Goal: Transaction & Acquisition: Purchase product/service

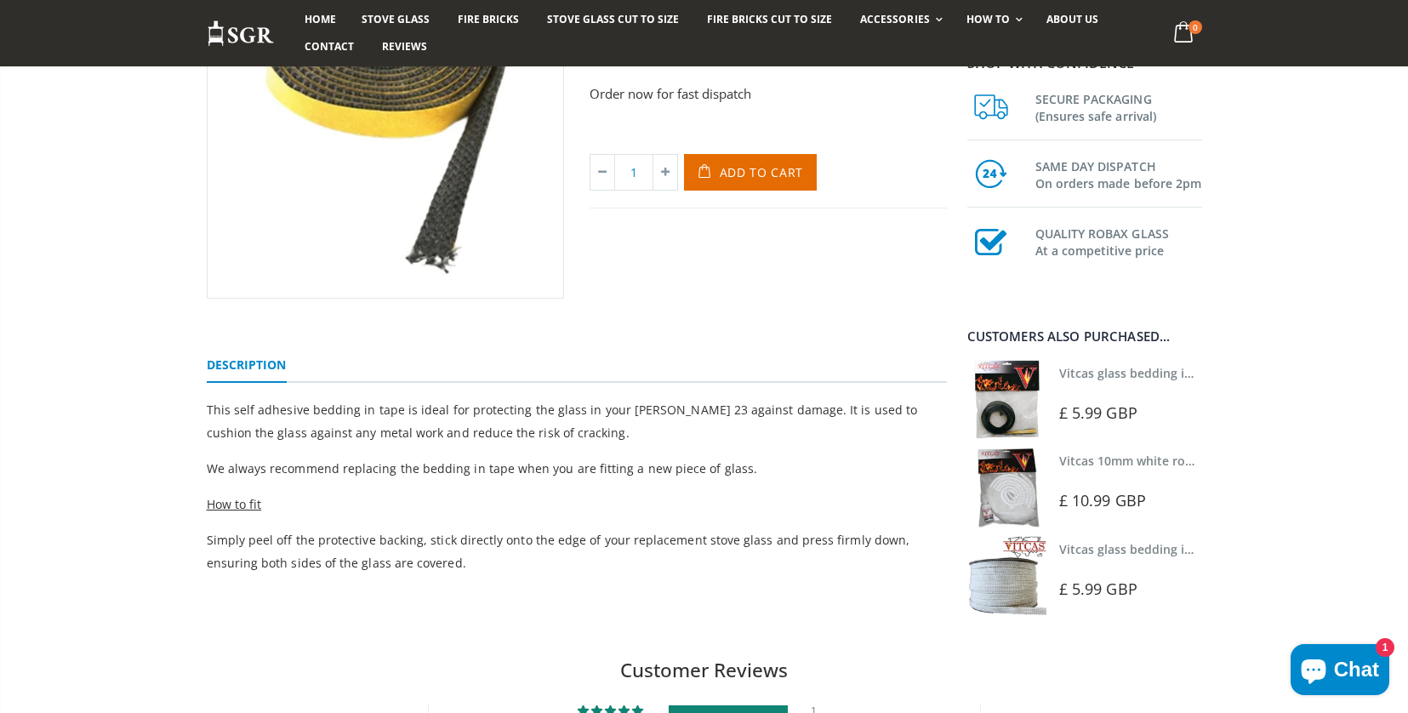
scroll to position [356, 0]
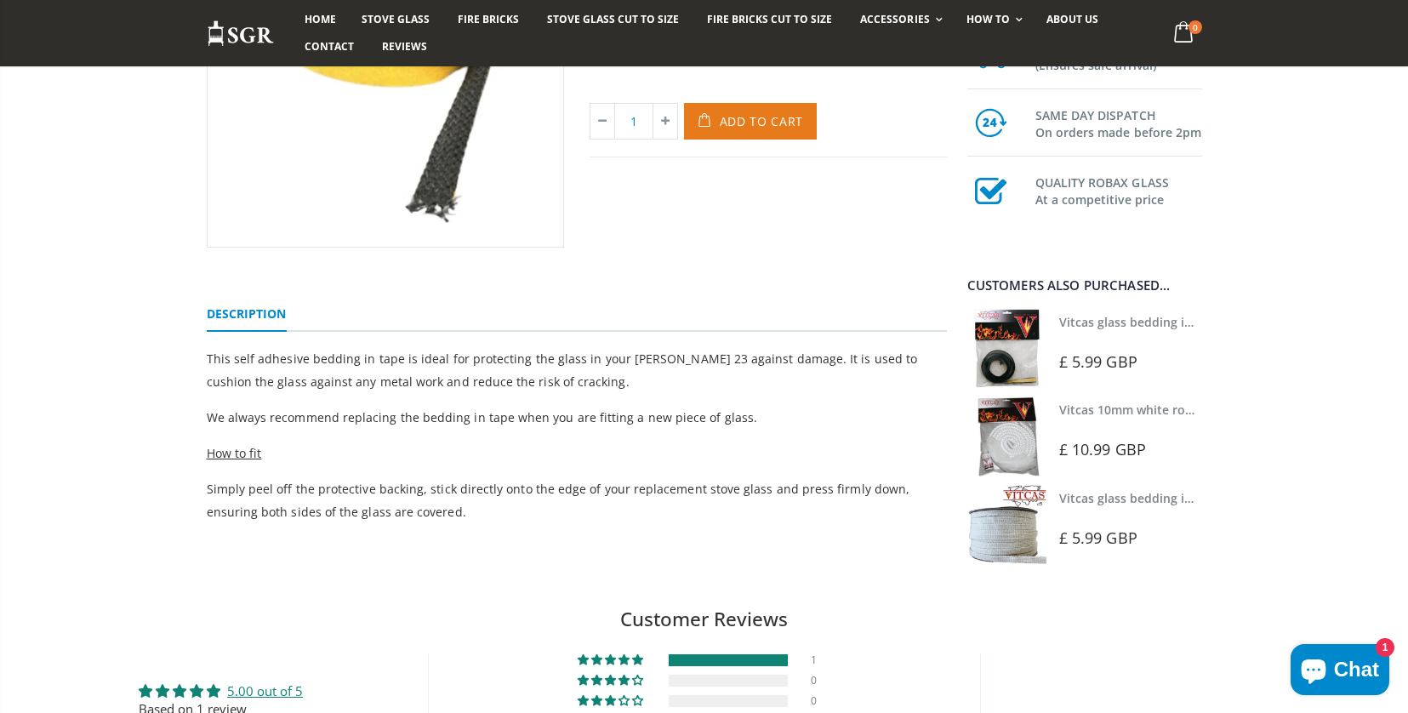
click at [743, 126] on span "Add to Cart" at bounding box center [762, 121] width 84 height 16
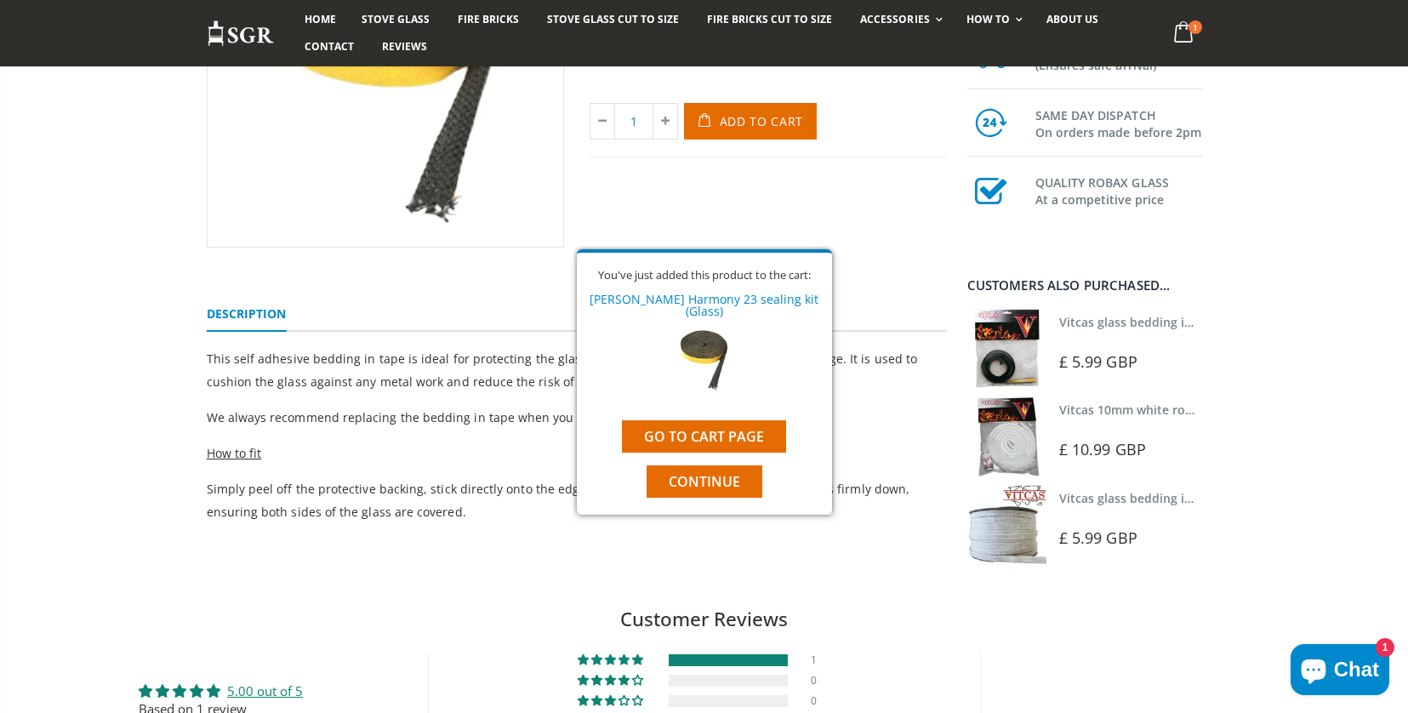
drag, startPoint x: 685, startPoint y: 492, endPoint x: 708, endPoint y: 484, distance: 25.3
click at [685, 491] on span "Continue" at bounding box center [704, 481] width 71 height 19
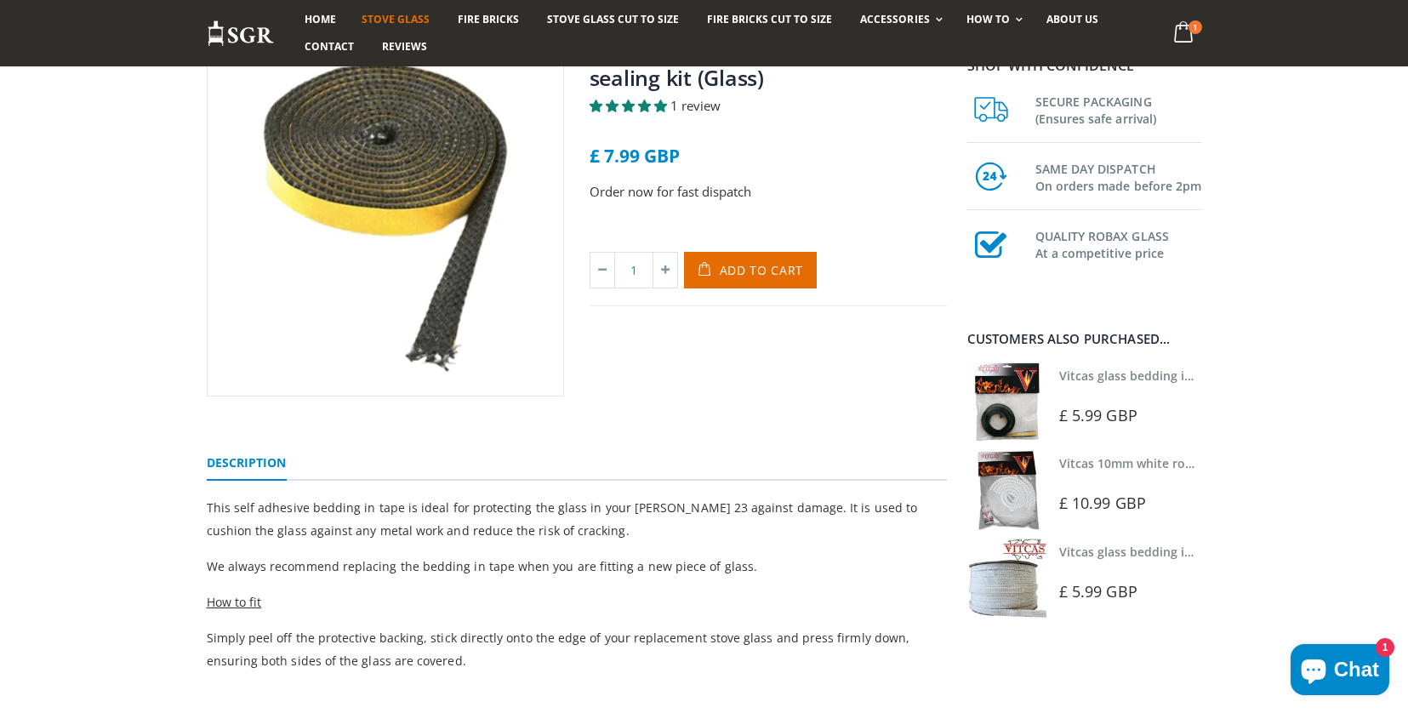
scroll to position [212, 0]
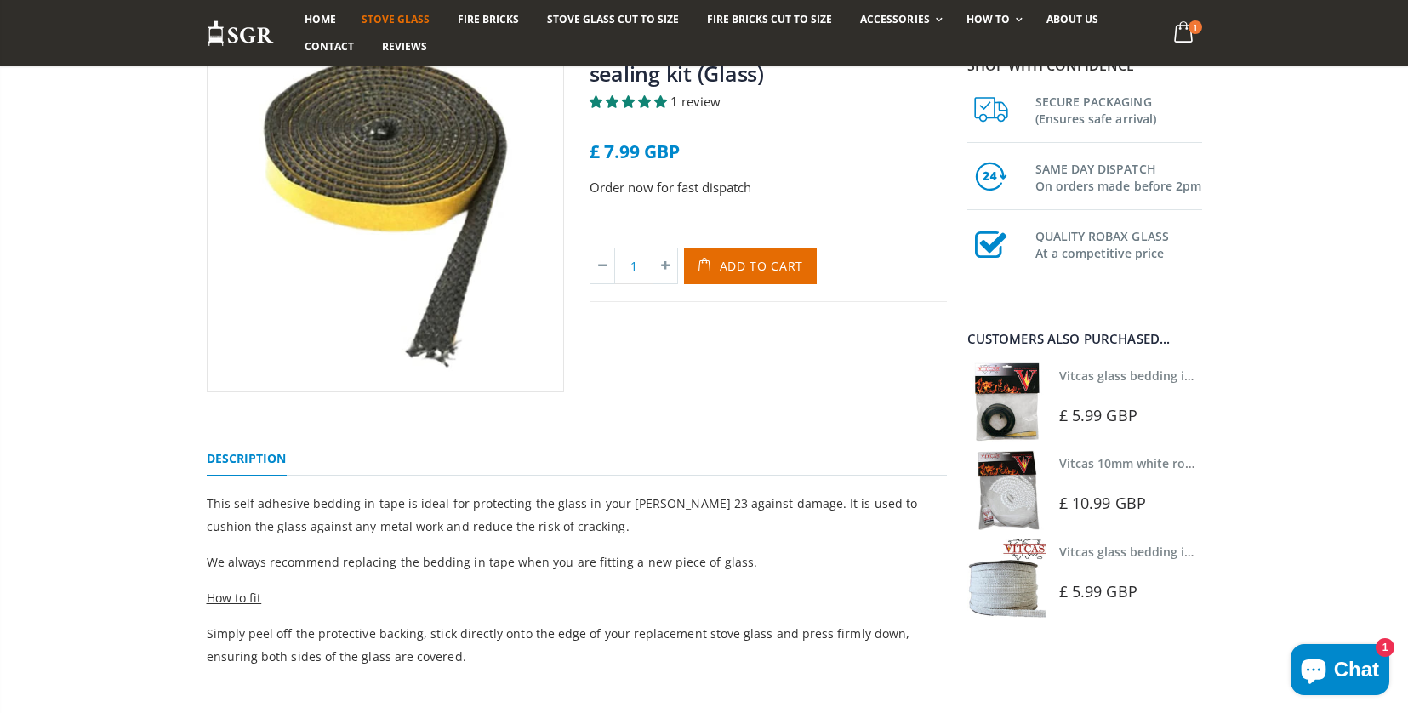
click at [400, 17] on span "Stove Glass" at bounding box center [395, 19] width 68 height 14
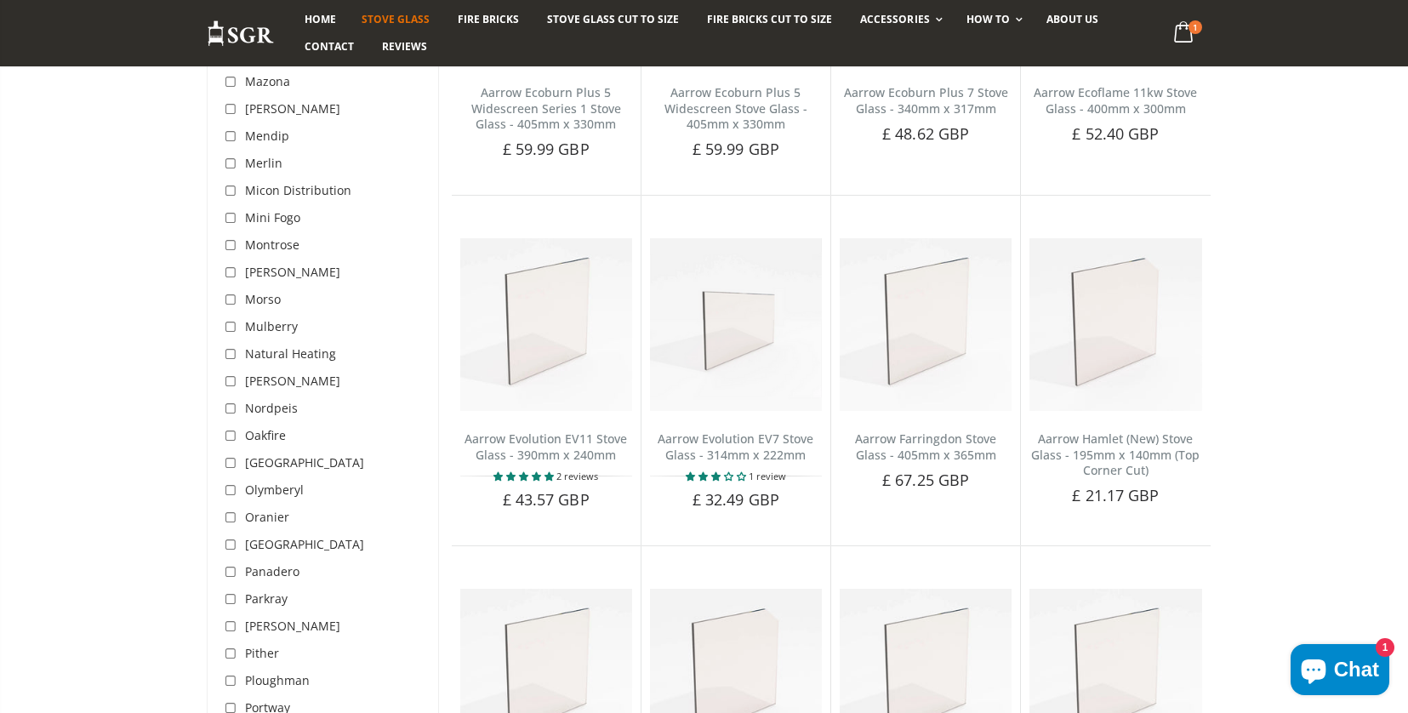
scroll to position [3743, 0]
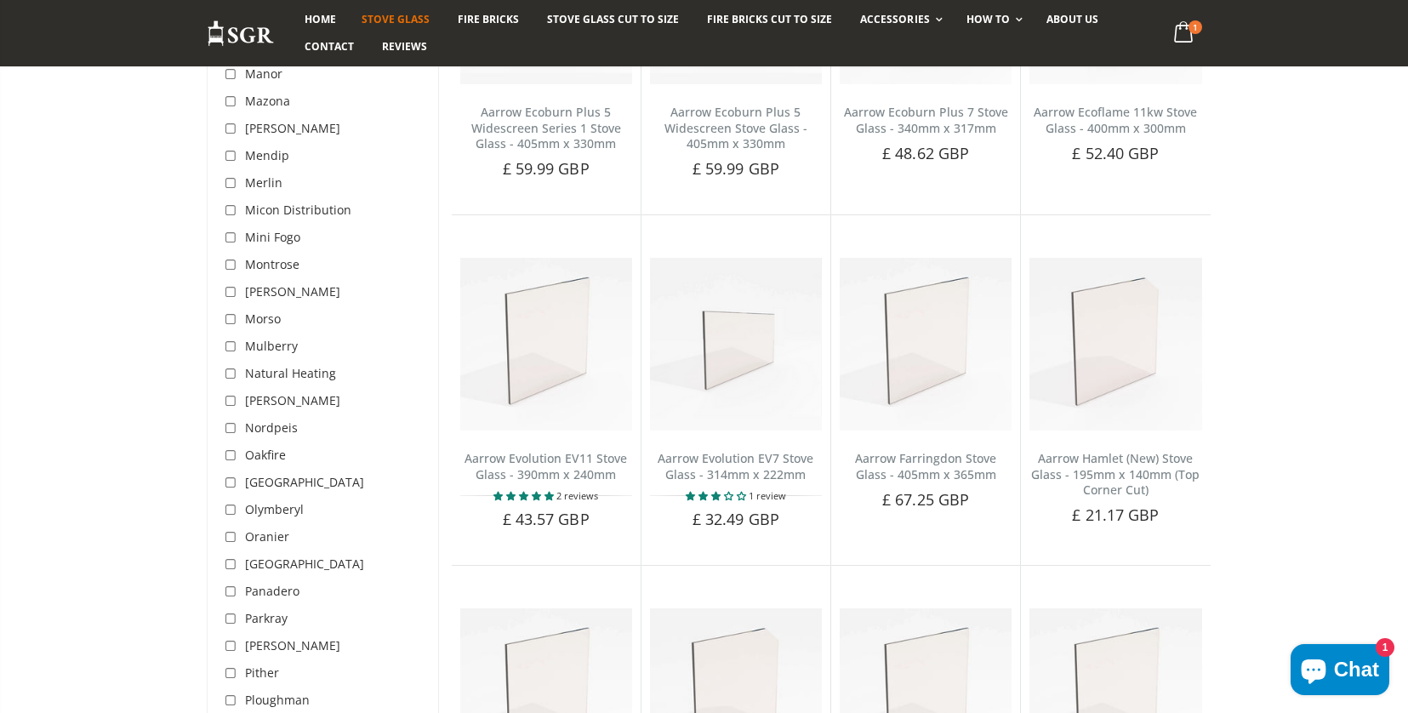
drag, startPoint x: 230, startPoint y: 375, endPoint x: 333, endPoint y: 493, distance: 157.3
click at [230, 393] on input "checkbox" at bounding box center [233, 401] width 17 height 17
checkbox input "true"
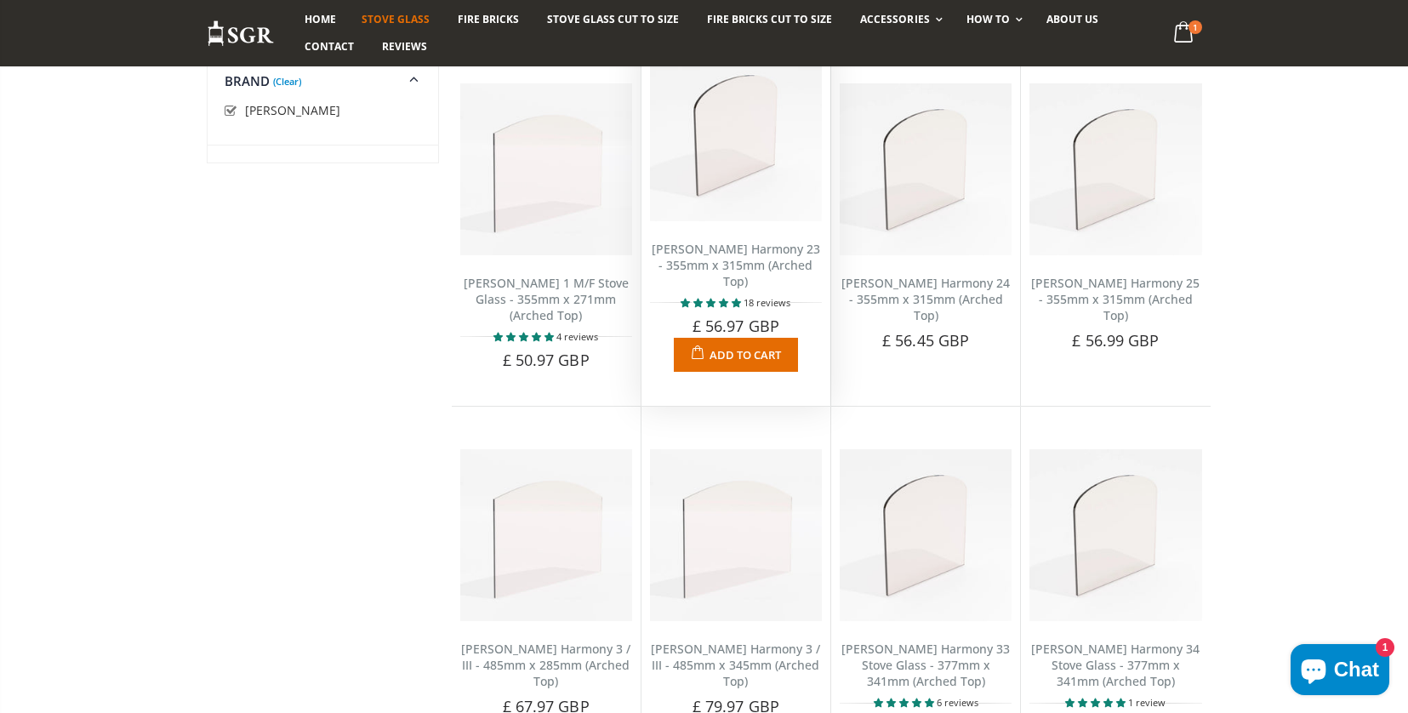
scroll to position [361, 0]
click at [735, 347] on span "Add to Cart" at bounding box center [744, 351] width 71 height 15
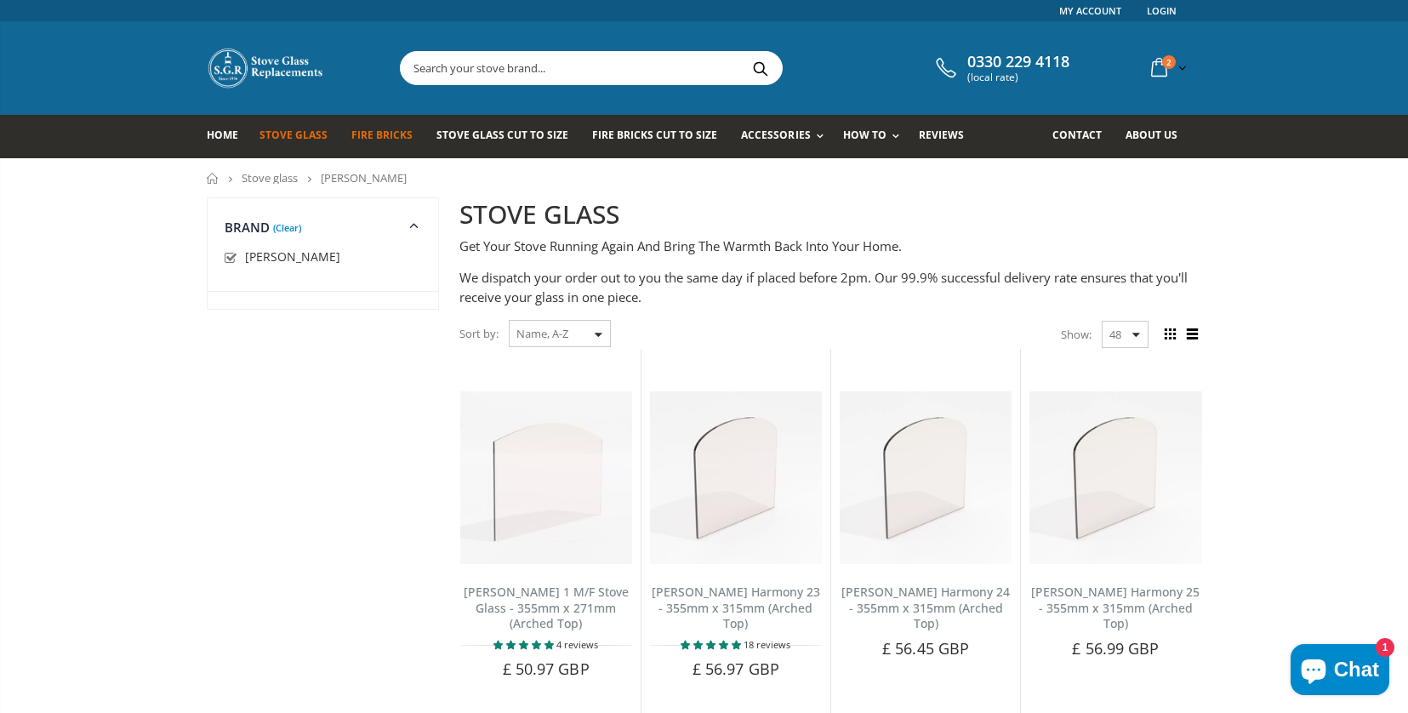
scroll to position [0, 0]
click at [462, 70] on input "text" at bounding box center [687, 68] width 572 height 32
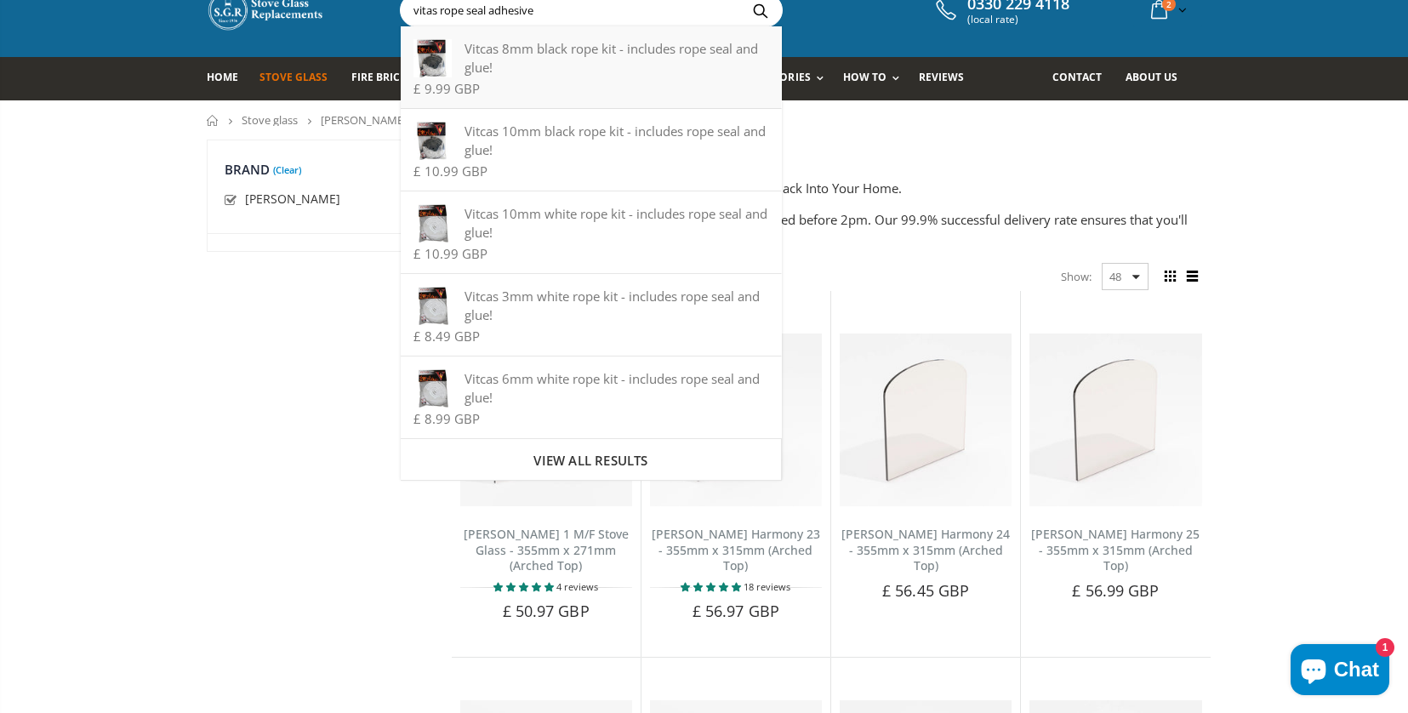
scroll to position [60, 0]
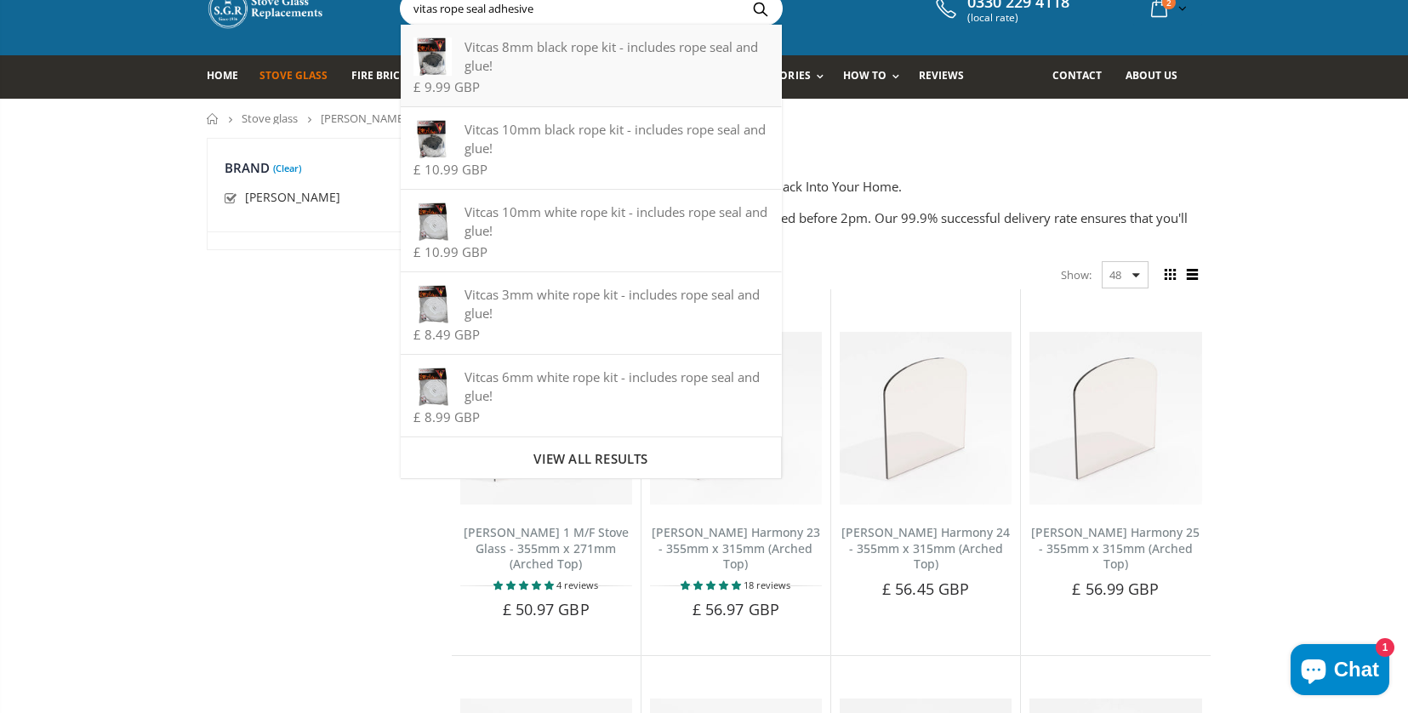
type input "vitas rope seal adhesive"
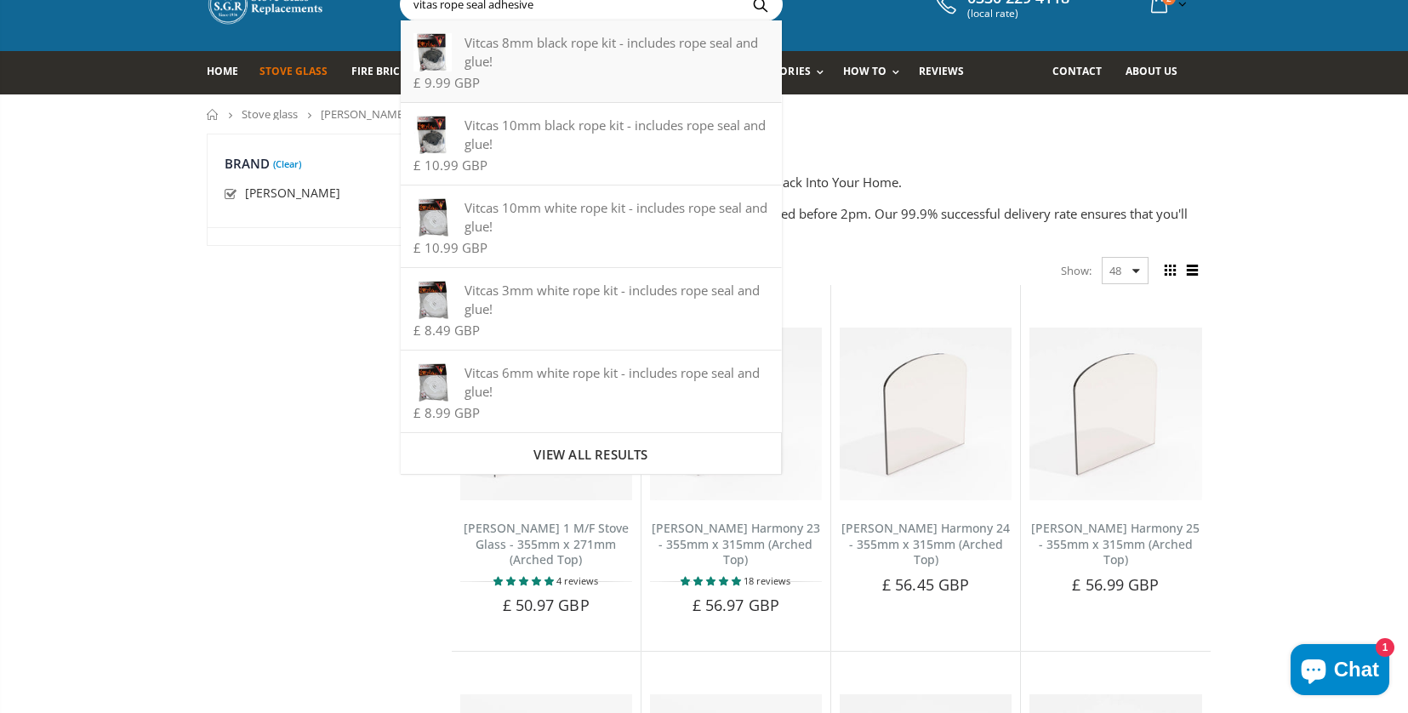
click at [574, 52] on div "Vitcas 8mm black rope kit - includes rope seal and glue!" at bounding box center [590, 51] width 355 height 37
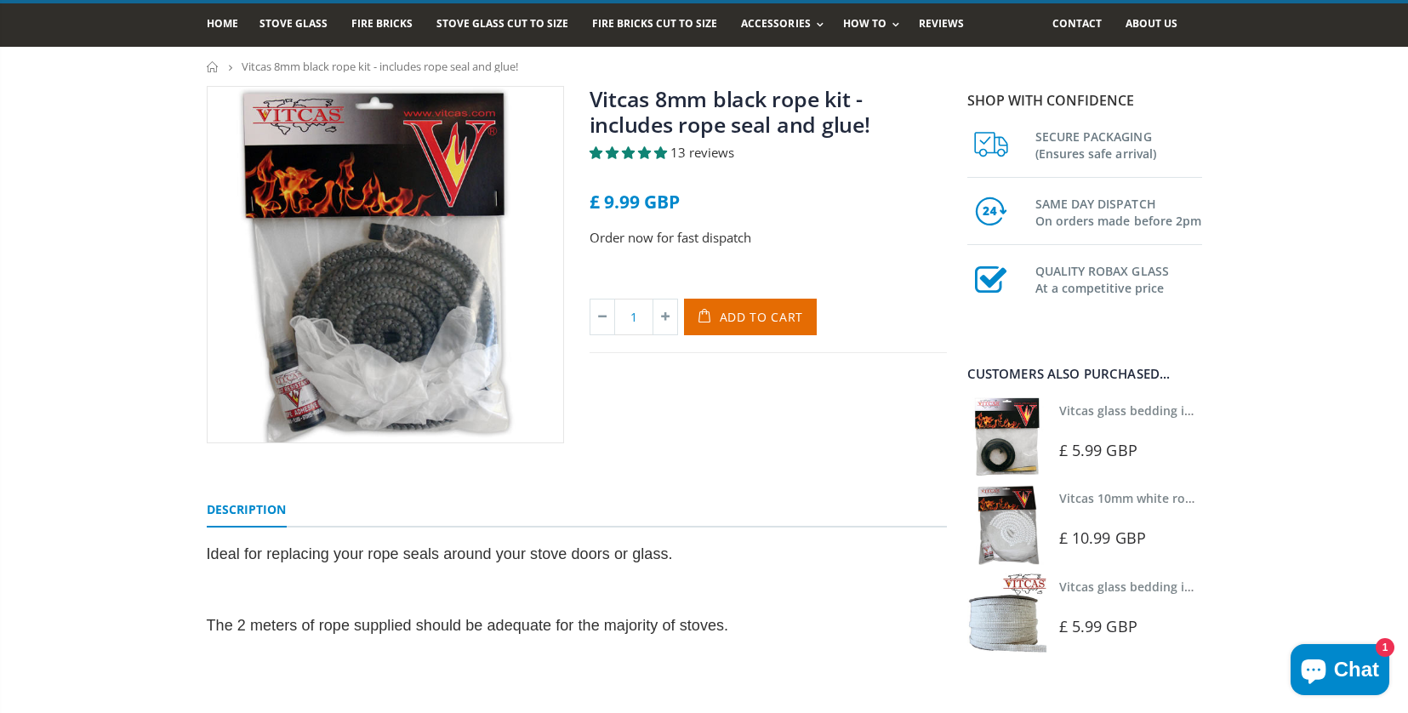
scroll to position [114, 0]
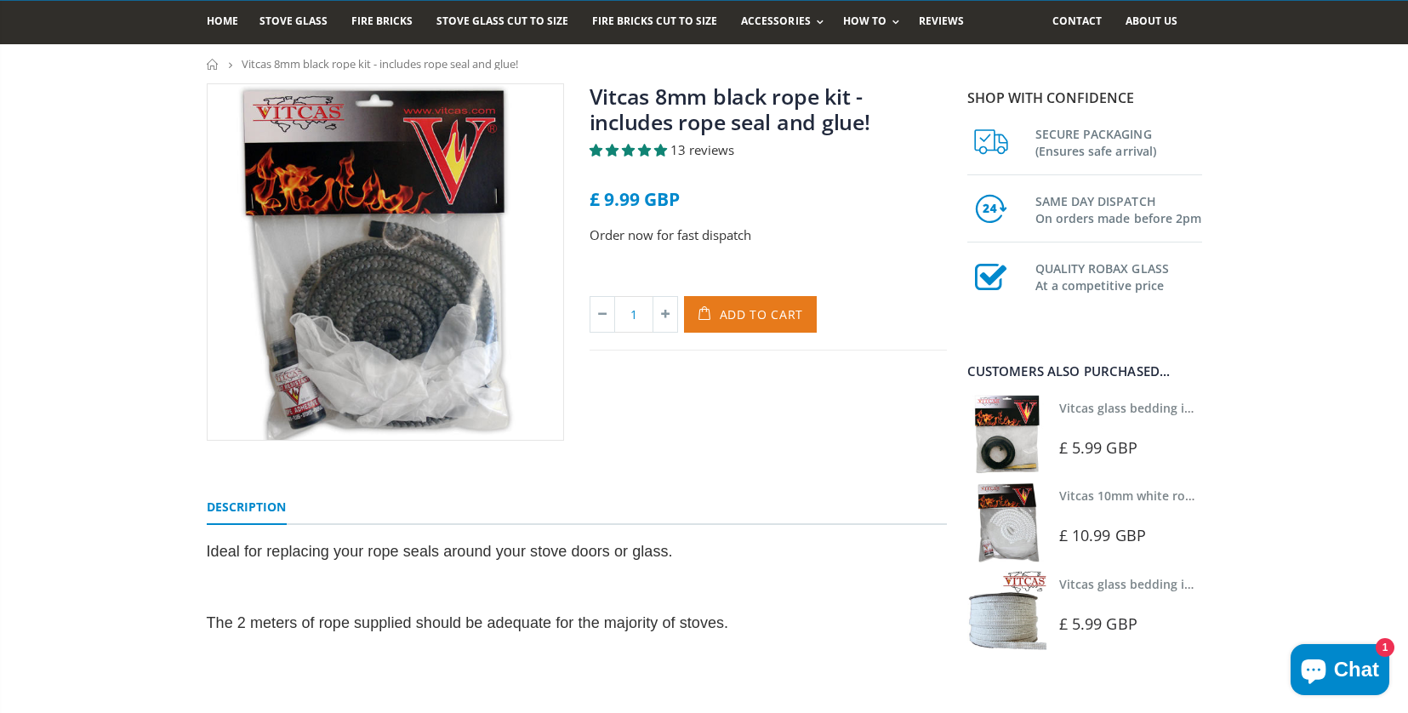
click at [741, 322] on span "Add to Cart" at bounding box center [762, 314] width 84 height 16
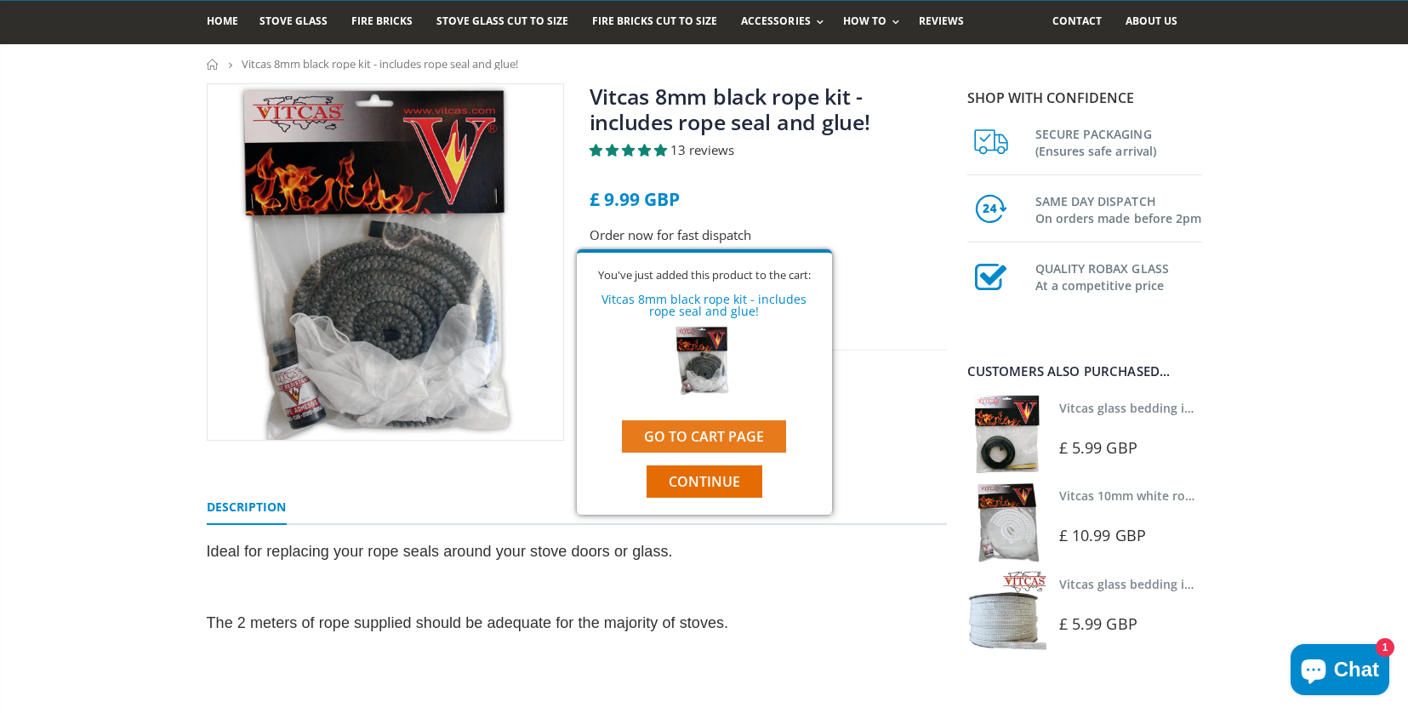
click at [719, 444] on link "Go to cart page" at bounding box center [704, 436] width 164 height 32
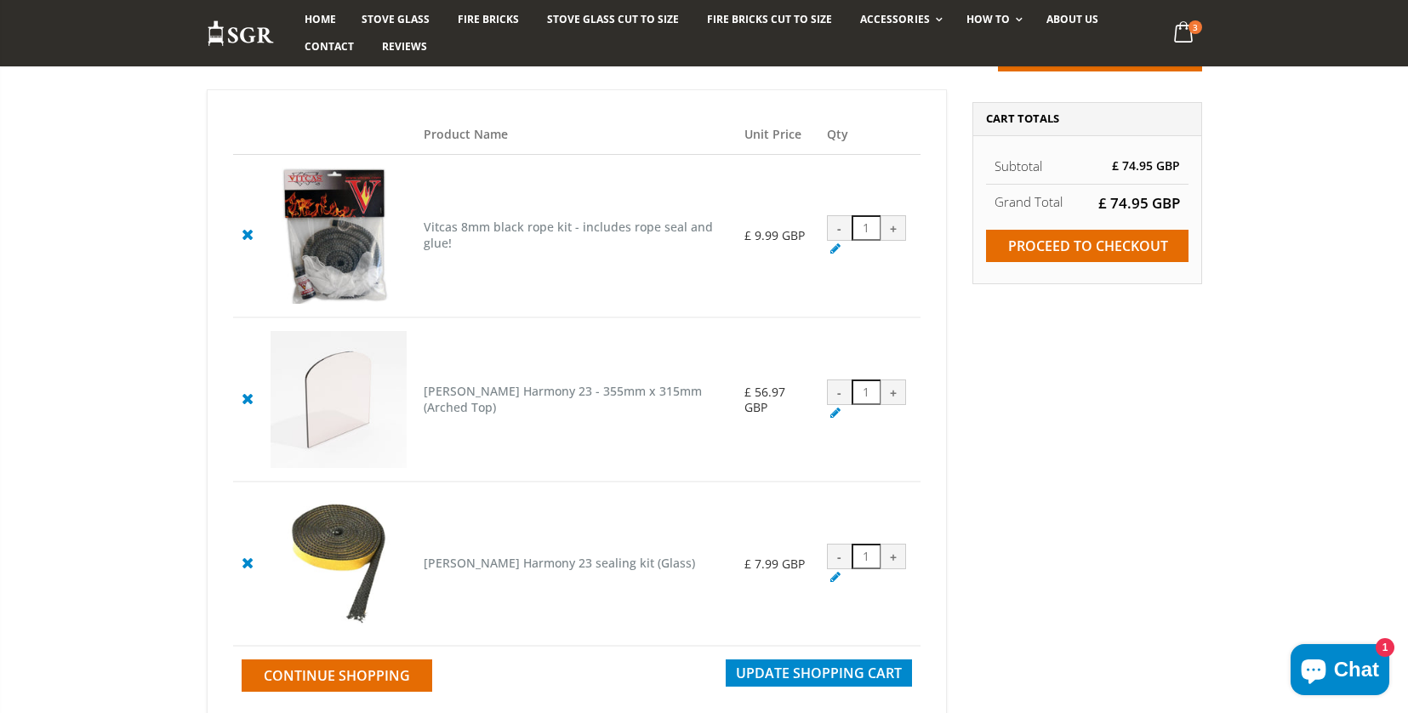
scroll to position [206, 0]
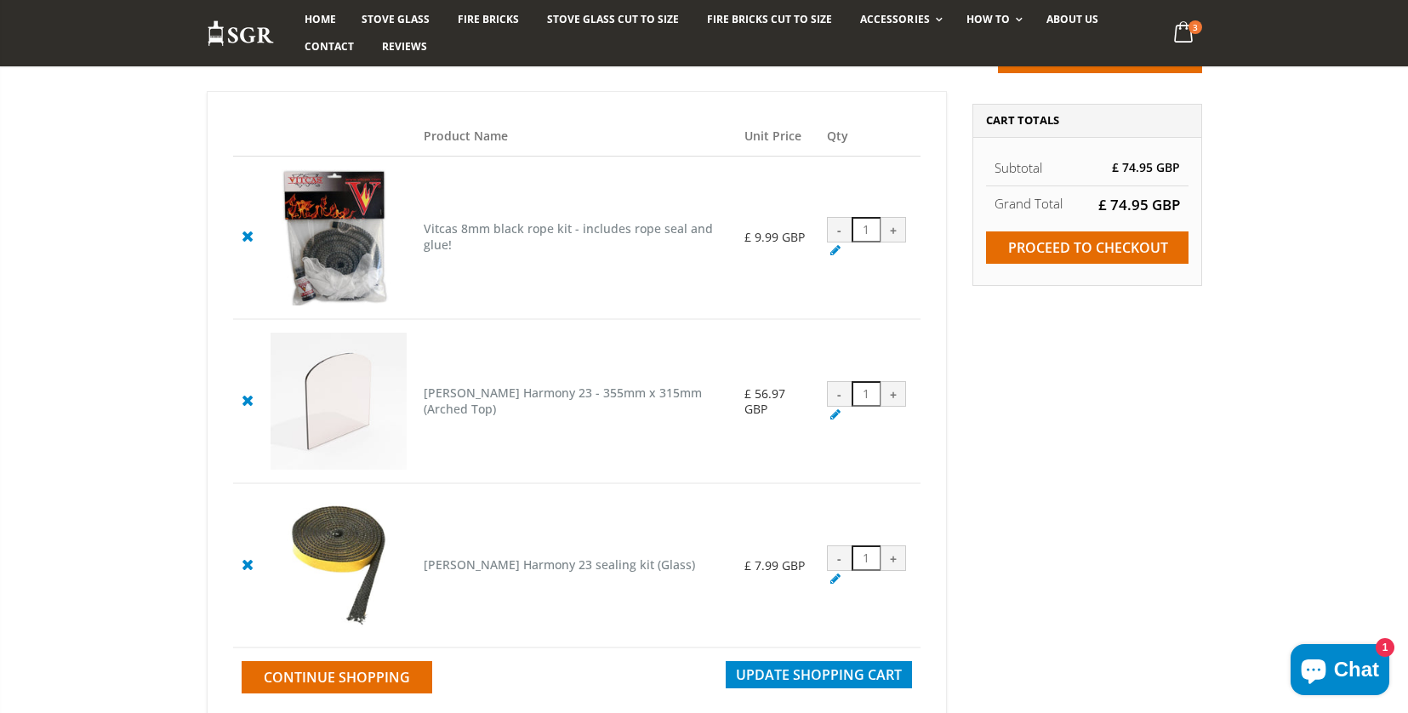
click at [540, 572] on cpc "[PERSON_NAME] Harmony 23 sealing kit (Glass)" at bounding box center [559, 564] width 271 height 16
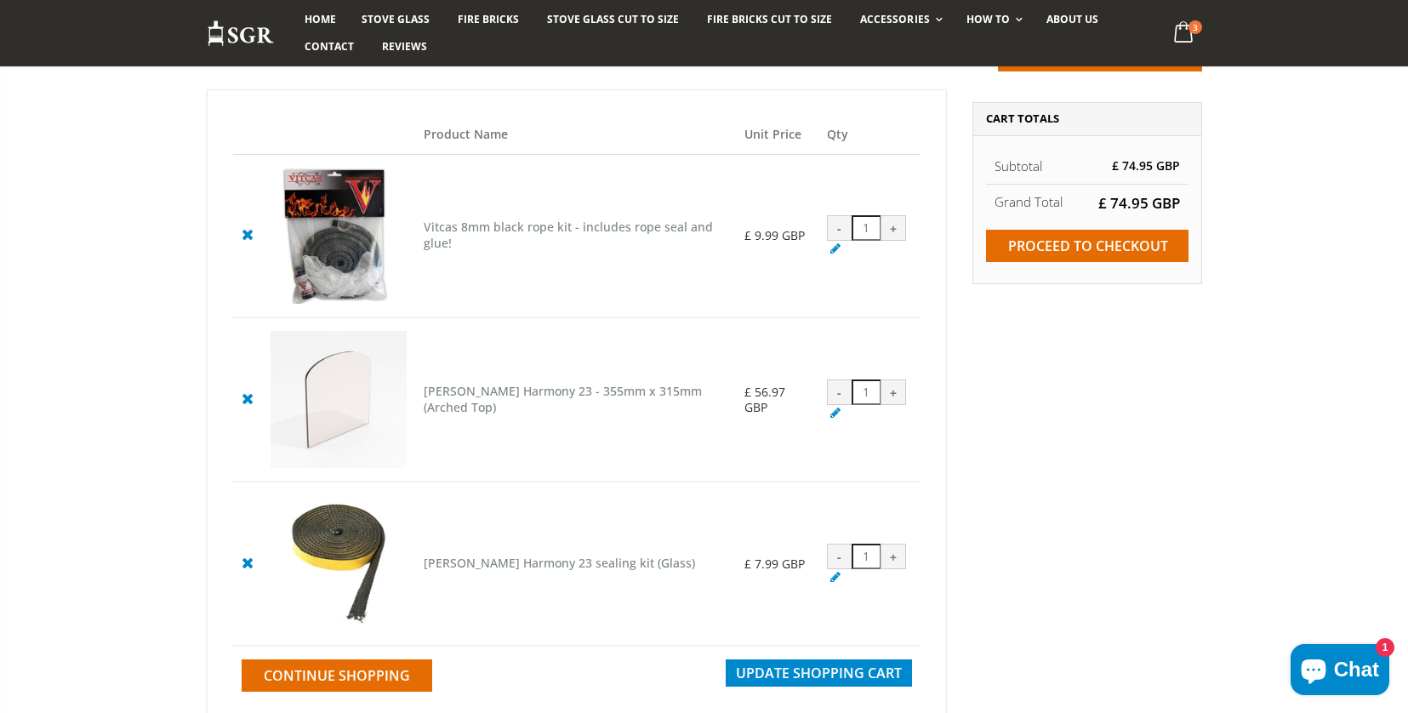
scroll to position [208, 0]
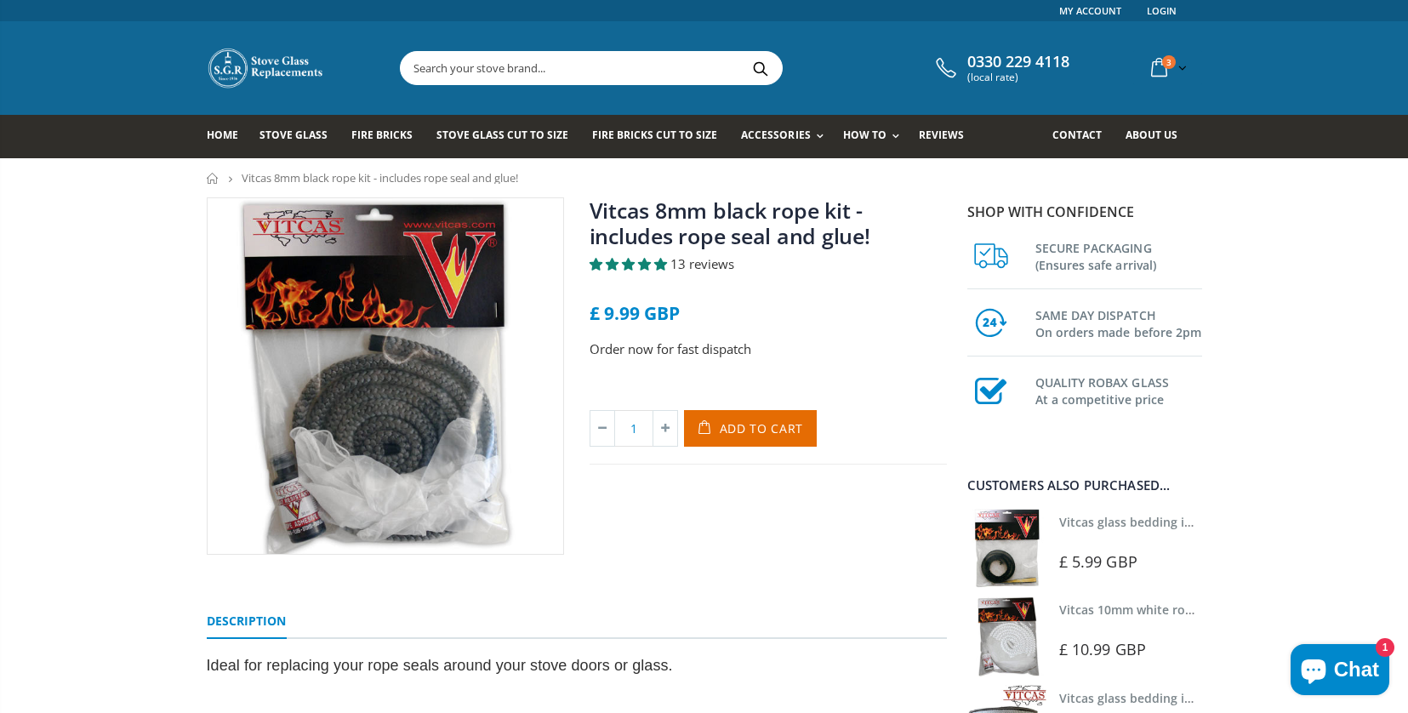
click at [421, 69] on input "text" at bounding box center [687, 68] width 572 height 32
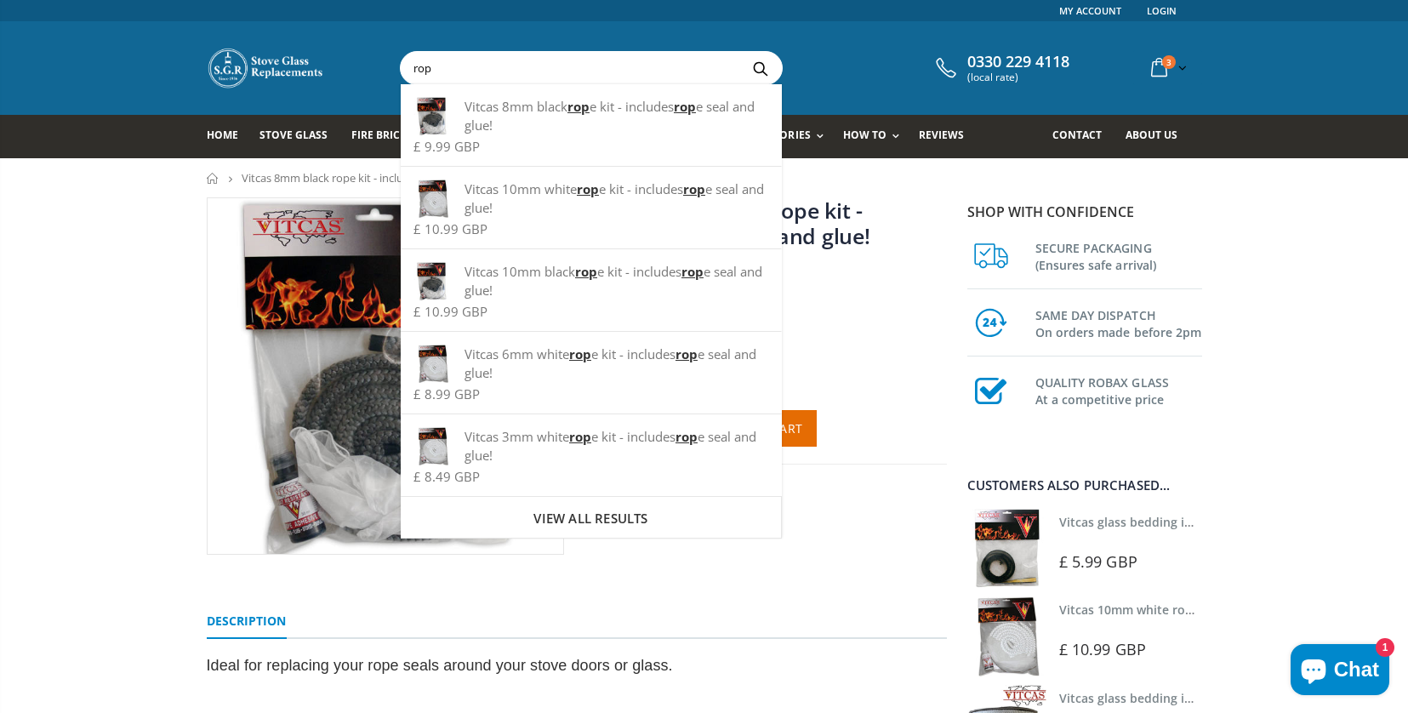
type input "top"
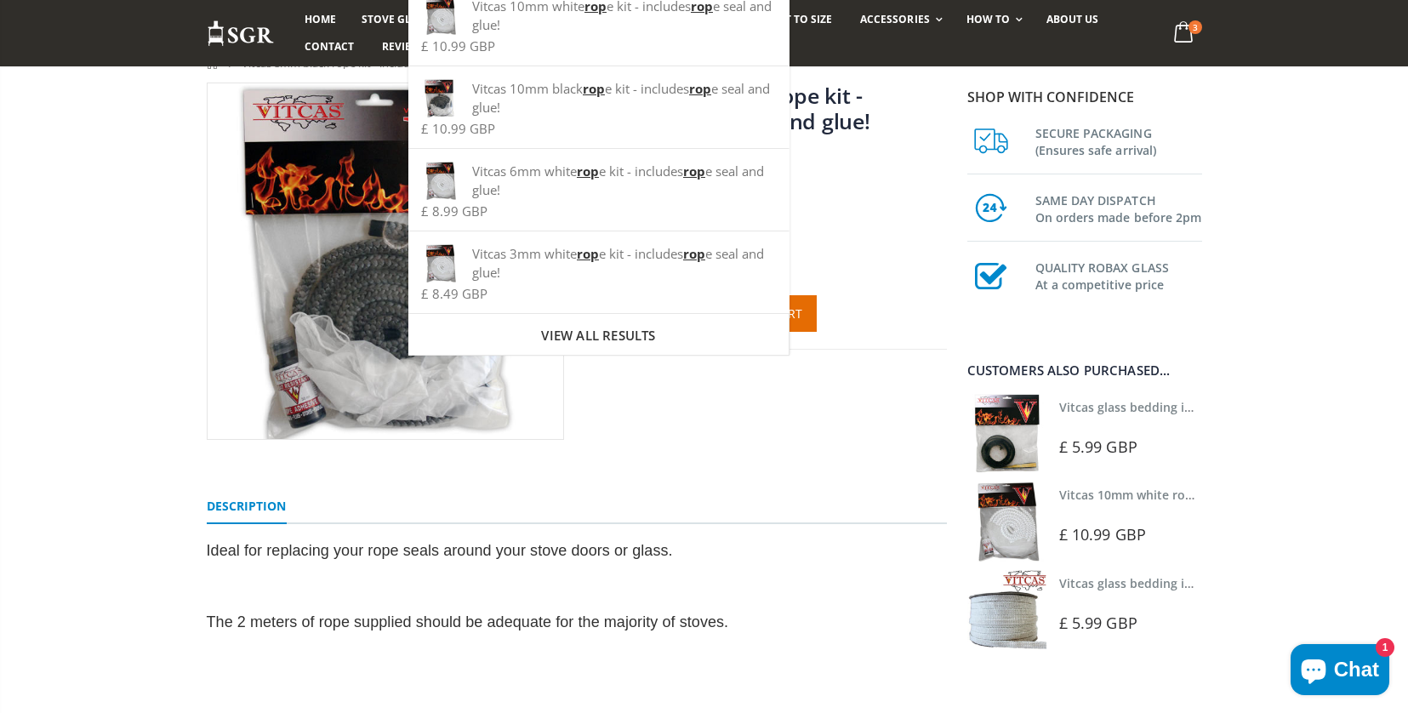
scroll to position [171, 0]
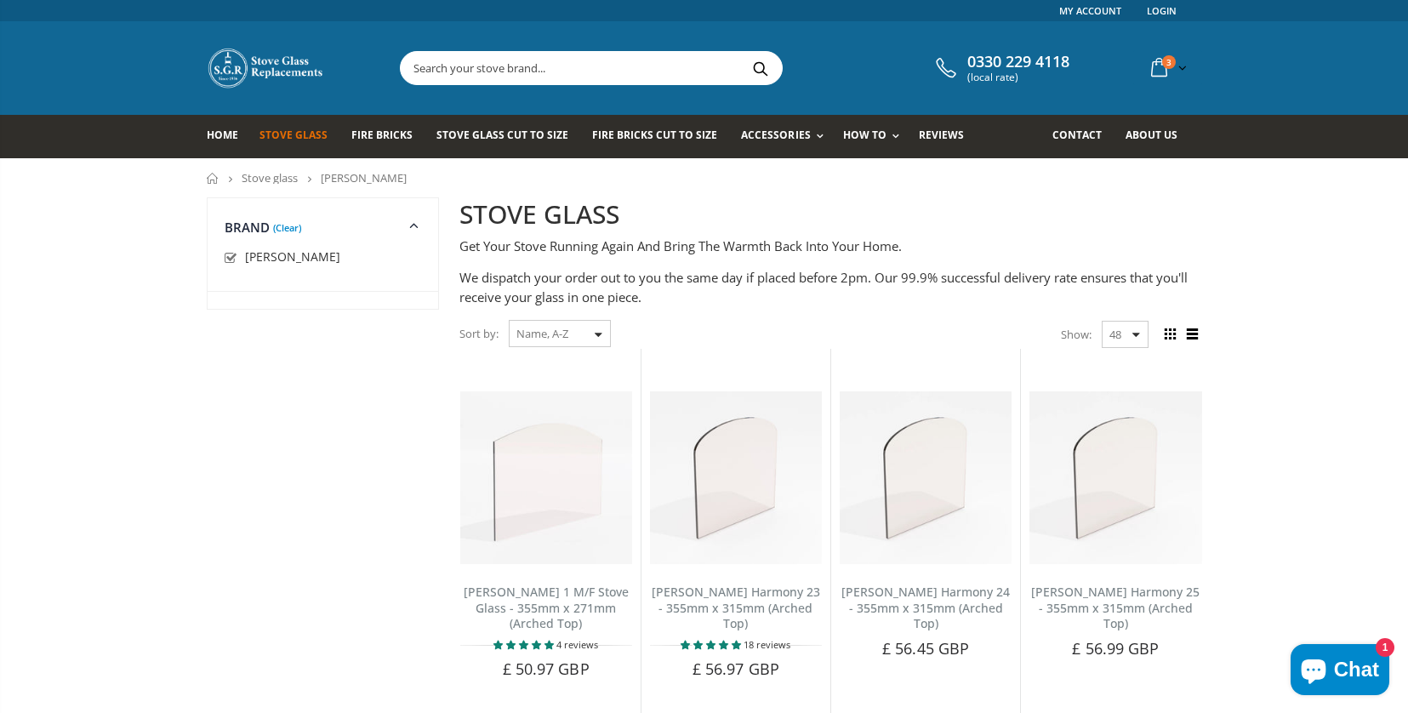
drag, startPoint x: 557, startPoint y: 71, endPoint x: 330, endPoint y: 66, distance: 227.2
click at [327, 65] on div "0330 229 4118 (local rate) 3 item(s) 3 item(s) Vitcas 8mm black rope kit - incl…" at bounding box center [704, 68] width 1021 height 94
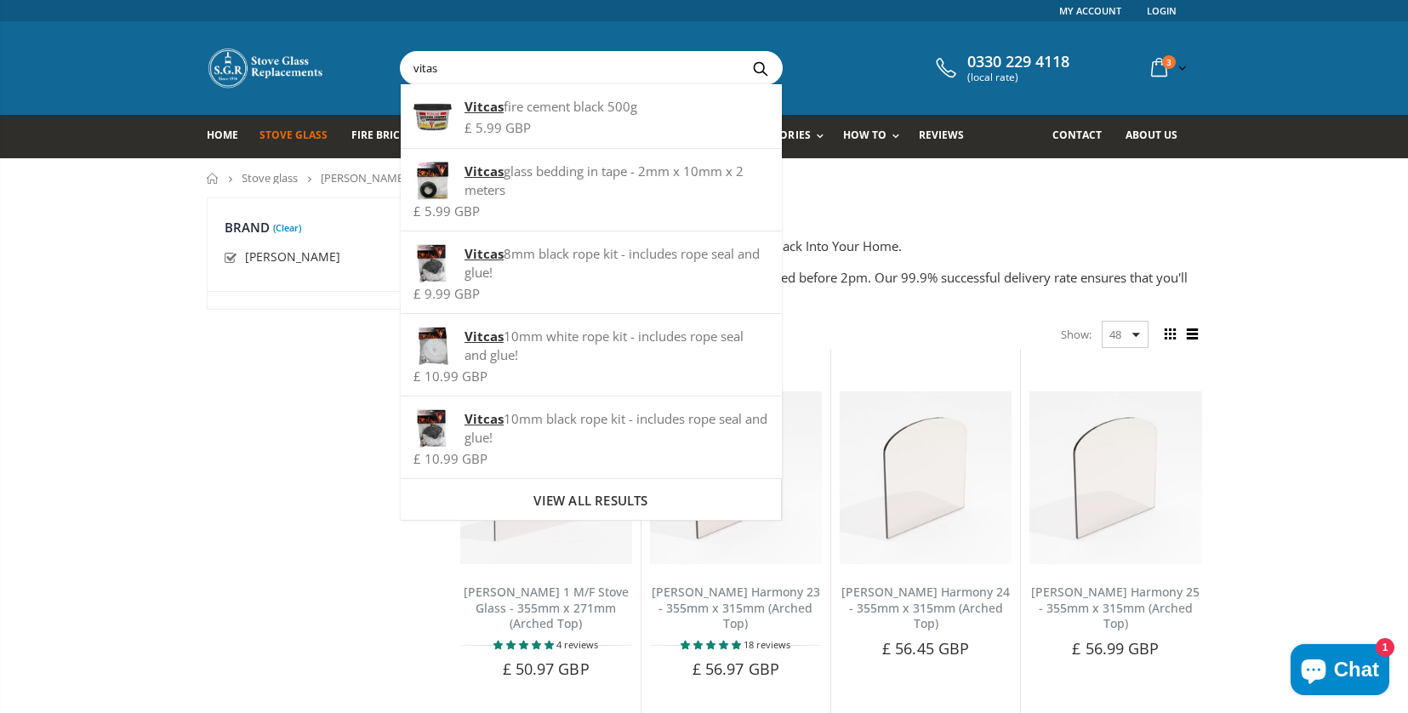
type input "vitas"
drag, startPoint x: 333, startPoint y: 68, endPoint x: 759, endPoint y: 68, distance: 426.1
click at [759, 68] on button "Search" at bounding box center [761, 68] width 38 height 32
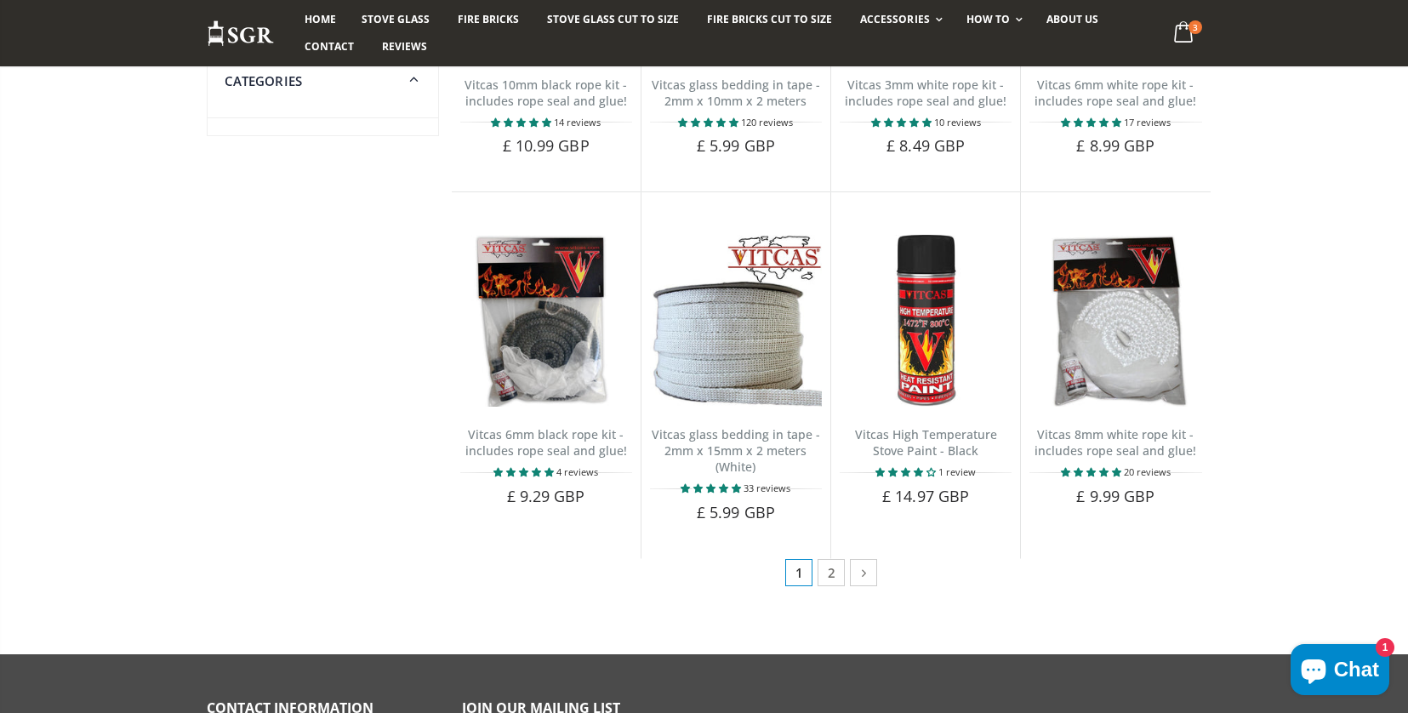
scroll to position [780, 0]
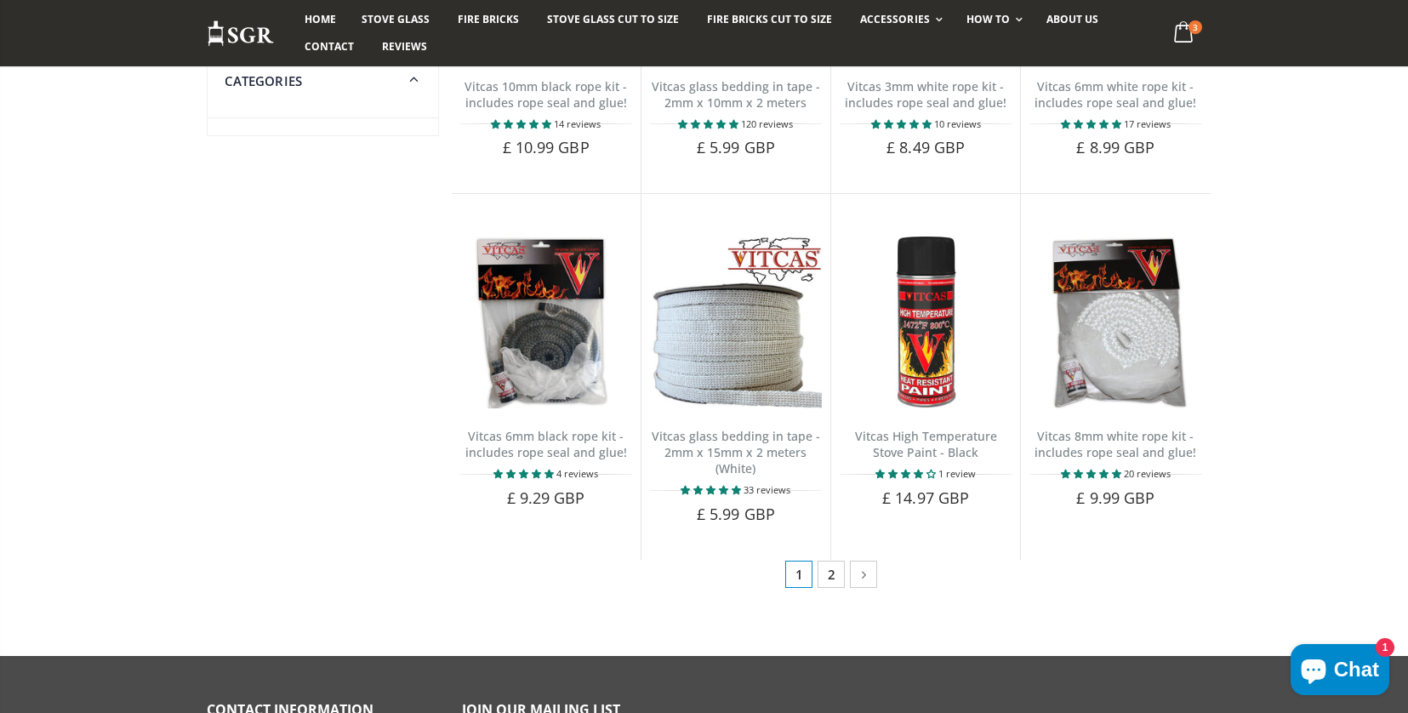
click at [833, 582] on link "2" at bounding box center [830, 574] width 27 height 27
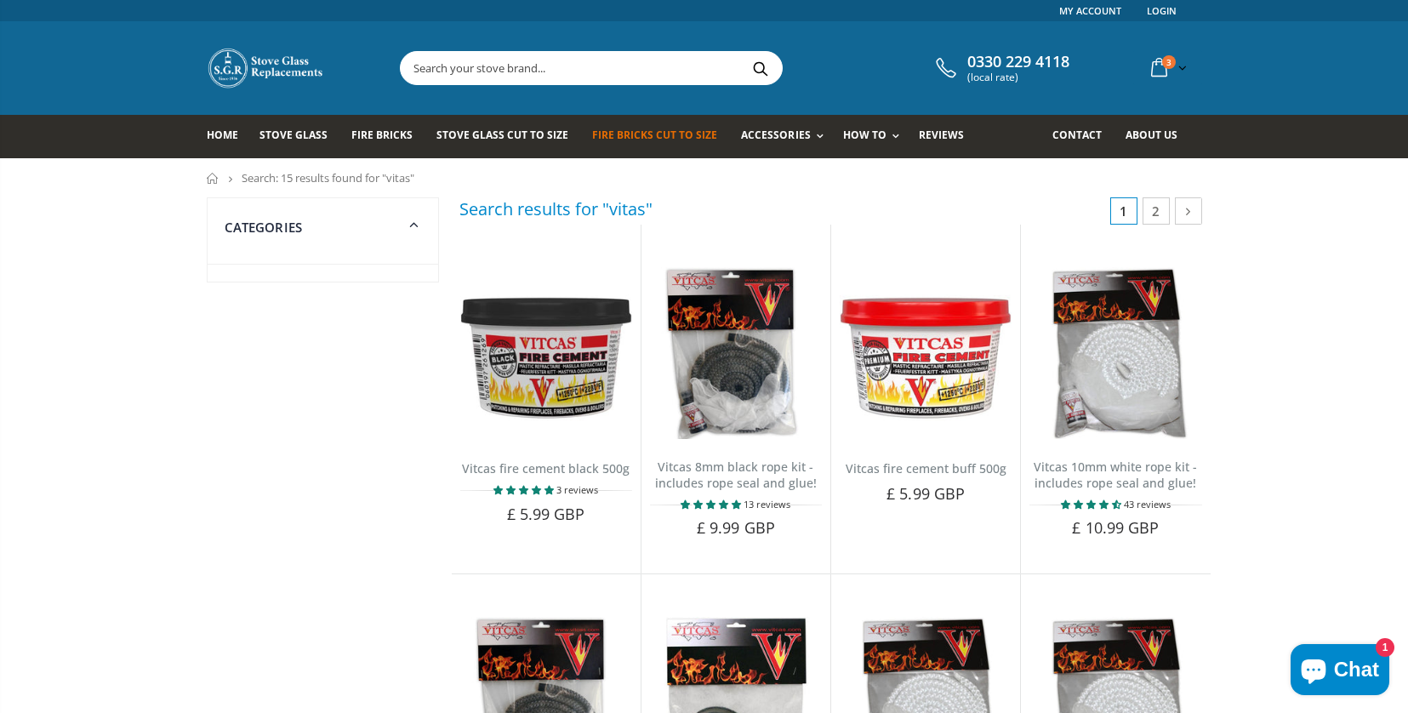
scroll to position [0, 0]
click at [421, 70] on input "text" at bounding box center [687, 68] width 572 height 32
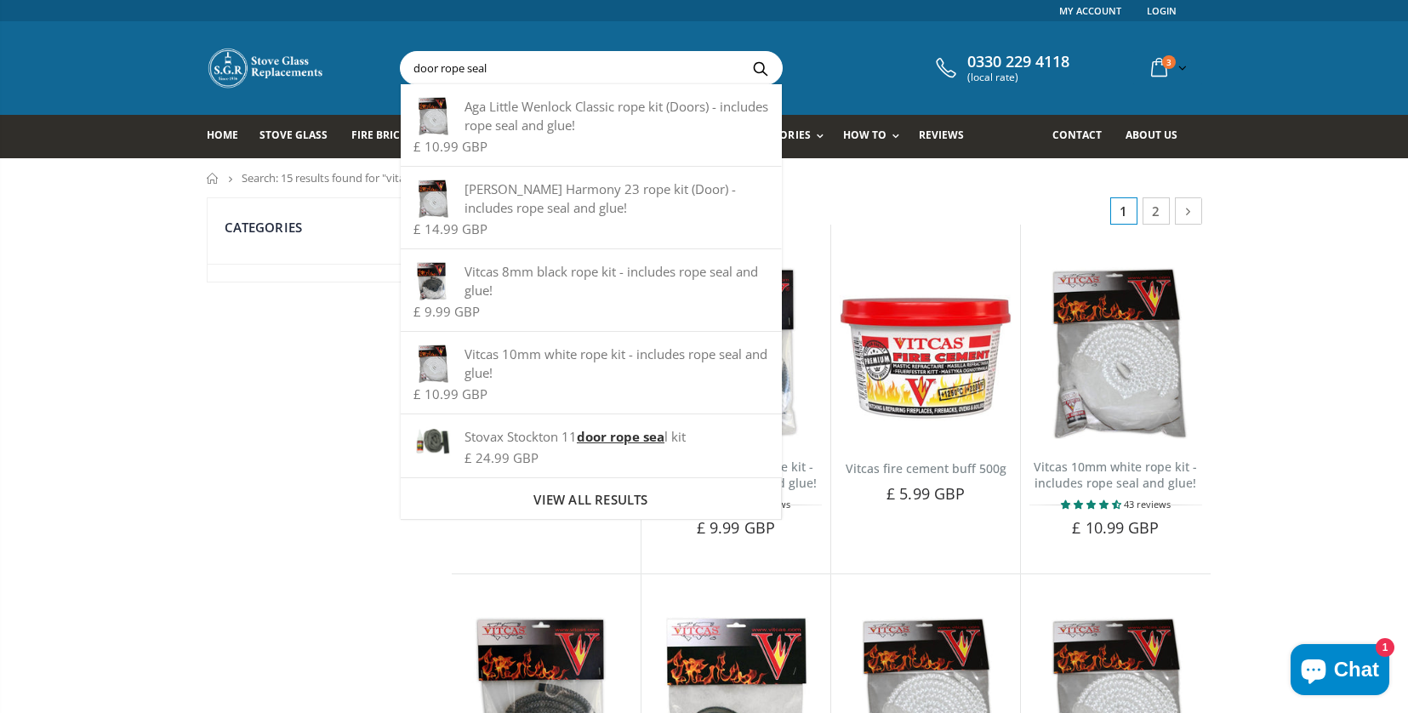
type input "door rope seal"
click at [760, 70] on button "Search" at bounding box center [761, 68] width 38 height 32
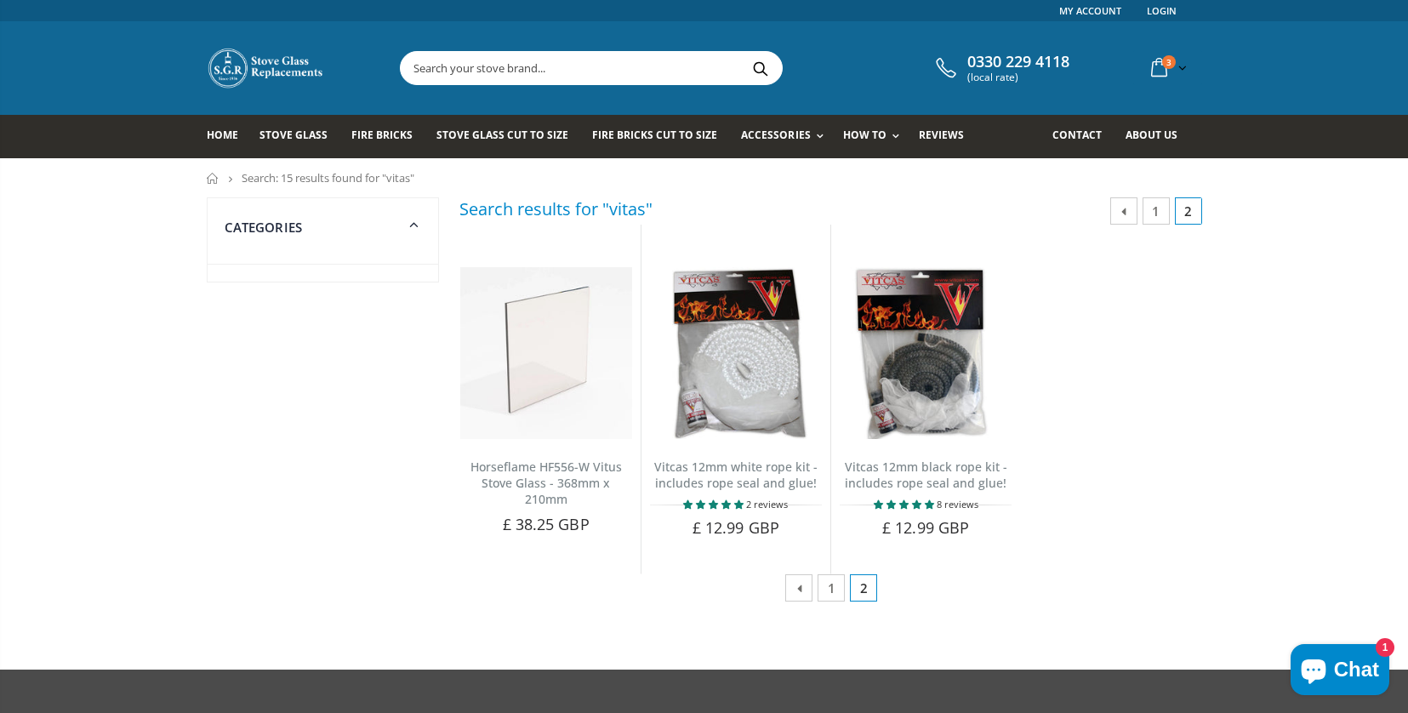
scroll to position [3, 0]
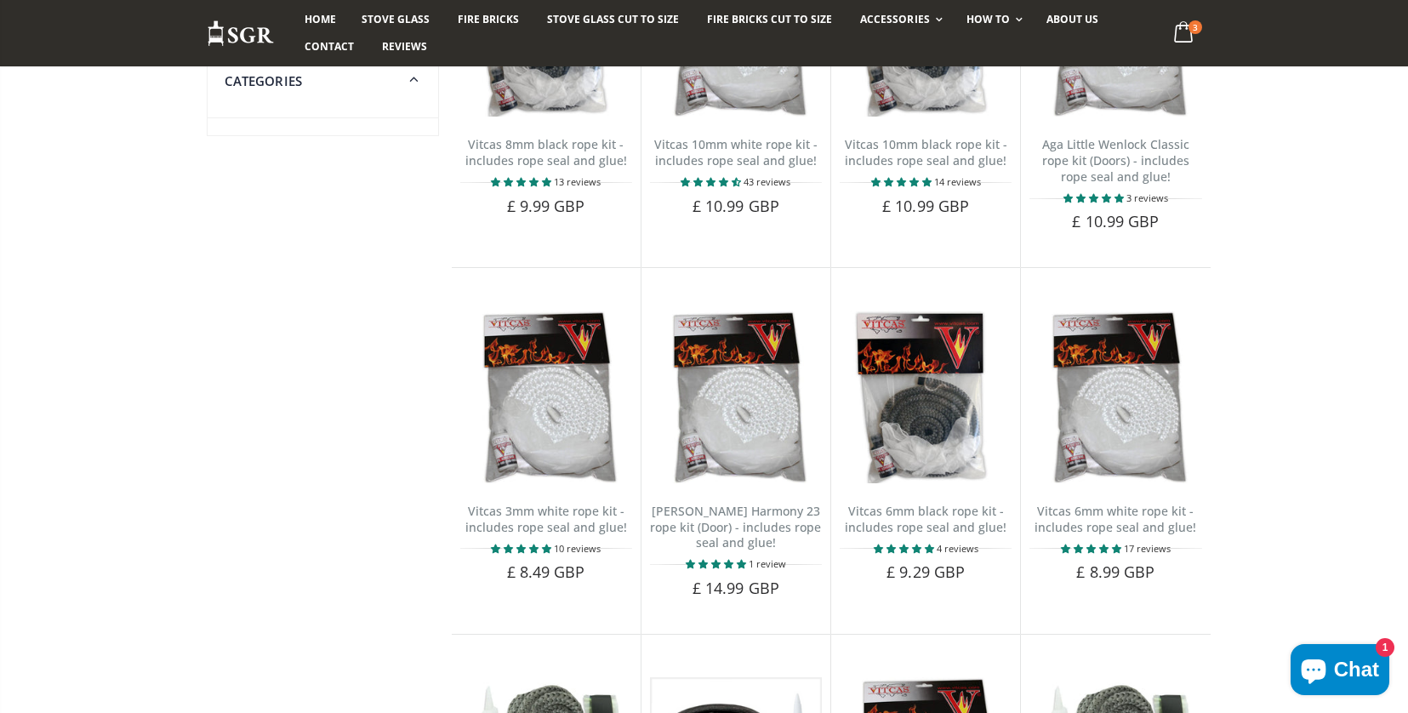
scroll to position [378, 0]
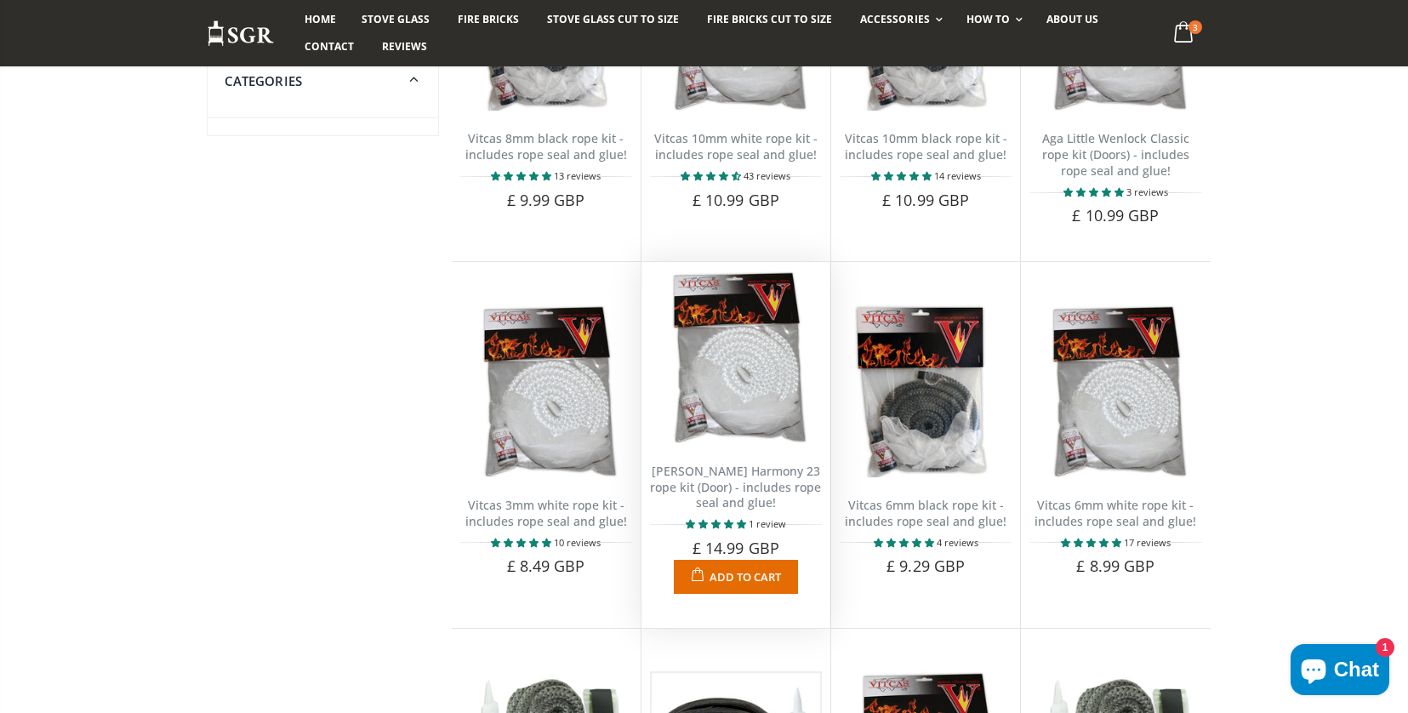
click at [736, 581] on span "Add to Cart" at bounding box center [744, 576] width 71 height 15
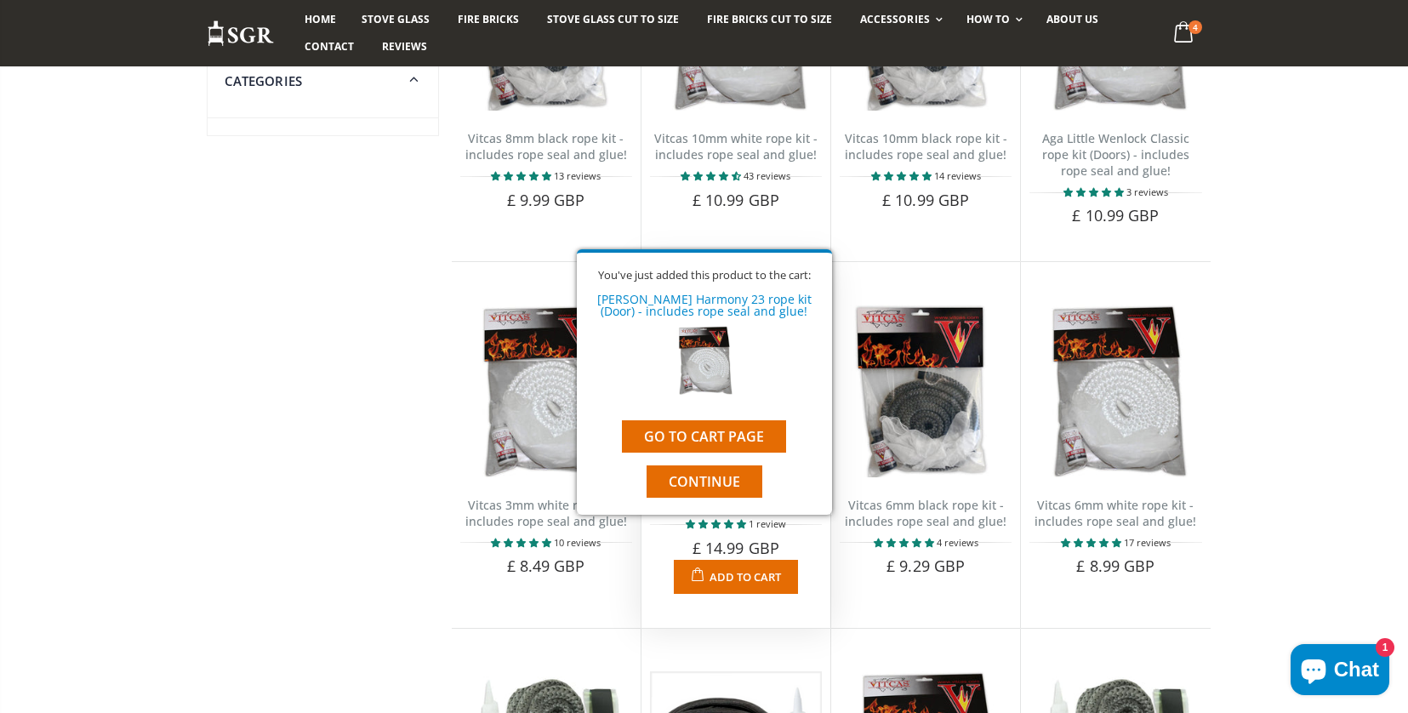
click at [659, 493] on button "Continue" at bounding box center [704, 481] width 116 height 32
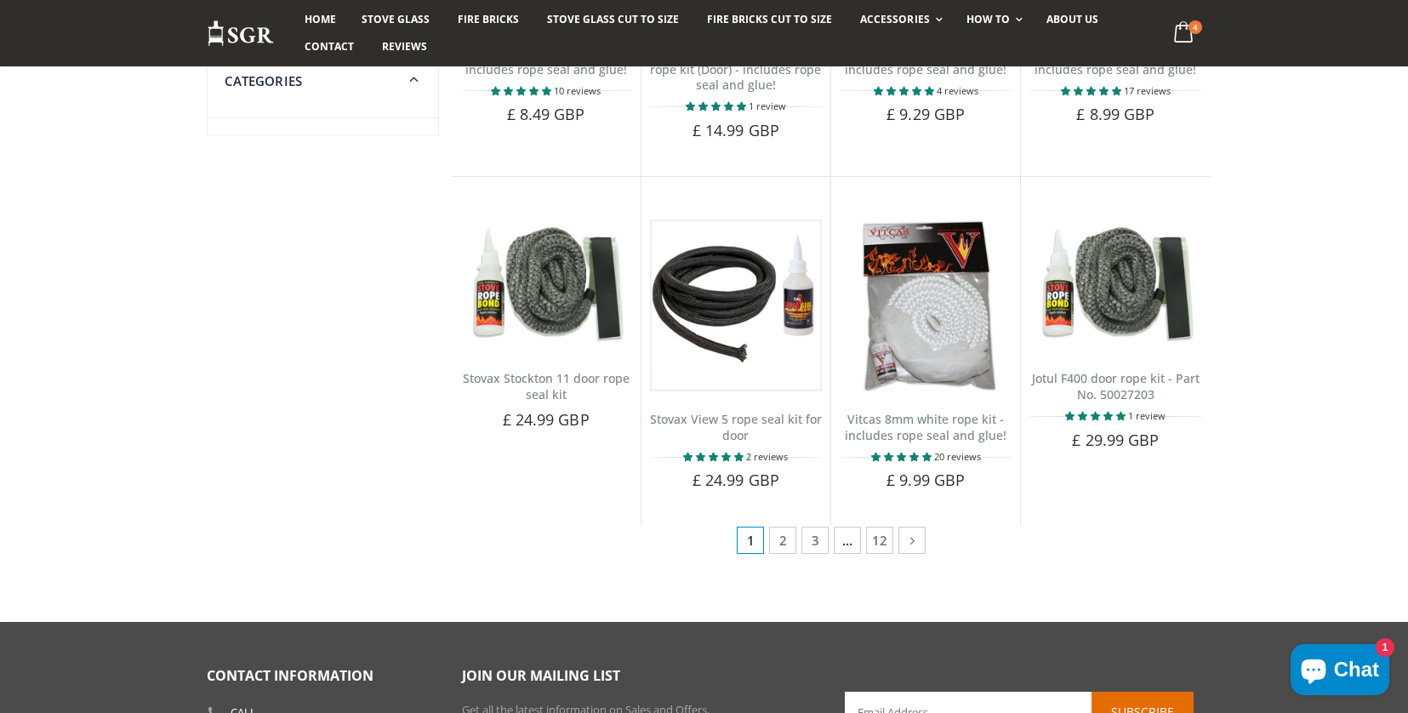
scroll to position [830, 0]
click at [784, 548] on link "2" at bounding box center [782, 539] width 27 height 27
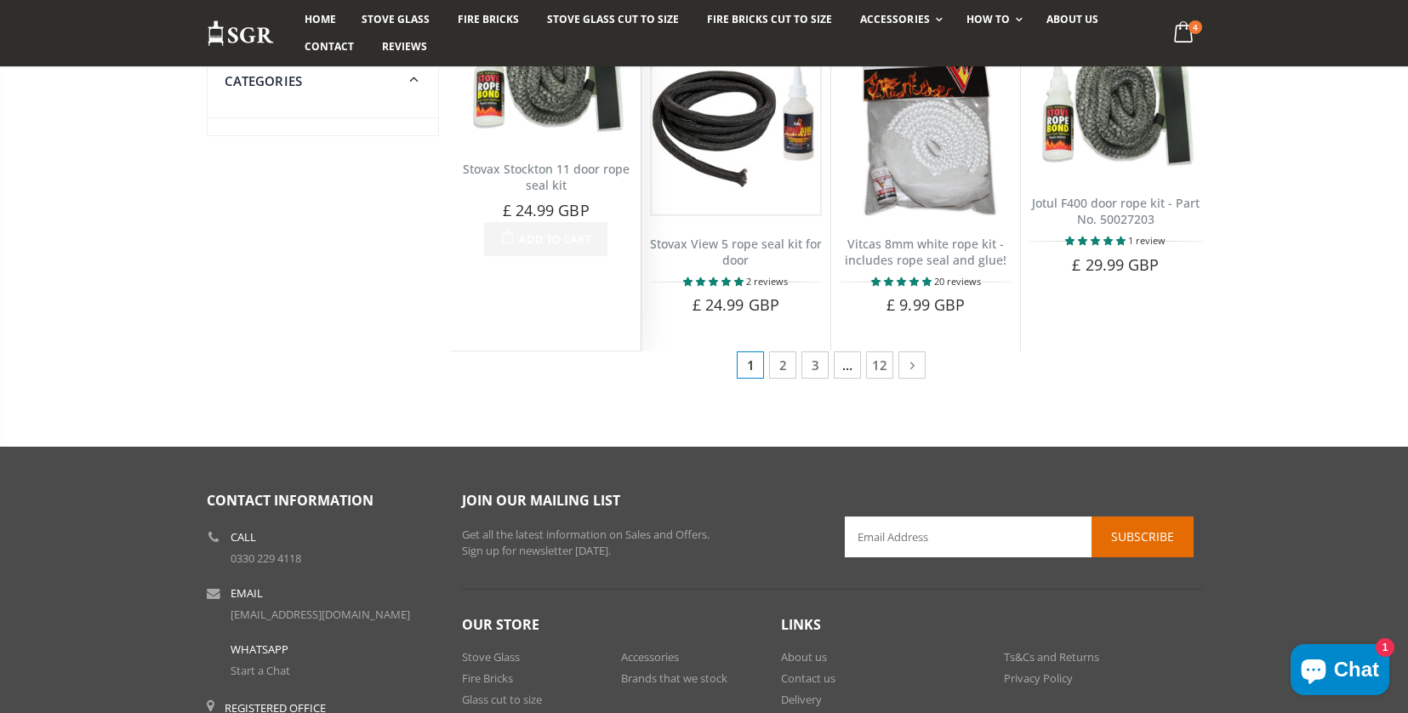
scroll to position [1008, 0]
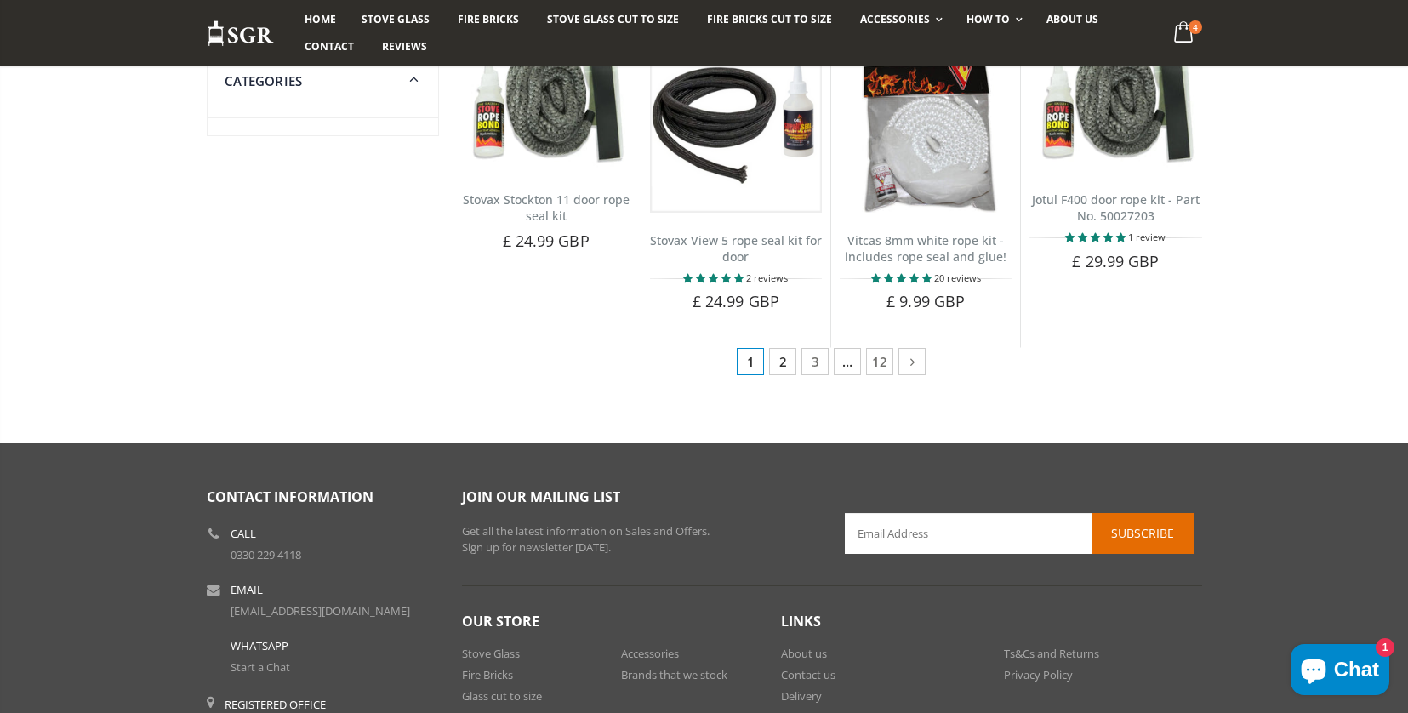
click at [780, 368] on link "2" at bounding box center [782, 361] width 27 height 27
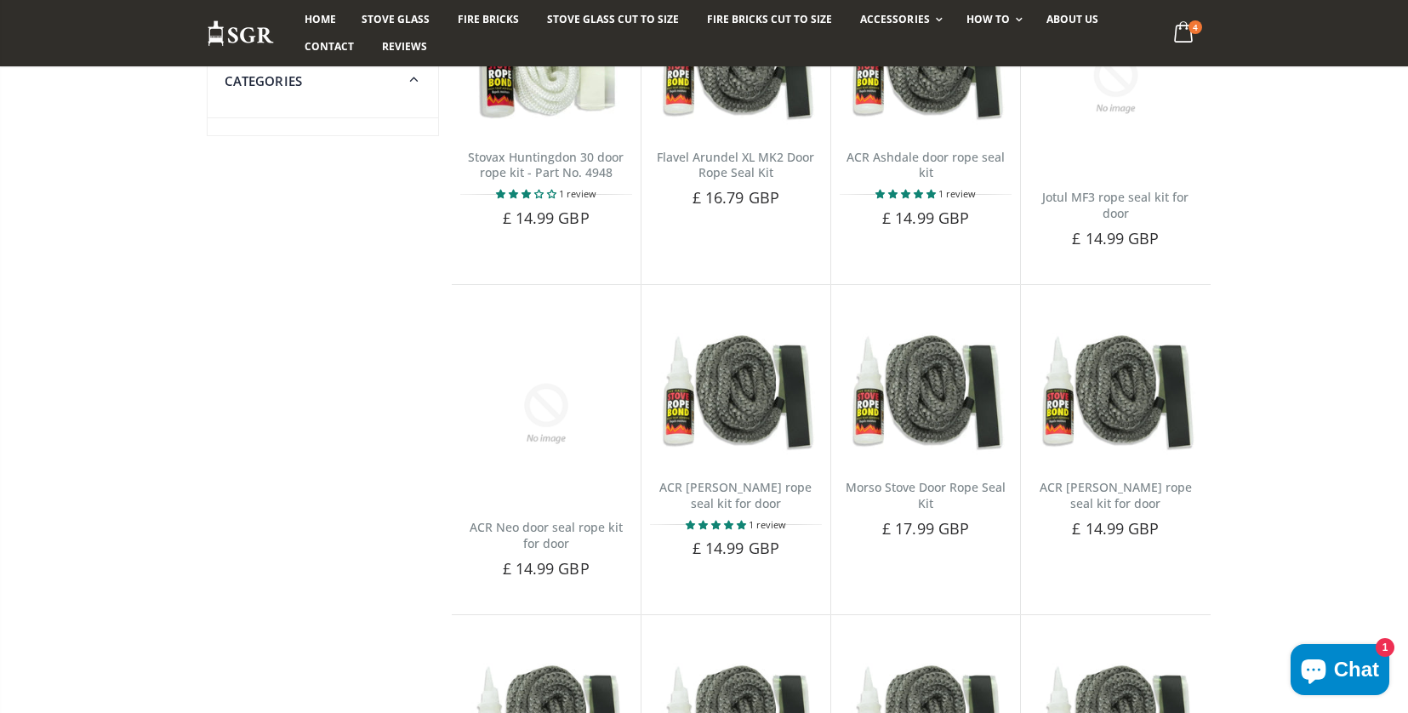
scroll to position [320, 0]
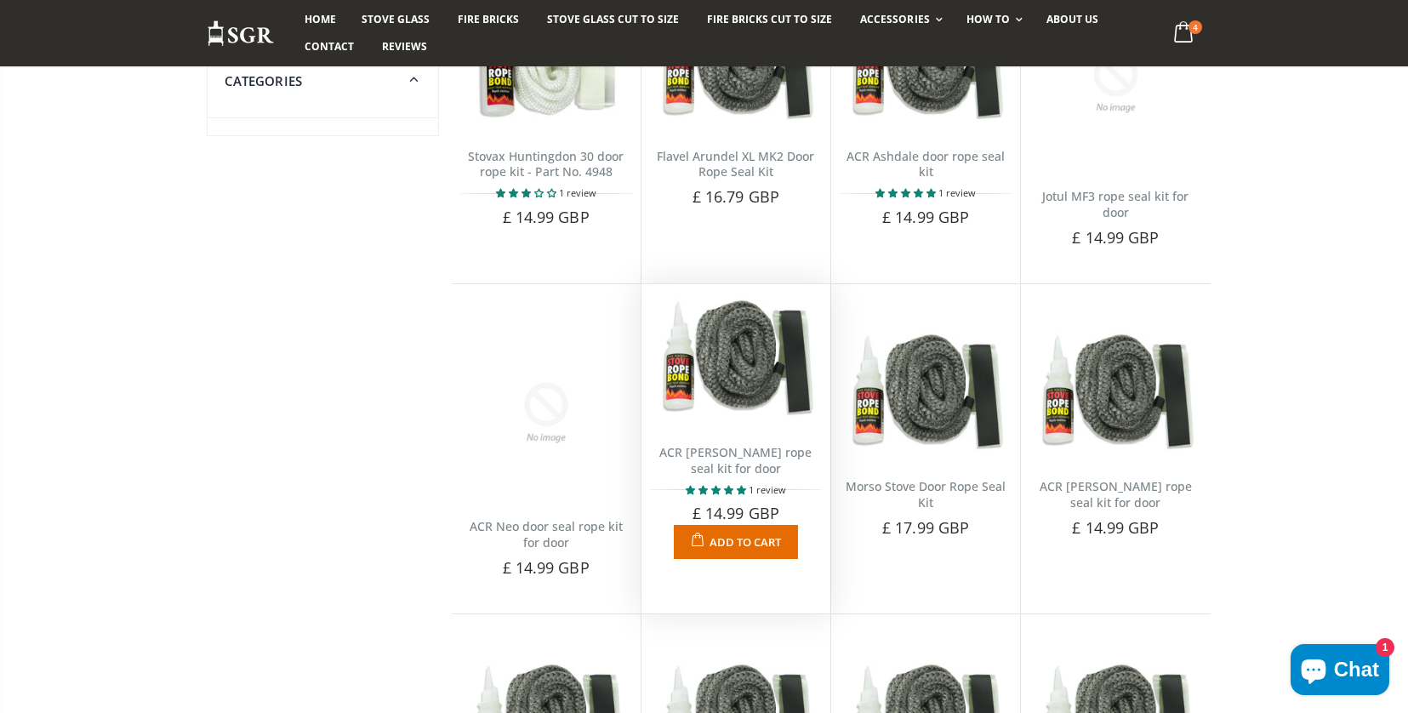
click at [754, 453] on link "ACR [PERSON_NAME] rope seal kit for door" at bounding box center [735, 460] width 152 height 32
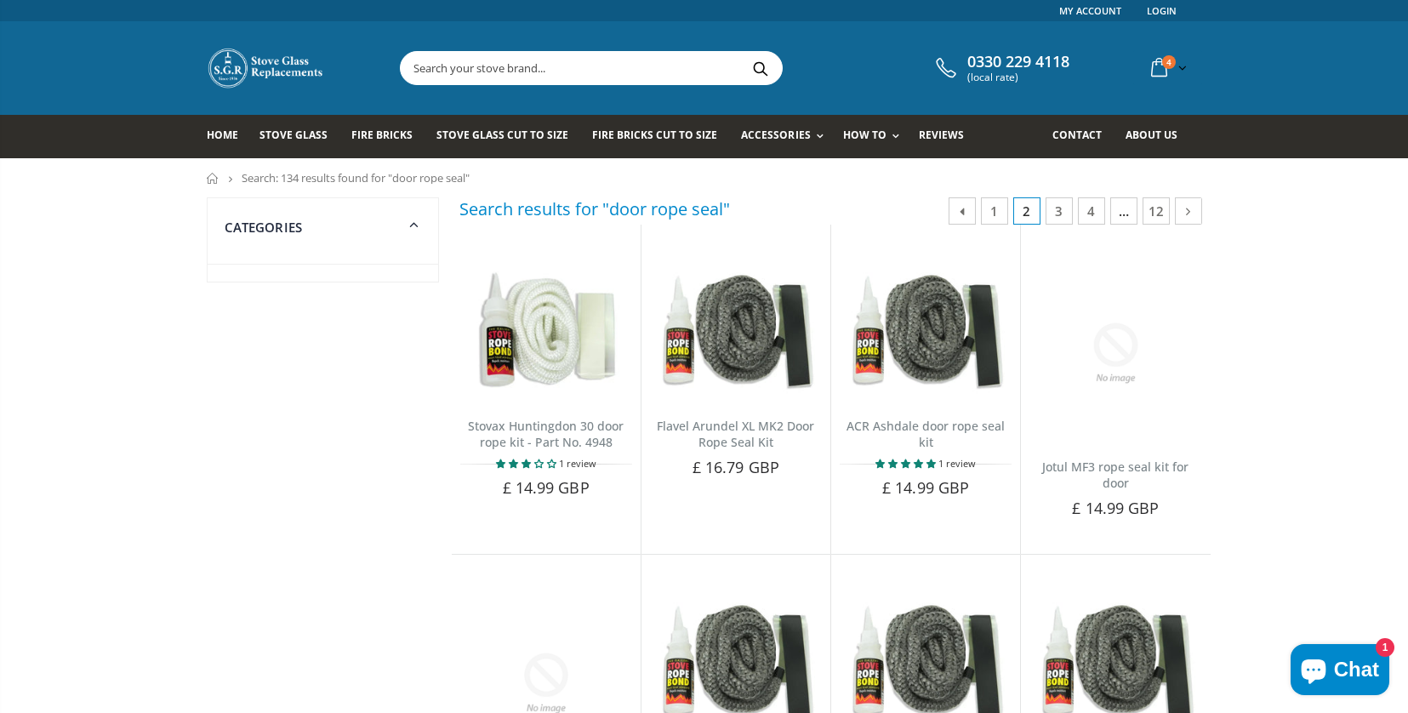
scroll to position [0, 0]
click at [422, 73] on input "text" at bounding box center [687, 68] width 572 height 32
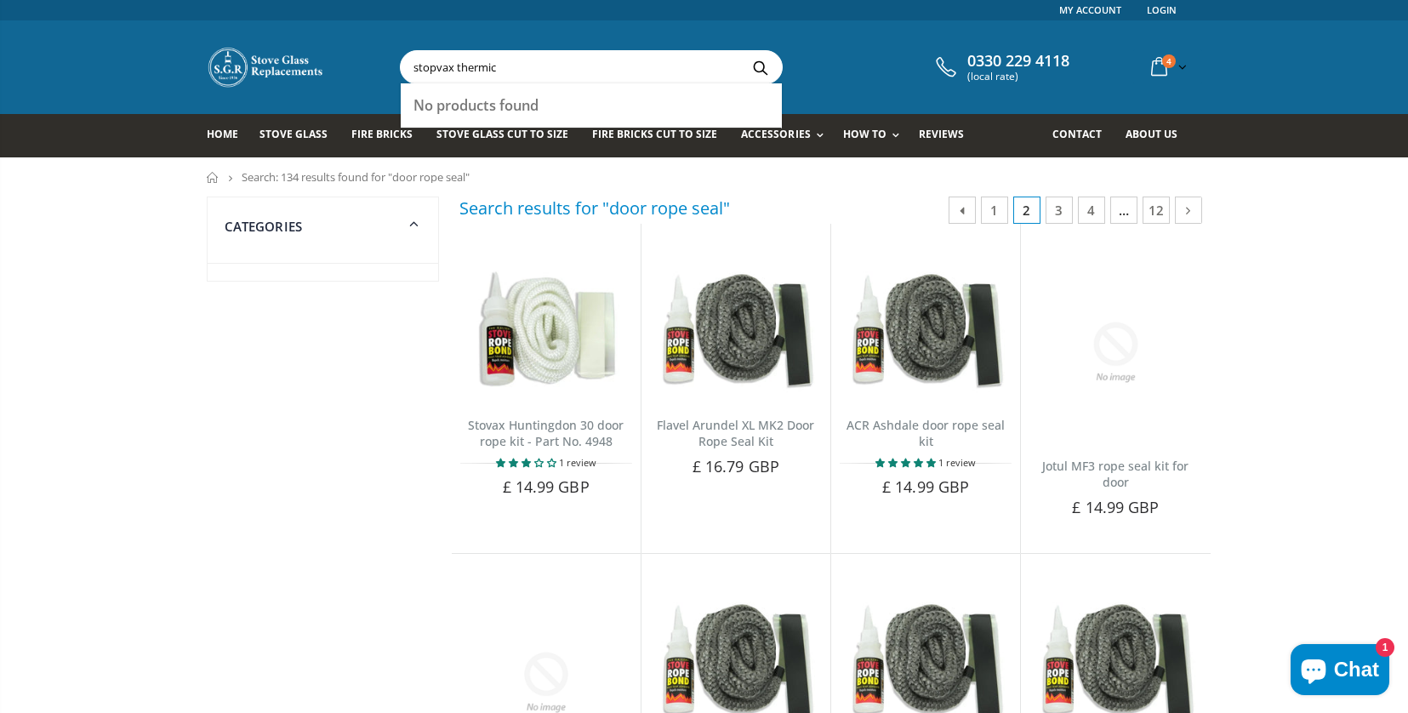
scroll to position [11, 0]
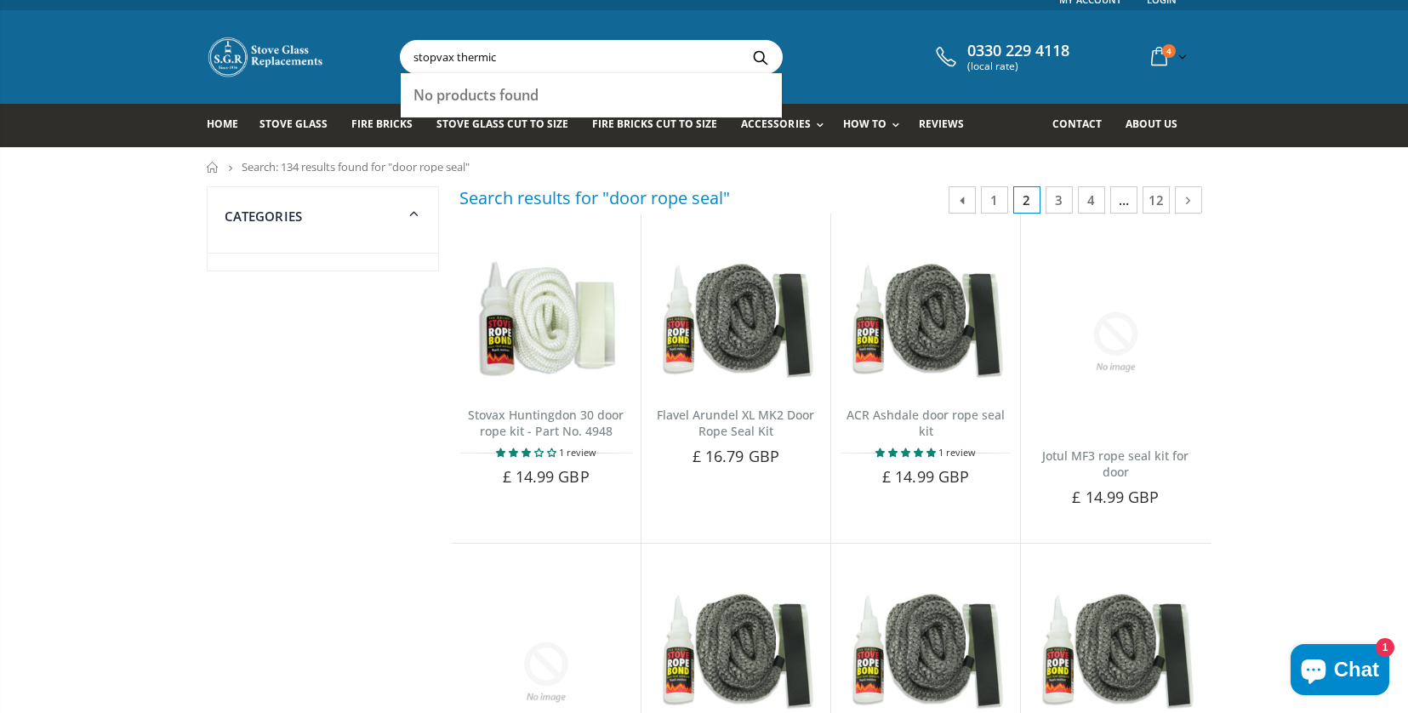
drag, startPoint x: 436, startPoint y: 62, endPoint x: 465, endPoint y: 61, distance: 28.9
click at [436, 62] on input "stopvax thermic" at bounding box center [687, 57] width 572 height 32
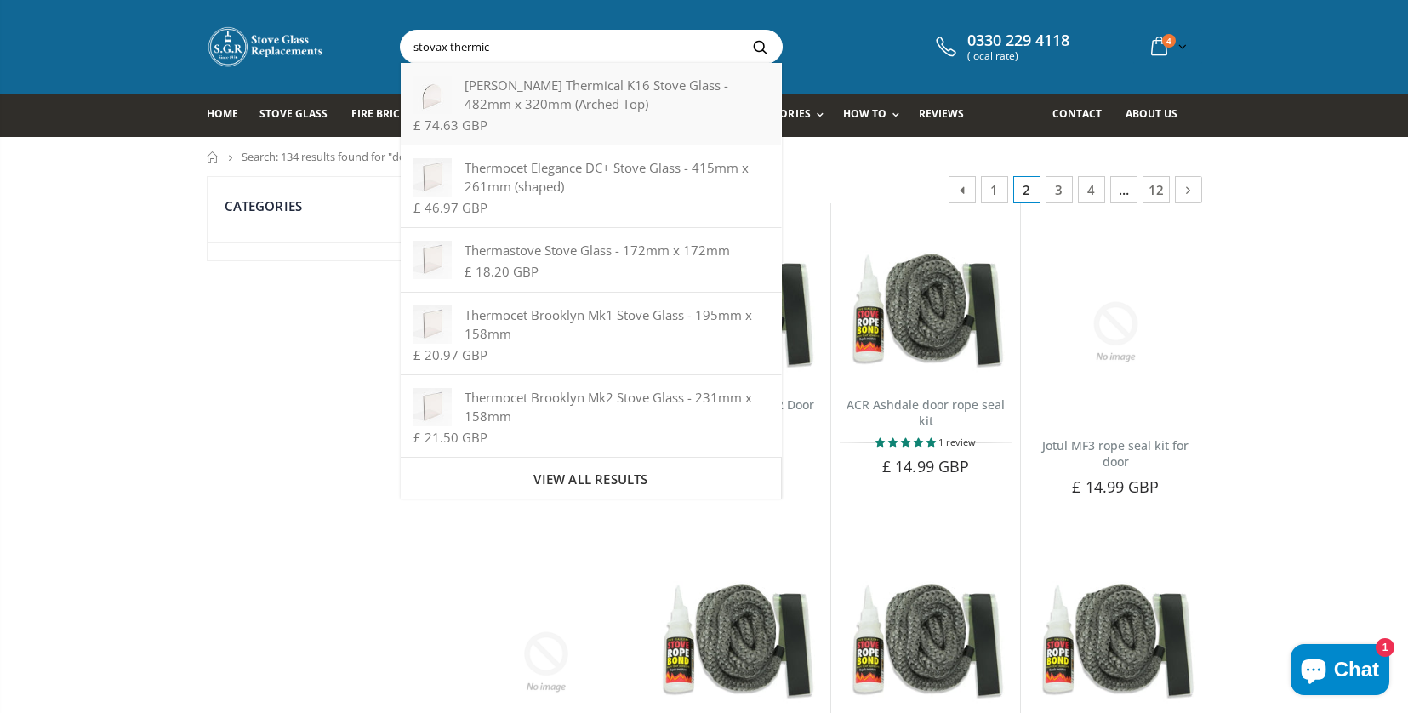
scroll to position [20, 0]
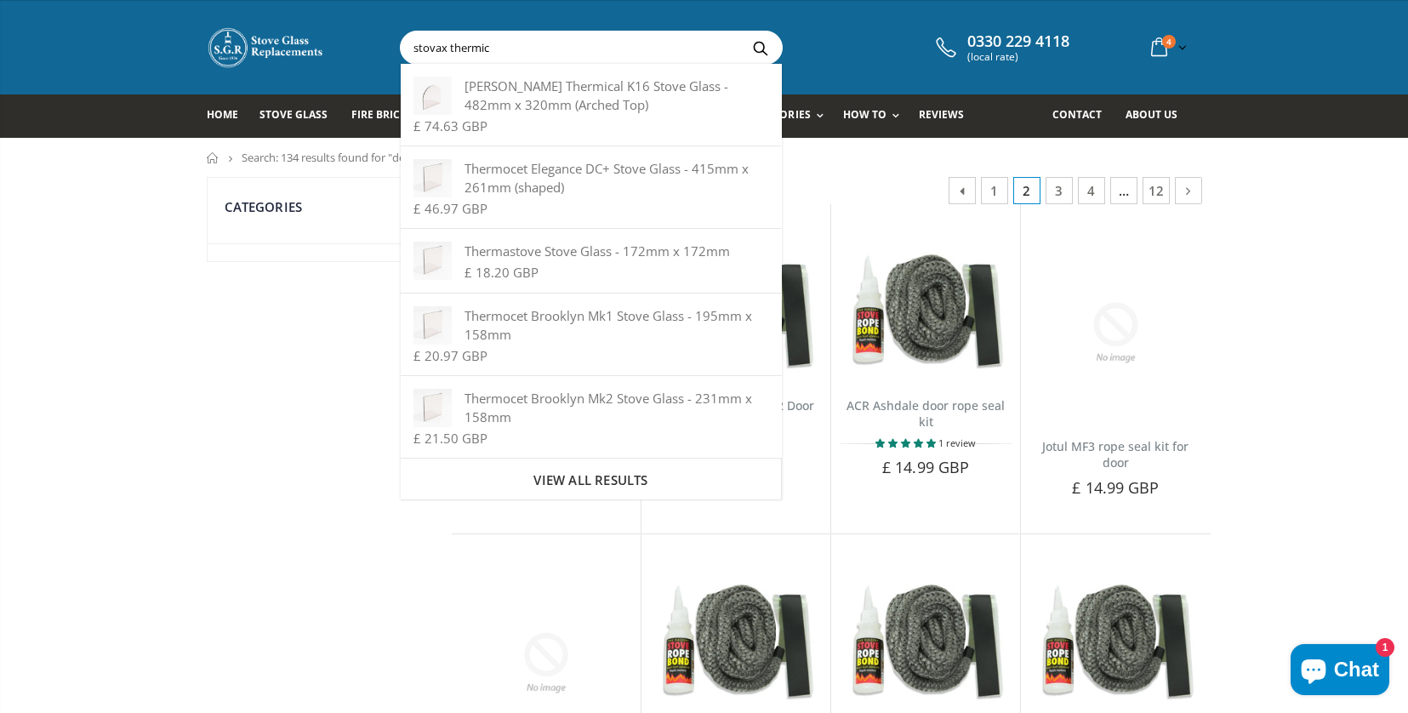
click at [504, 53] on input "stovax thermic" at bounding box center [687, 47] width 572 height 32
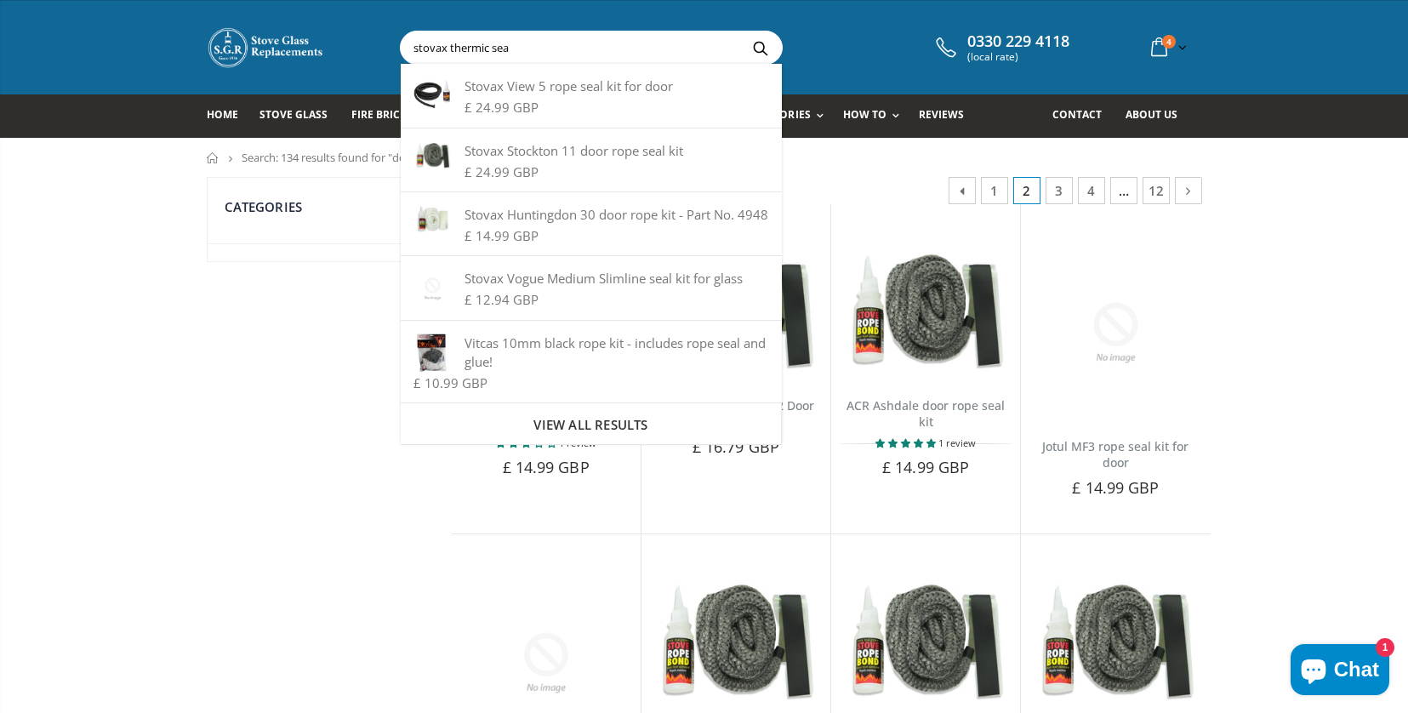
type input "stovax thermic seal"
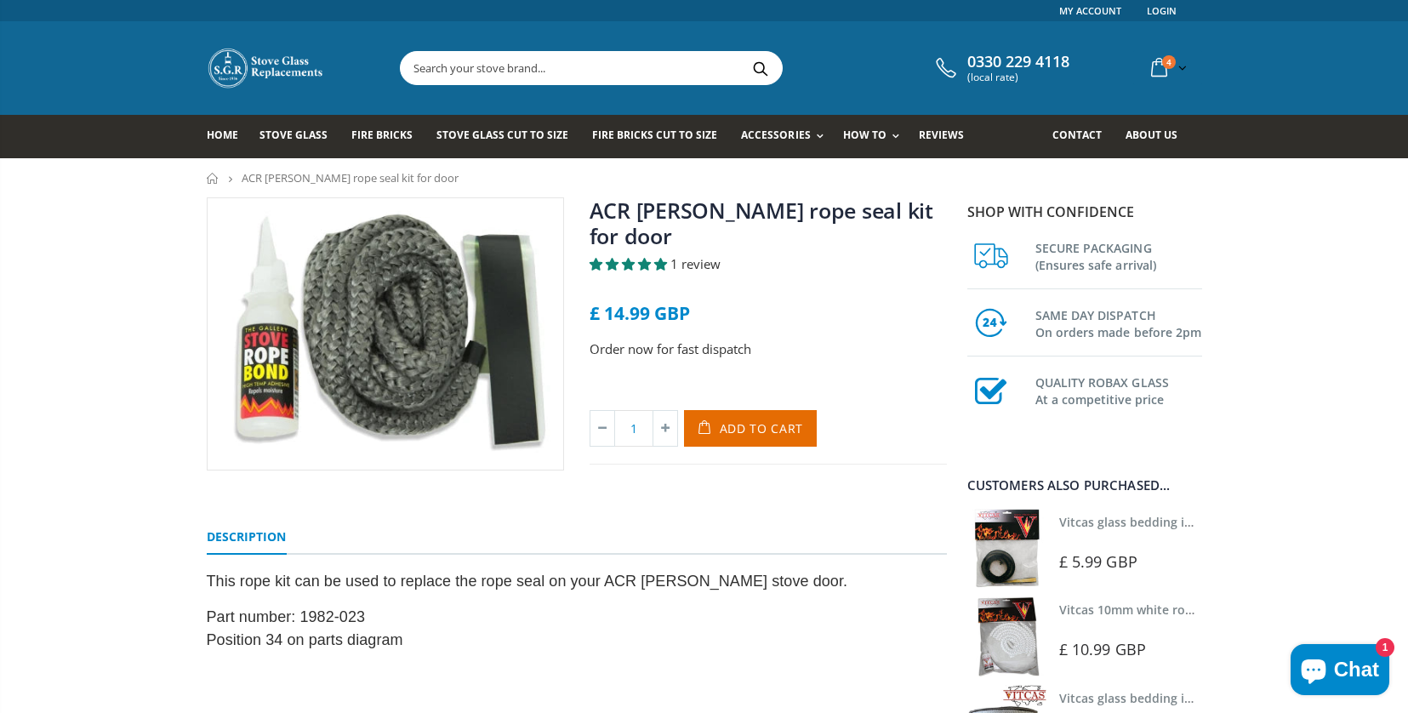
scroll to position [138, 0]
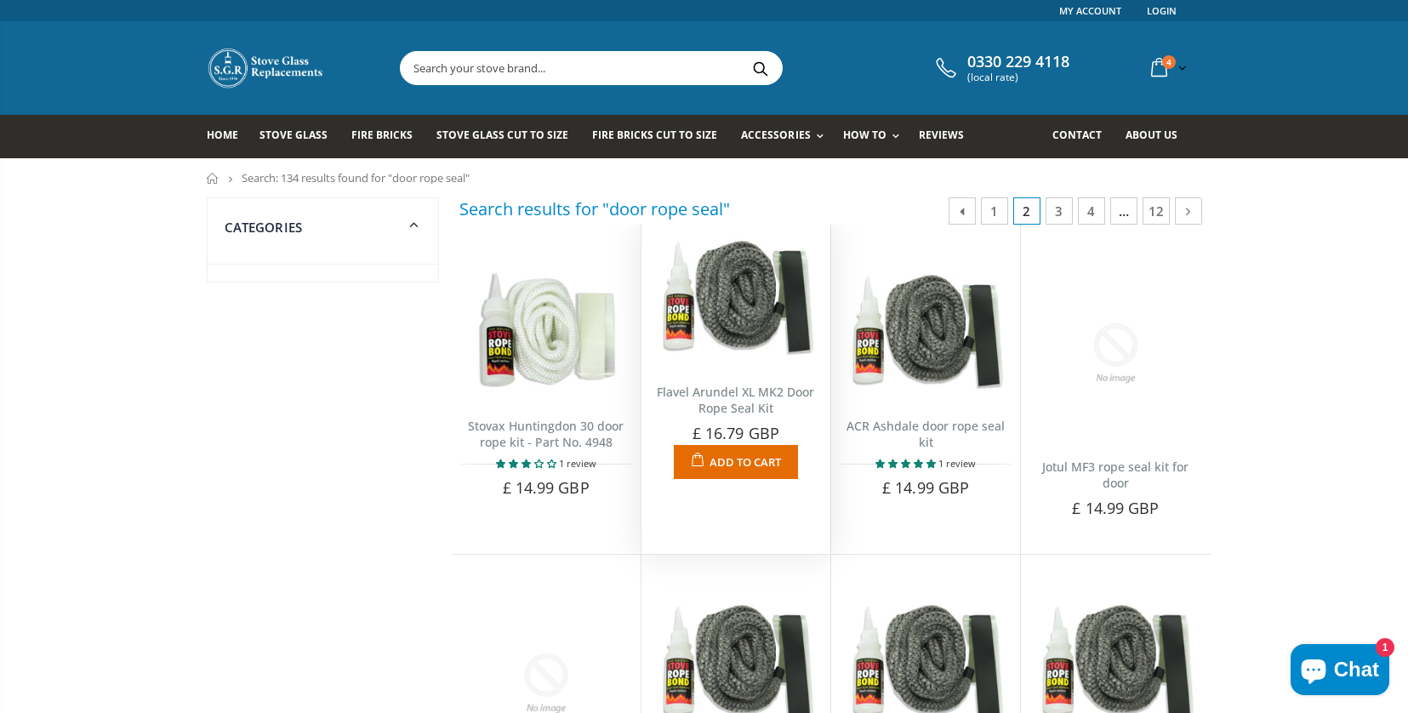
click at [682, 365] on img at bounding box center [736, 299] width 172 height 132
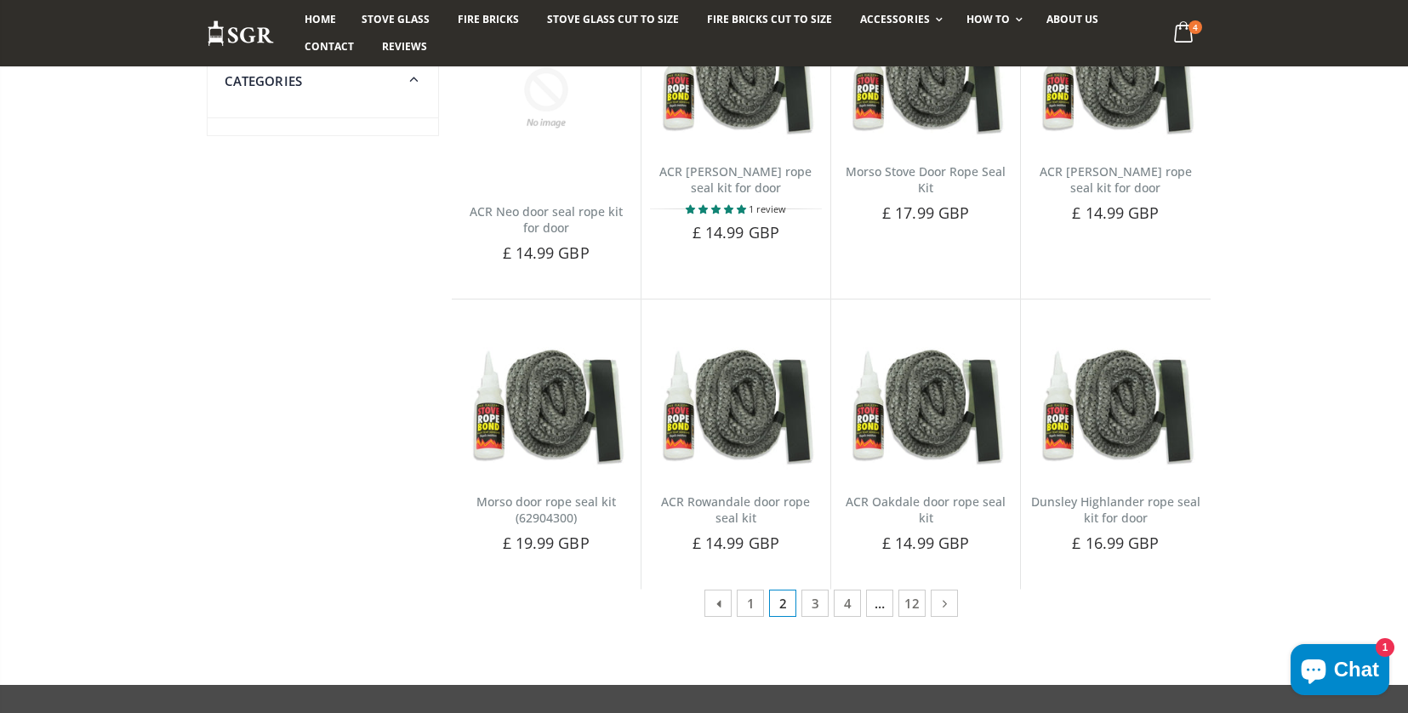
scroll to position [686, 0]
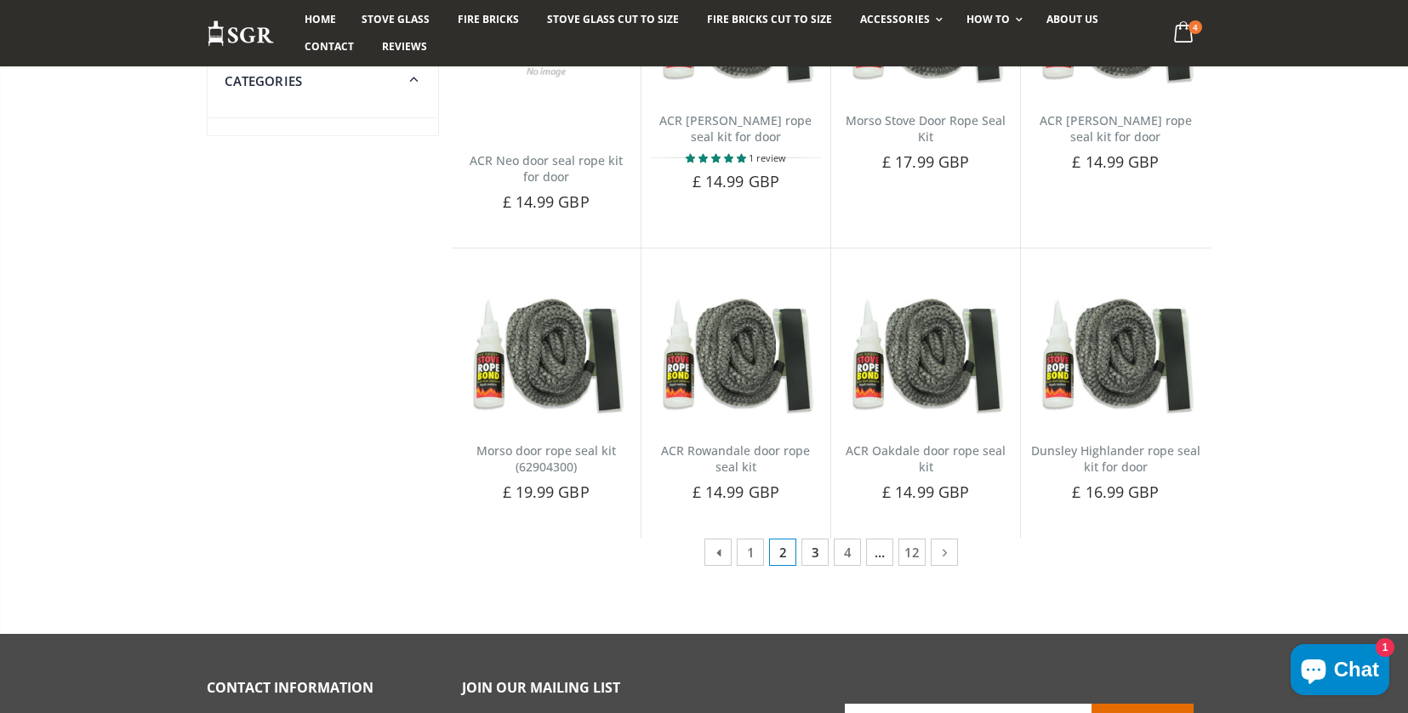
click at [811, 555] on link "3" at bounding box center [814, 551] width 27 height 27
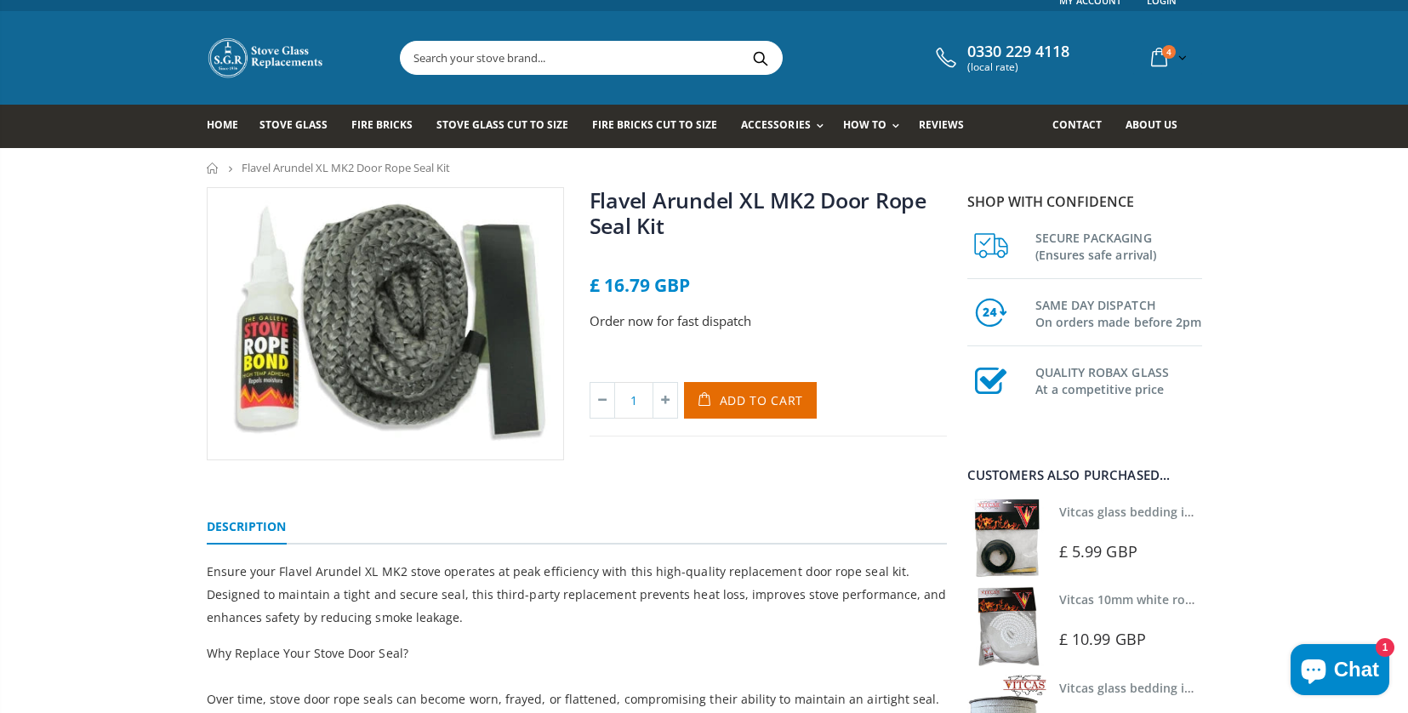
scroll to position [13, 0]
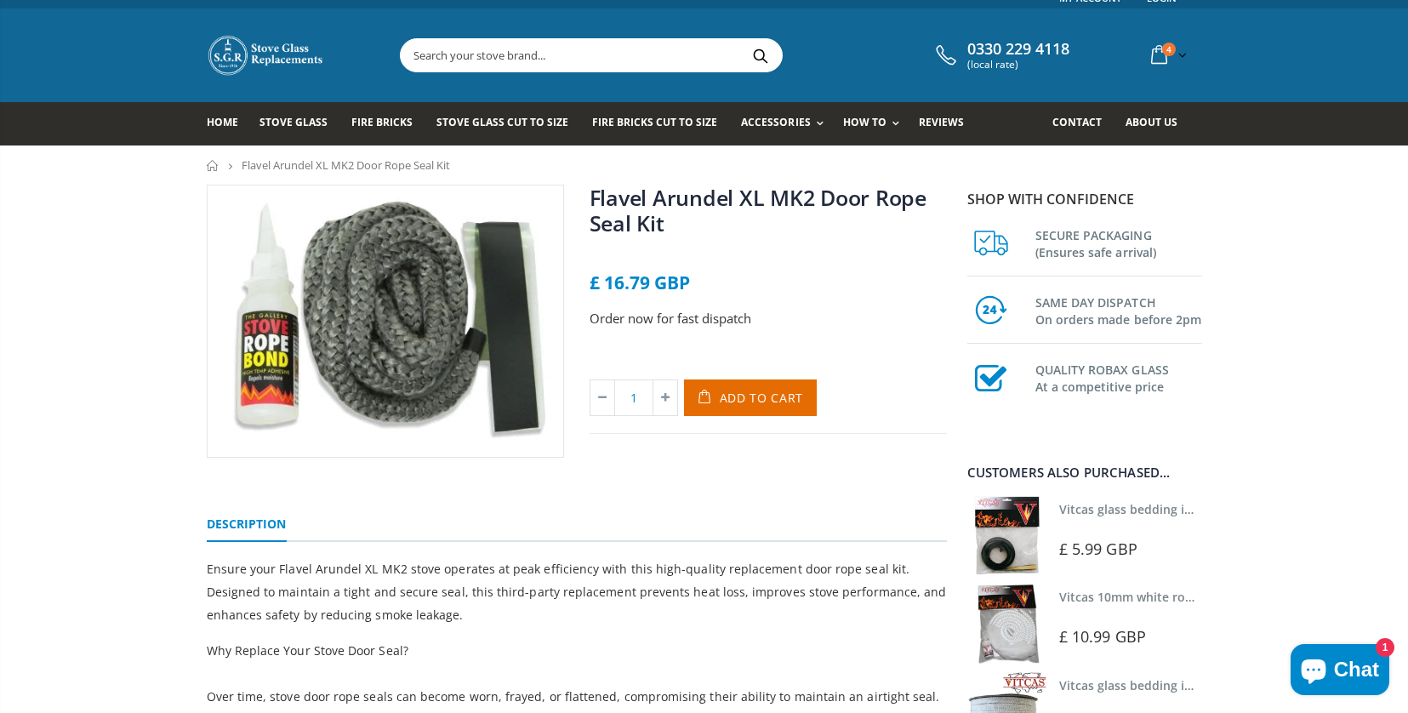
click at [268, 448] on img at bounding box center [386, 320] width 356 height 271
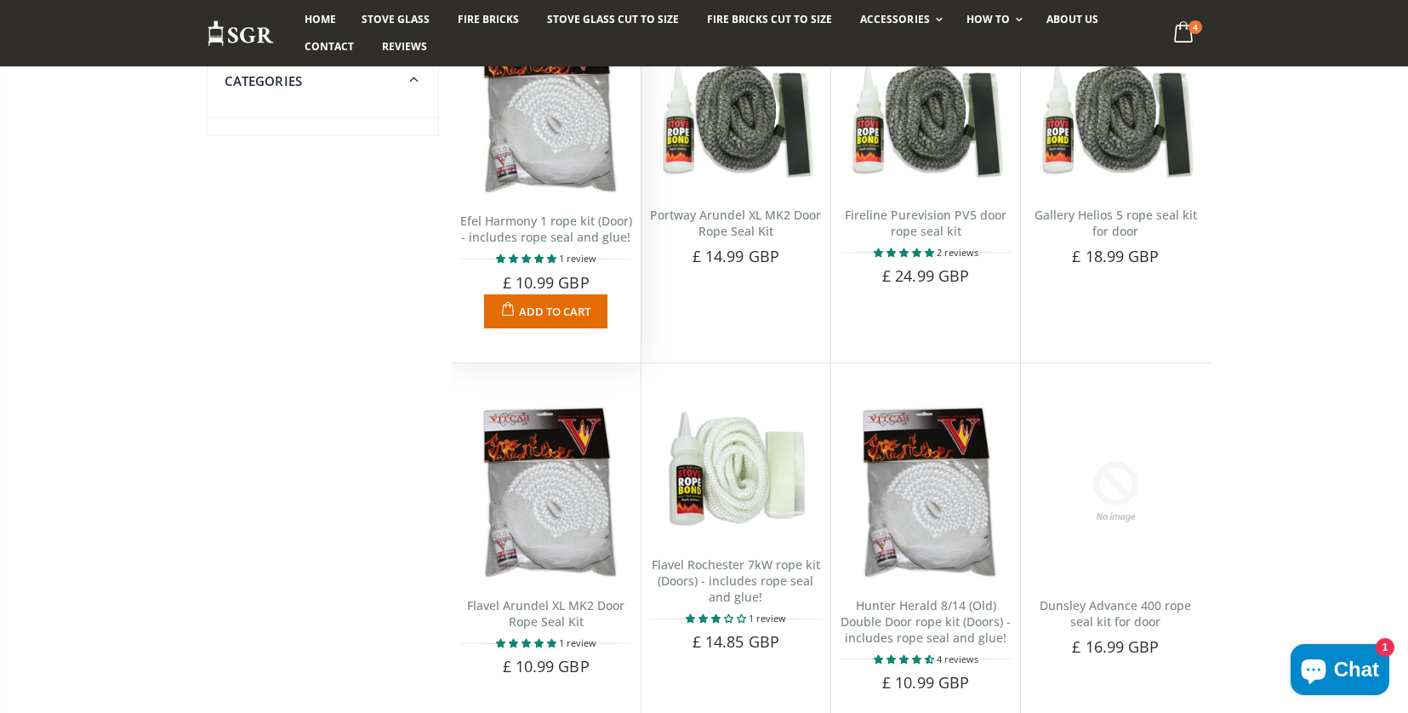
scroll to position [600, 0]
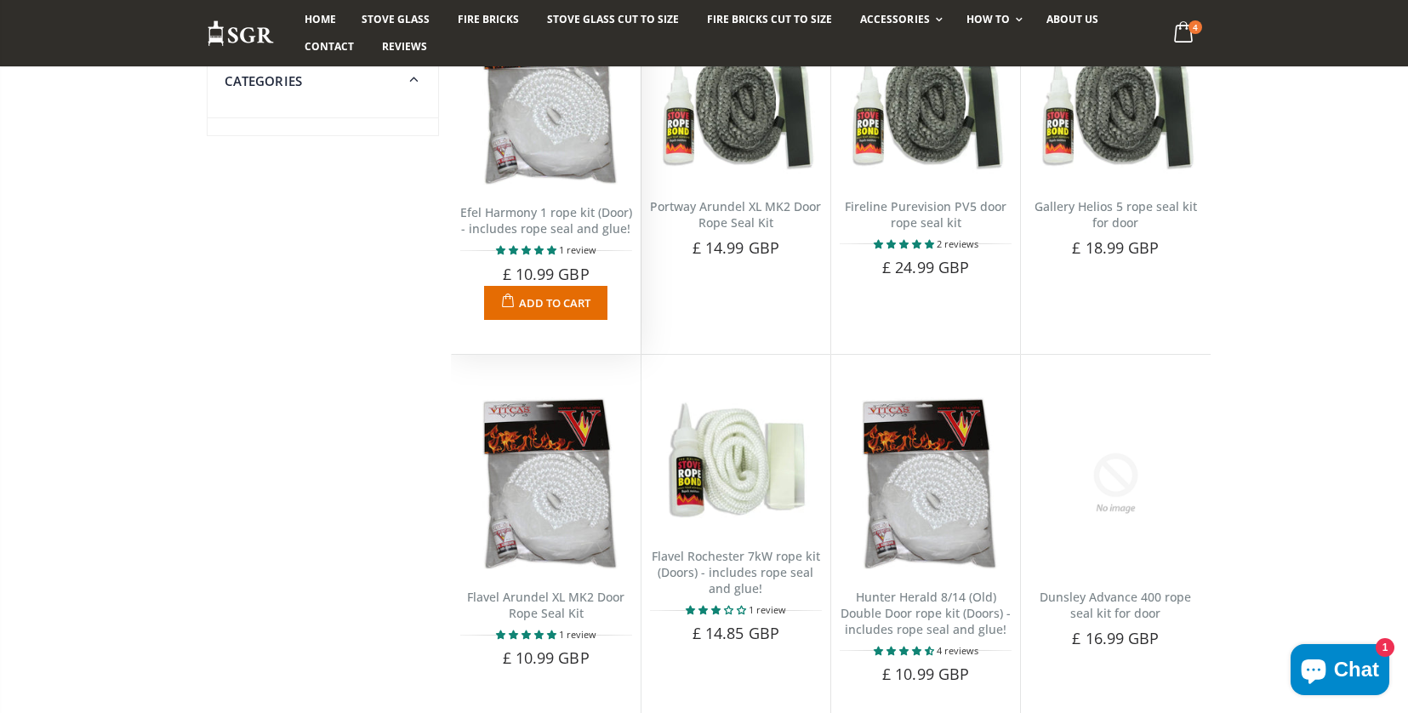
click at [565, 153] on img at bounding box center [546, 99] width 172 height 172
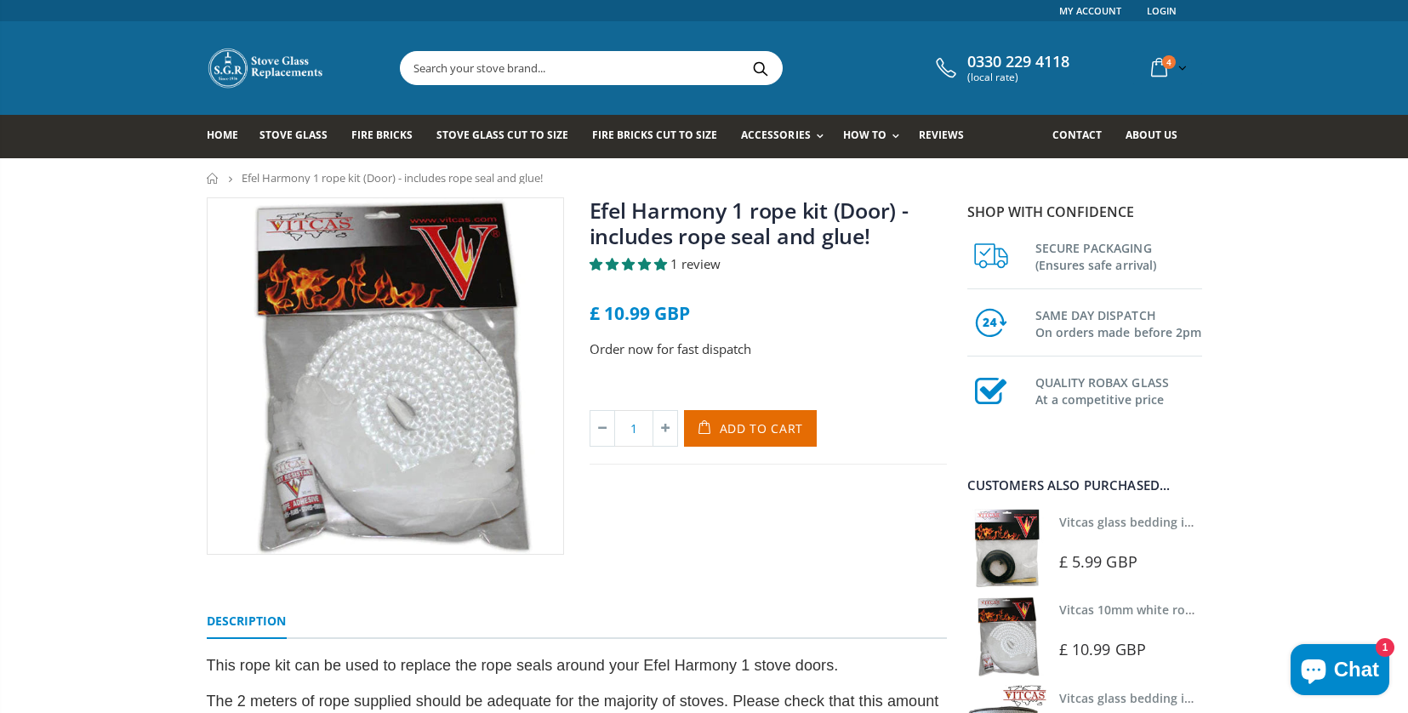
click at [417, 68] on input "text" at bounding box center [687, 68] width 572 height 32
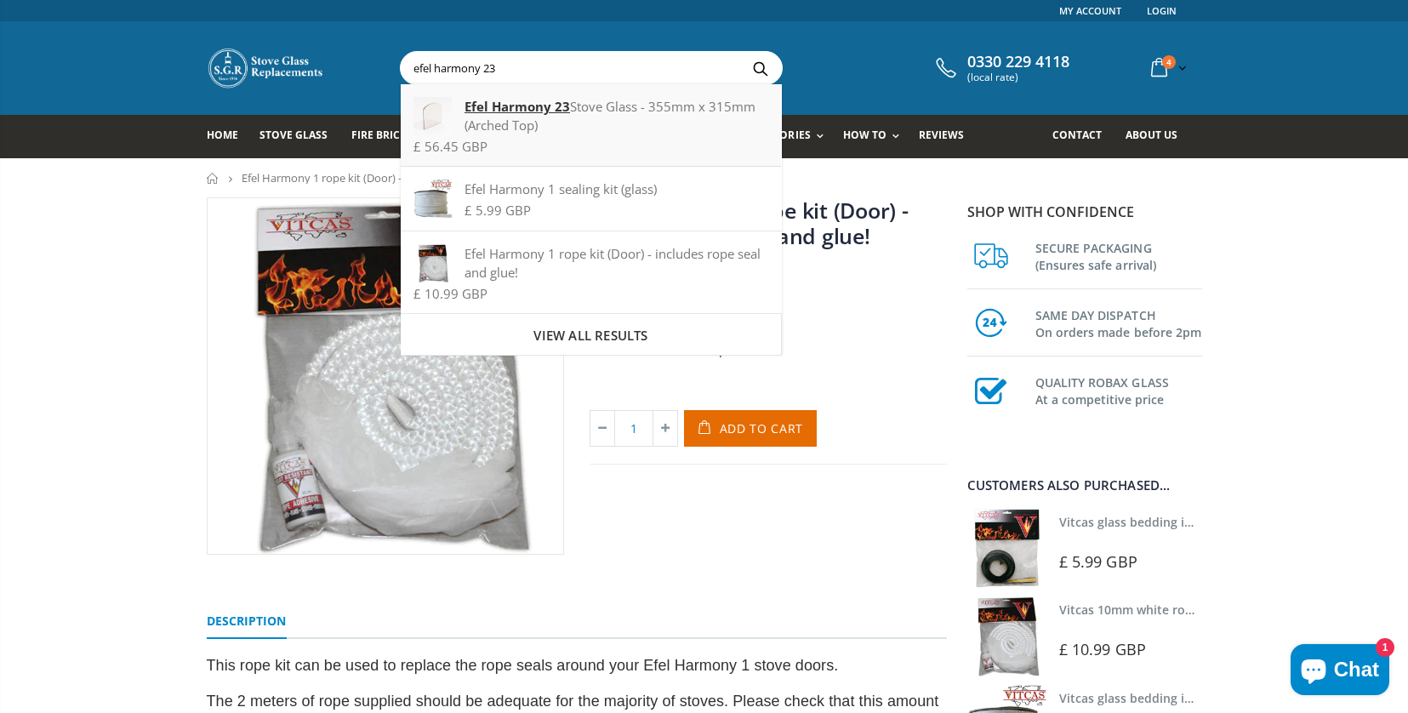
scroll to position [43, 0]
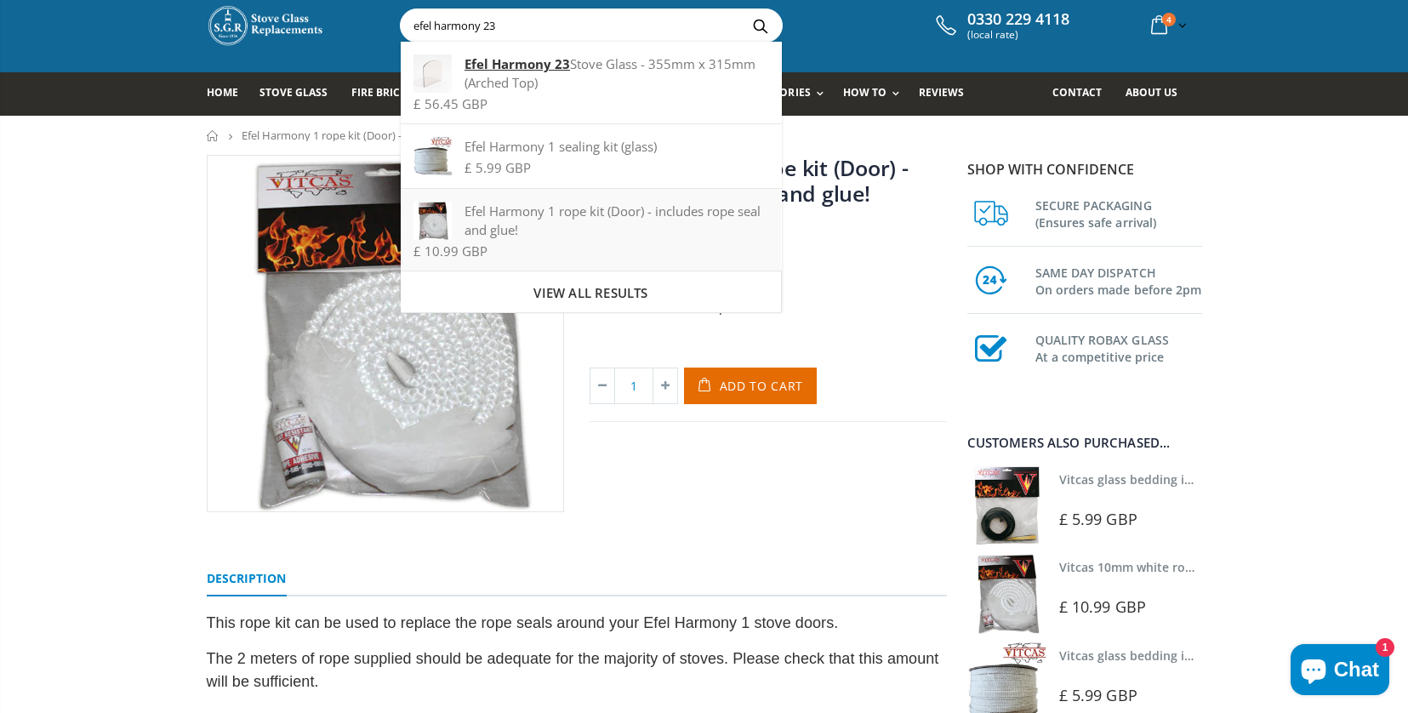
type input "efel harmony 23"
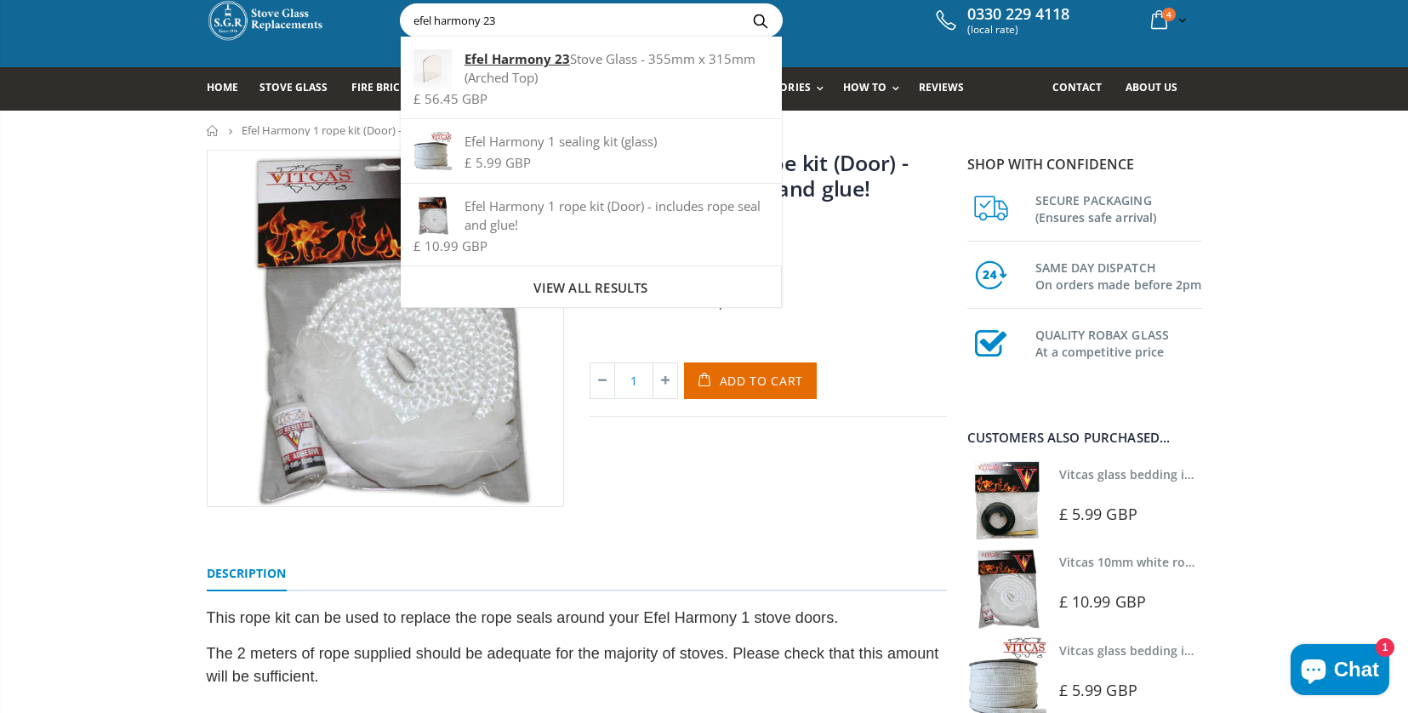
scroll to position [49, 0]
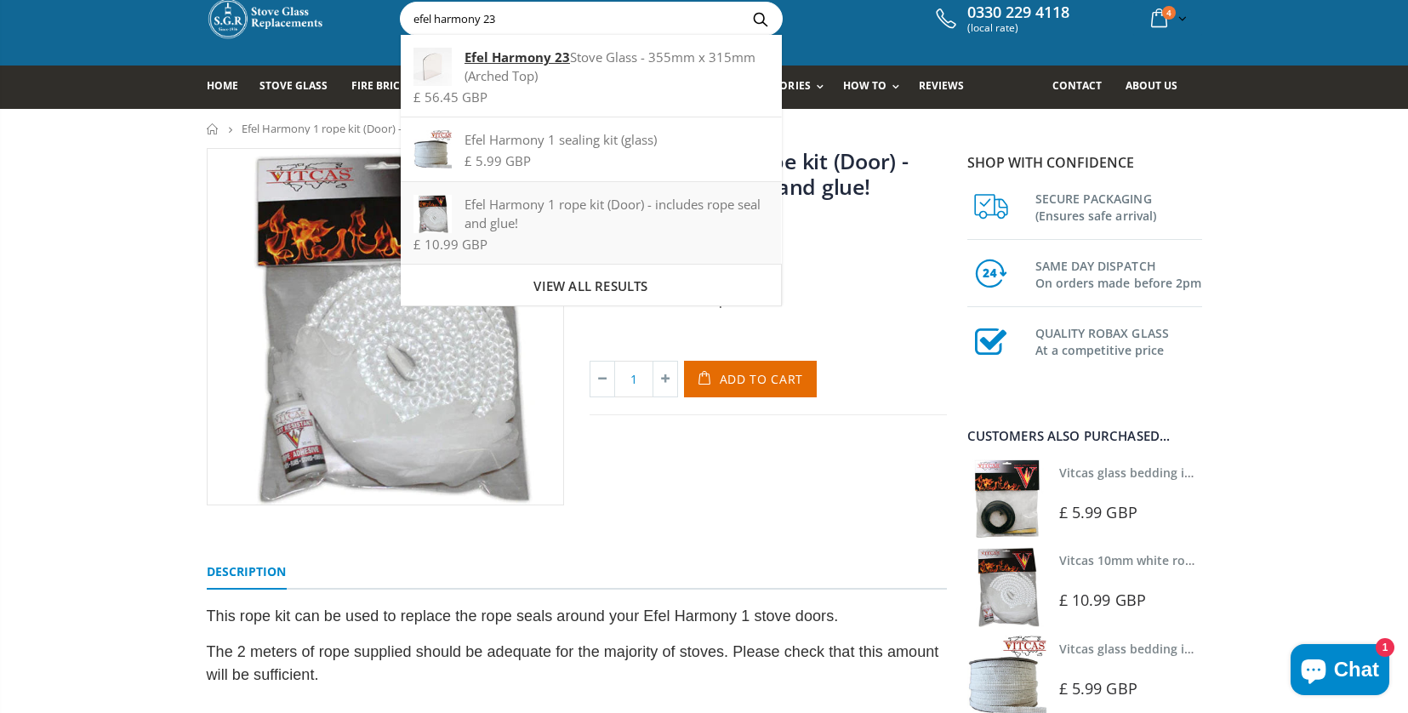
click at [551, 208] on div "Efel Harmony 1 rope kit (Door) - includes rope seal and glue!" at bounding box center [590, 213] width 355 height 37
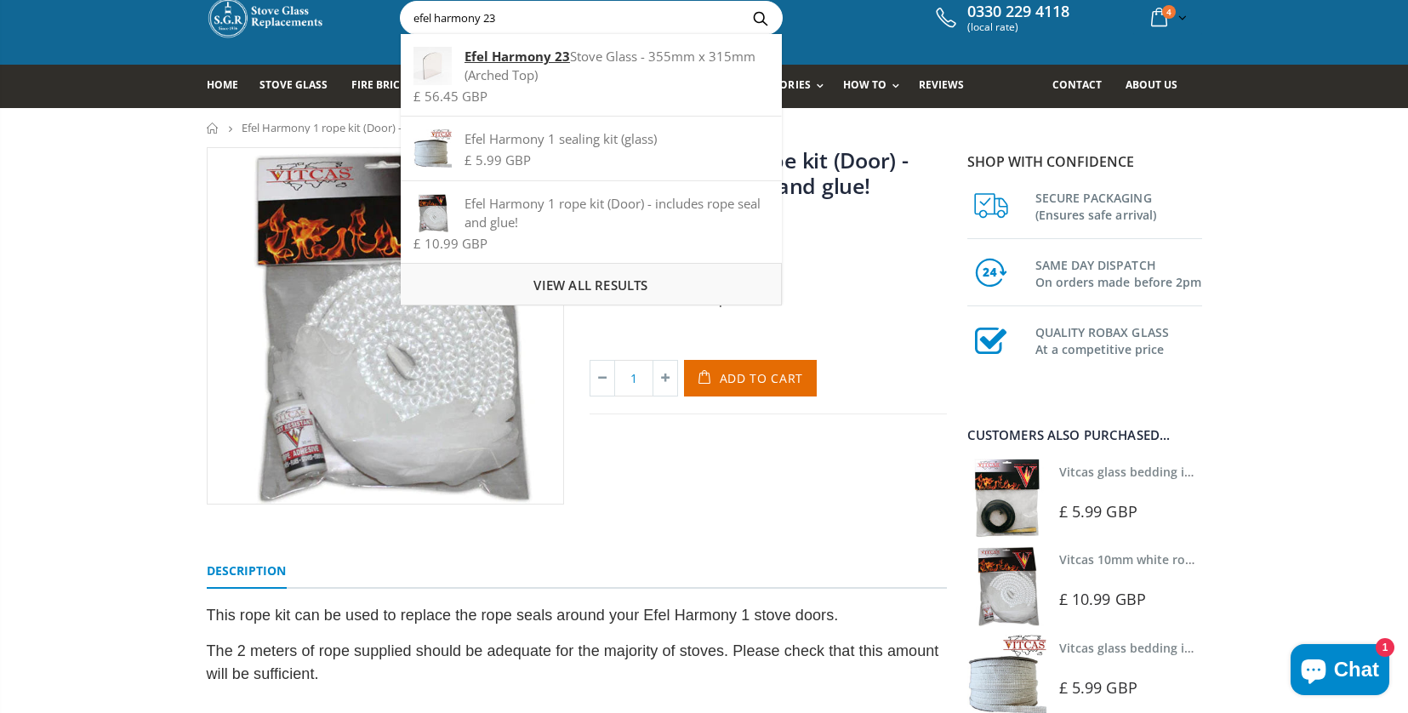
click at [589, 282] on span "View all results" at bounding box center [590, 284] width 114 height 17
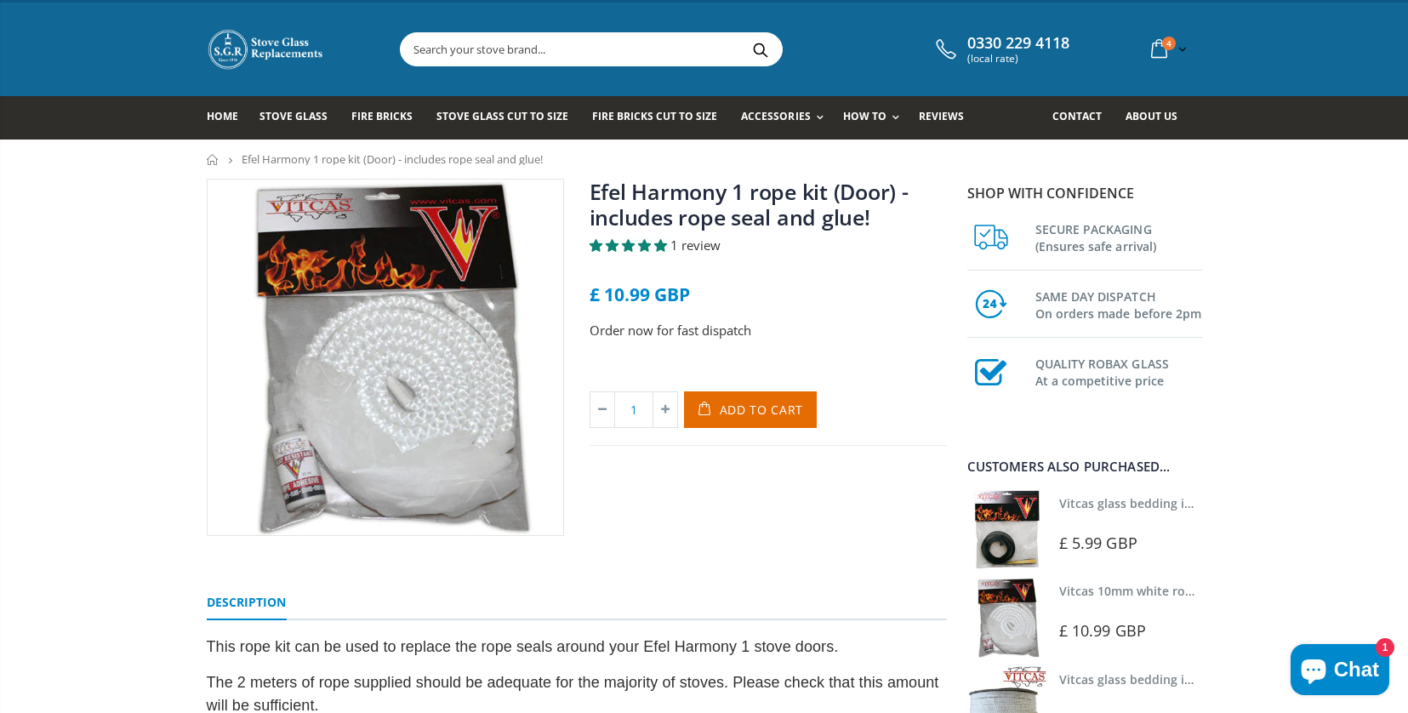
scroll to position [9, 0]
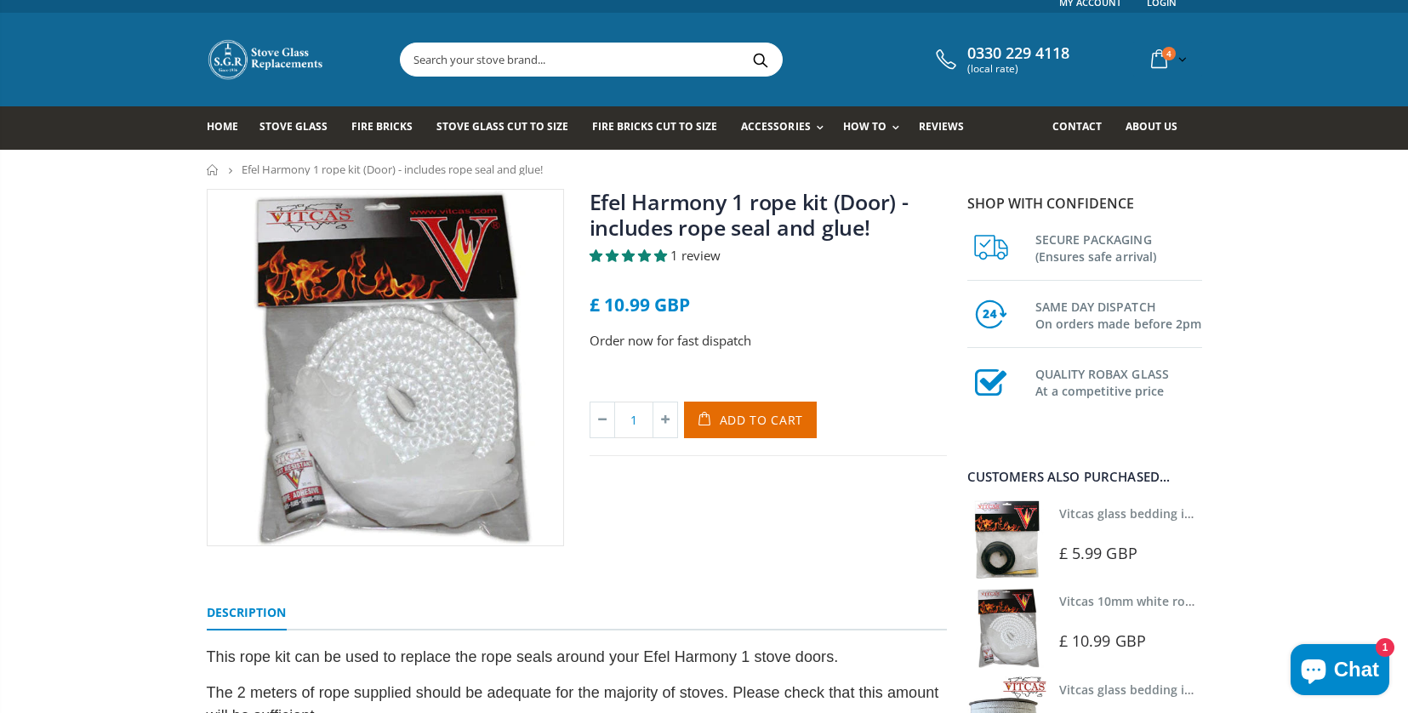
click at [303, 537] on img at bounding box center [386, 368] width 356 height 356
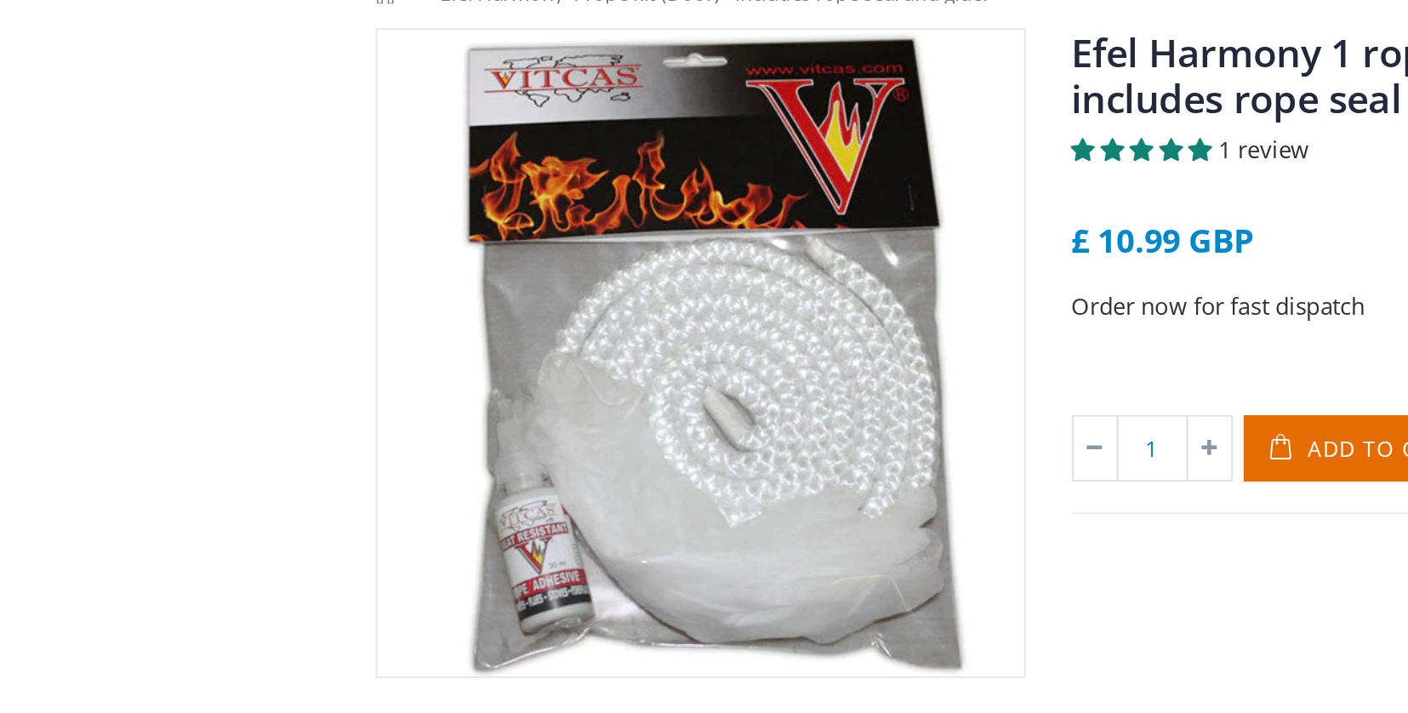
click at [695, 300] on span "1 review" at bounding box center [695, 308] width 50 height 17
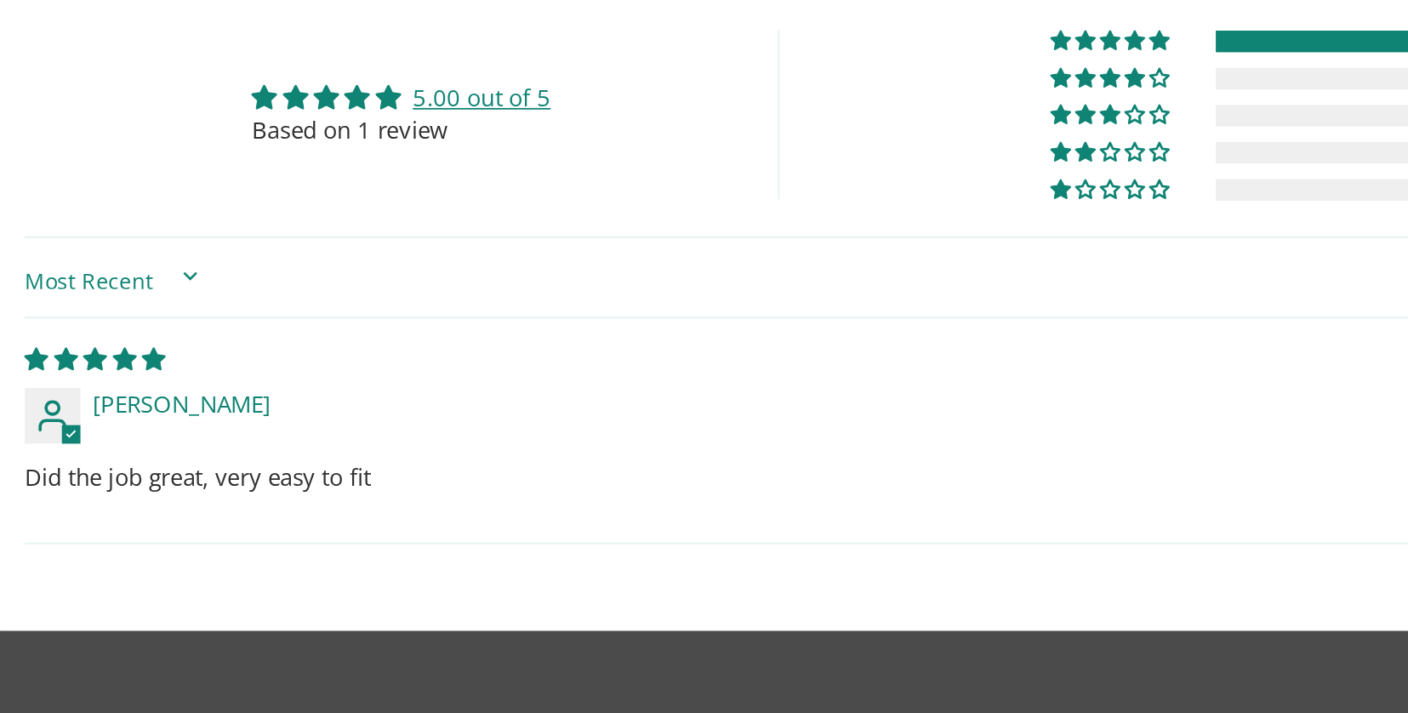
scroll to position [689, 0]
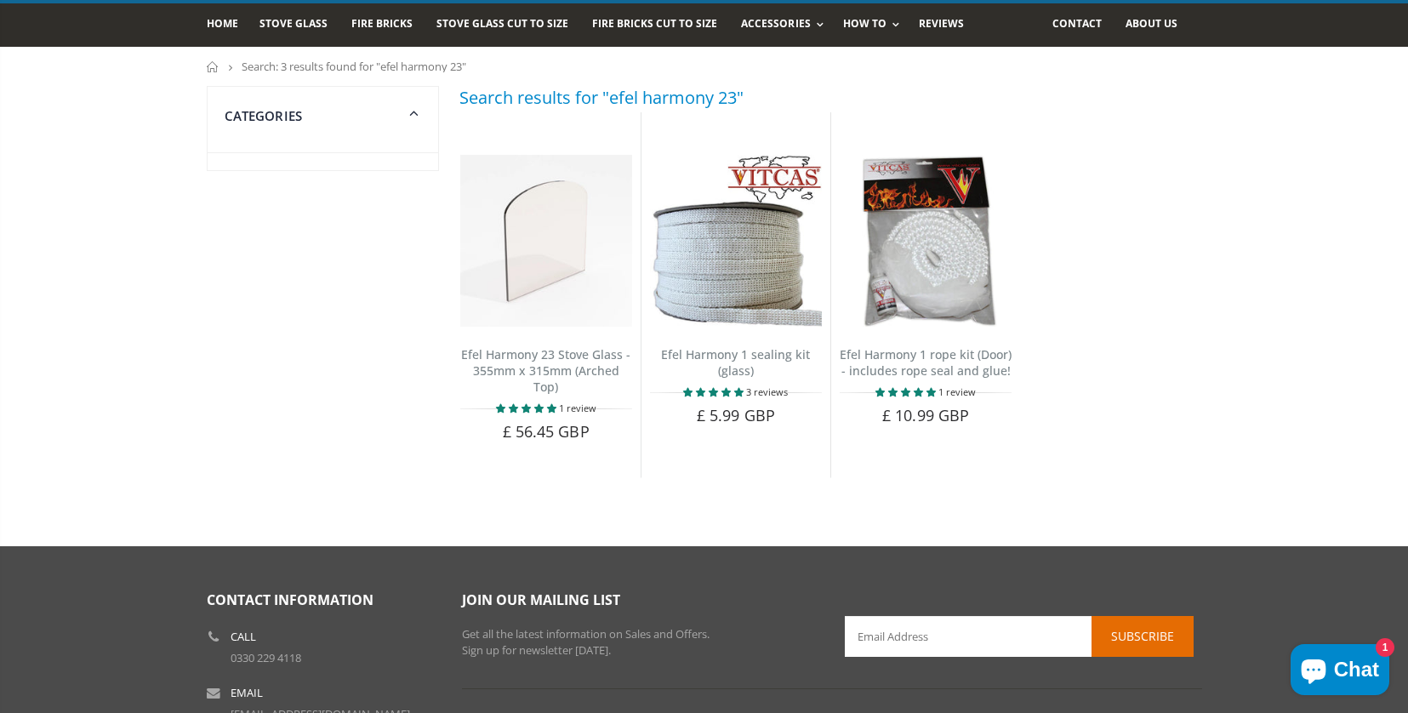
scroll to position [105, 0]
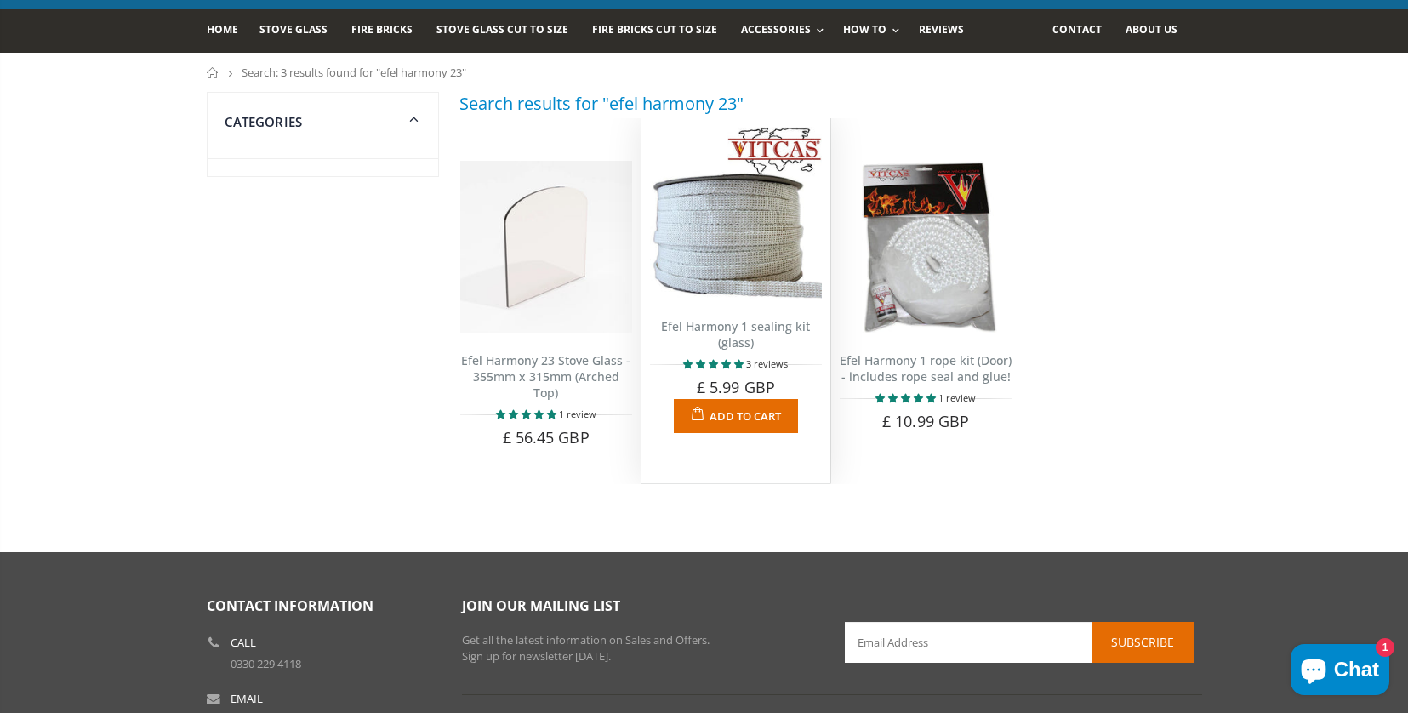
click at [720, 424] on span "Add to Cart" at bounding box center [744, 415] width 71 height 15
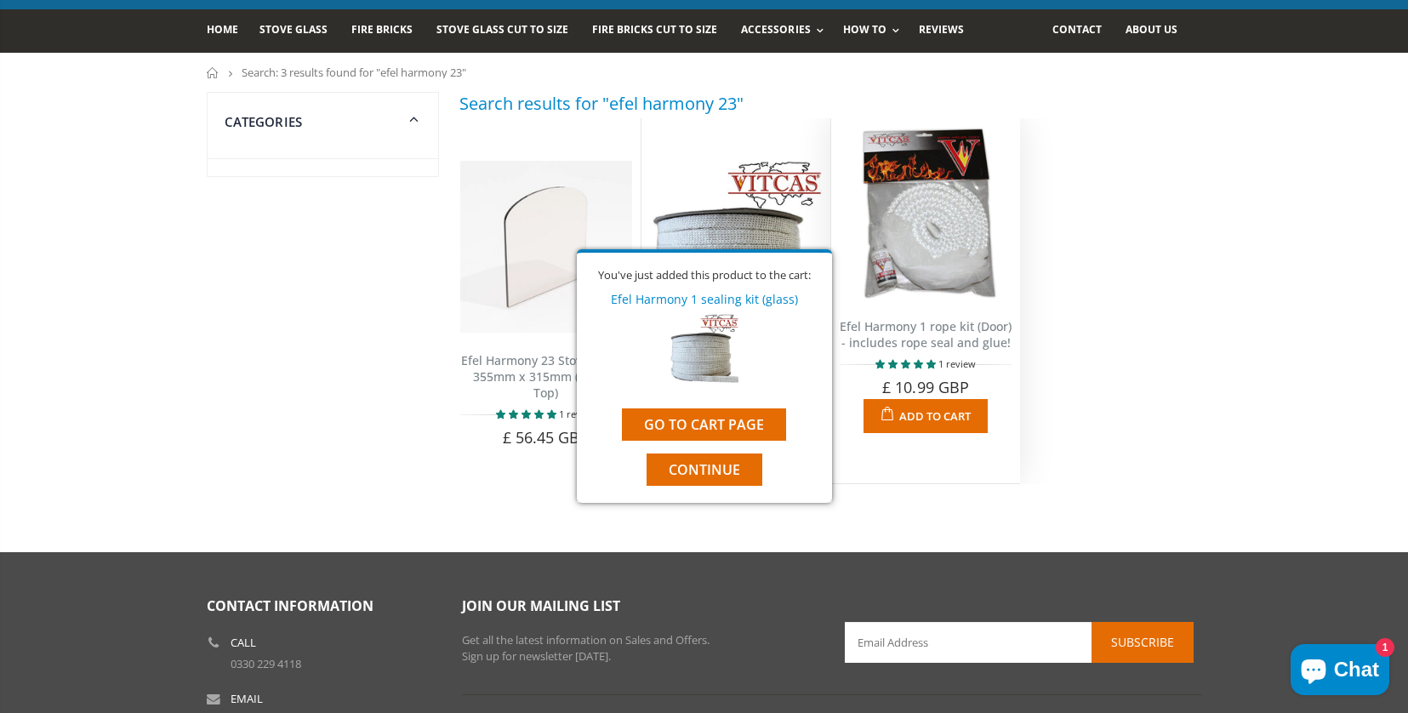
click at [937, 424] on span "Add to Cart" at bounding box center [934, 415] width 71 height 15
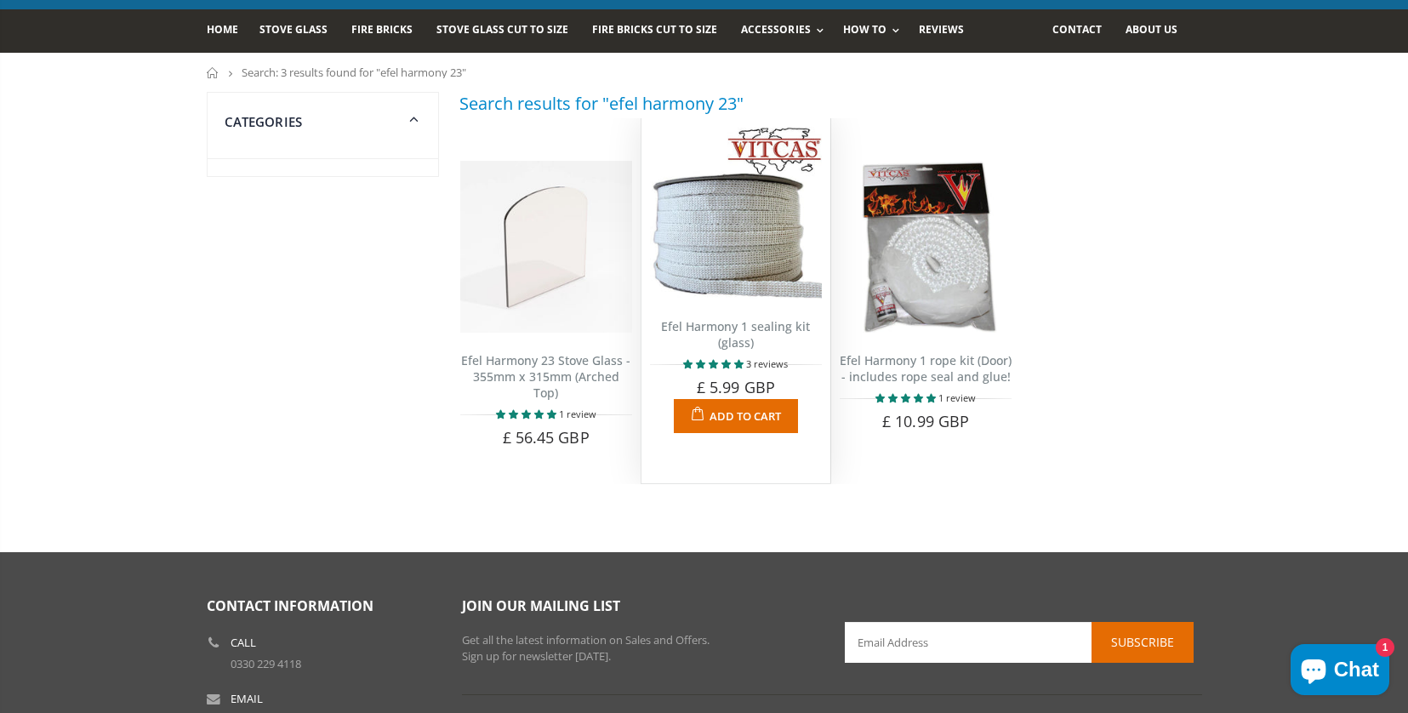
click at [732, 299] on img at bounding box center [736, 213] width 172 height 172
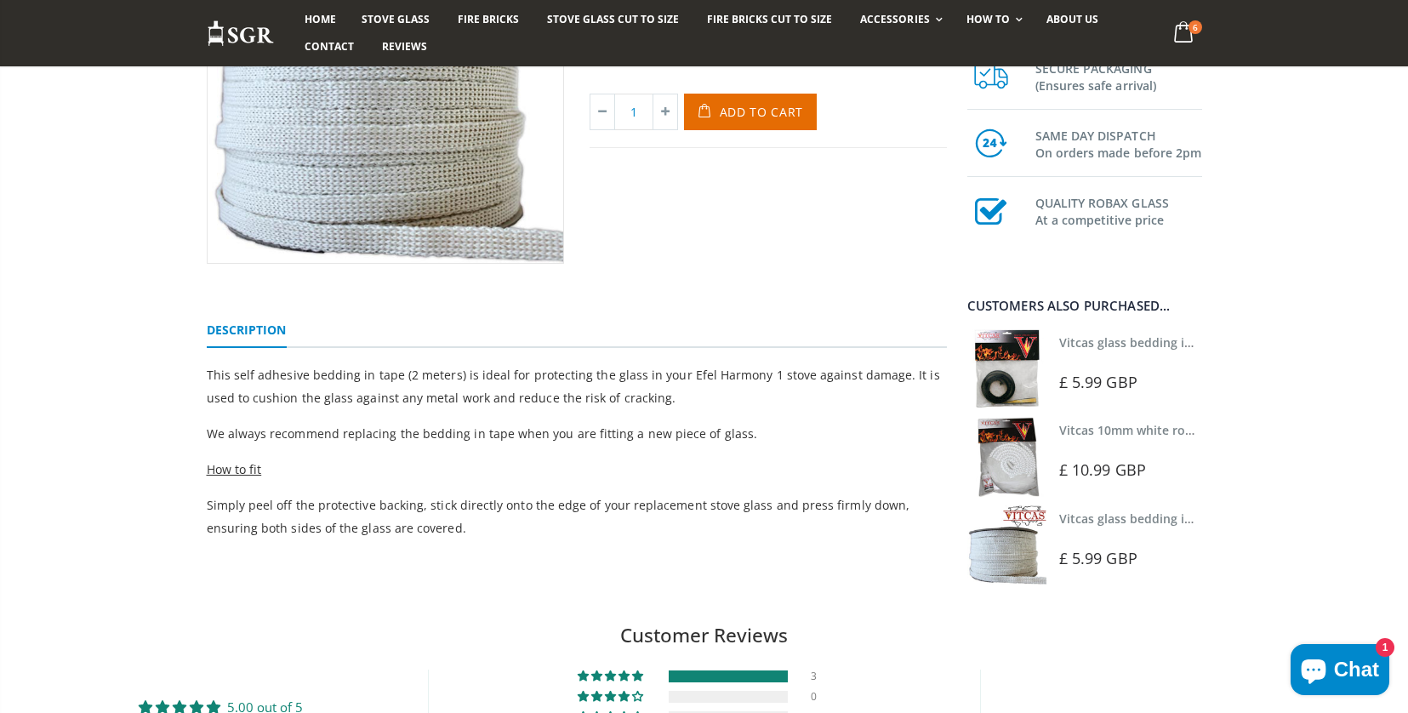
scroll to position [343, 0]
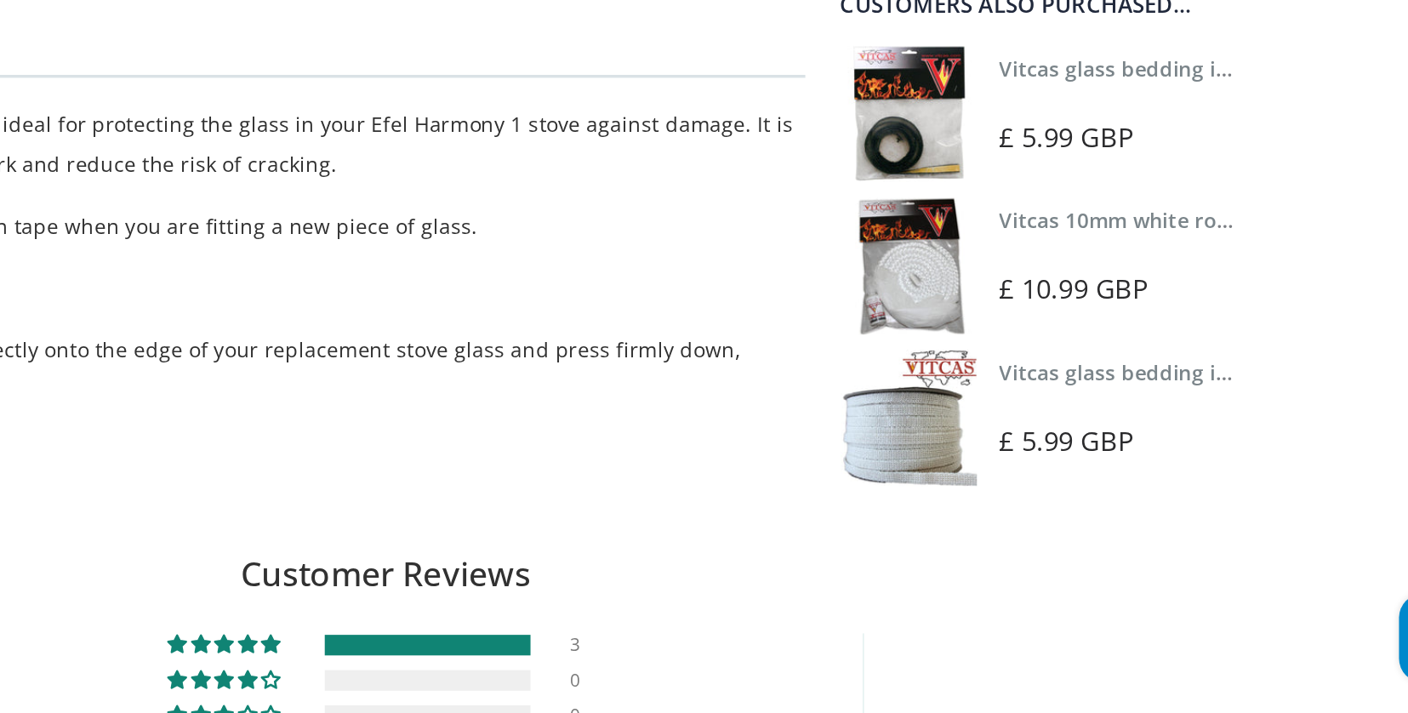
click at [355, 491] on p "Simply peel off the protective backing, stick directly onto the edge of your re…" at bounding box center [577, 514] width 740 height 46
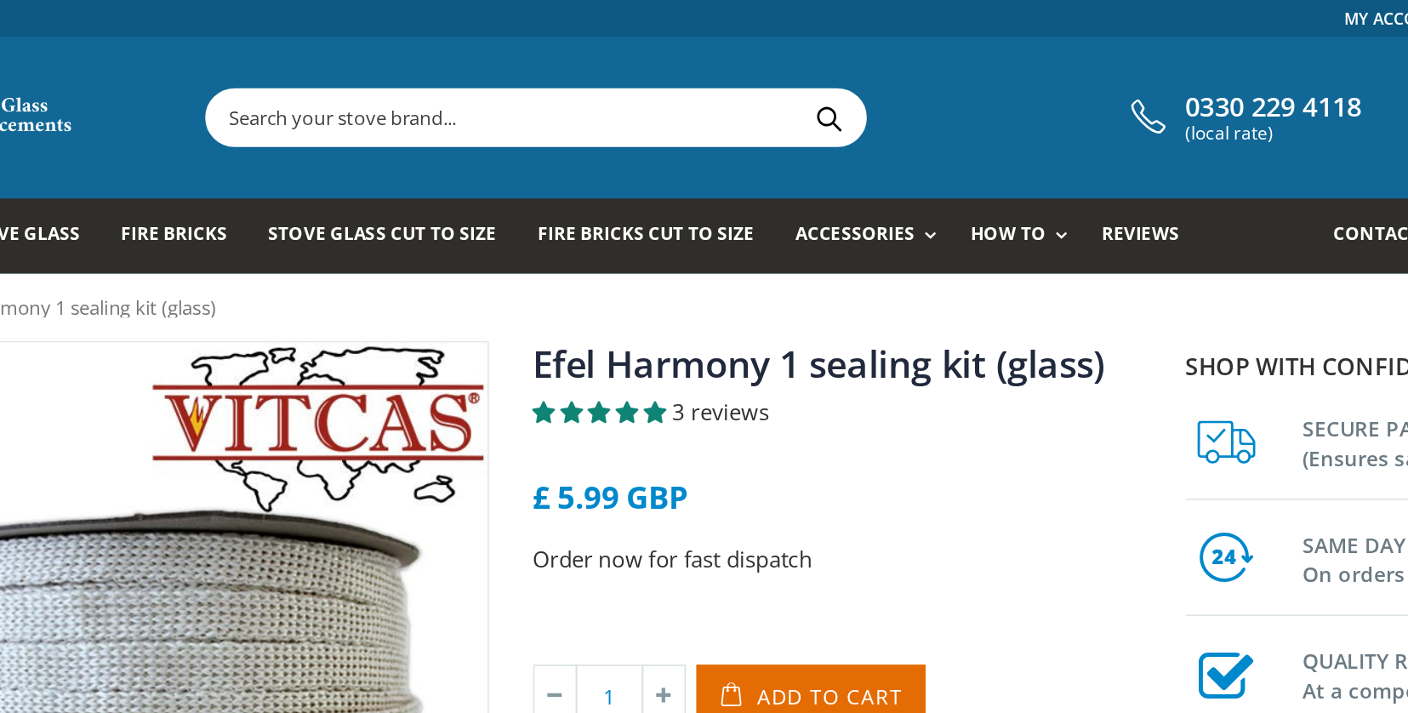
scroll to position [0, 0]
click at [545, 61] on input "text" at bounding box center [687, 68] width 572 height 32
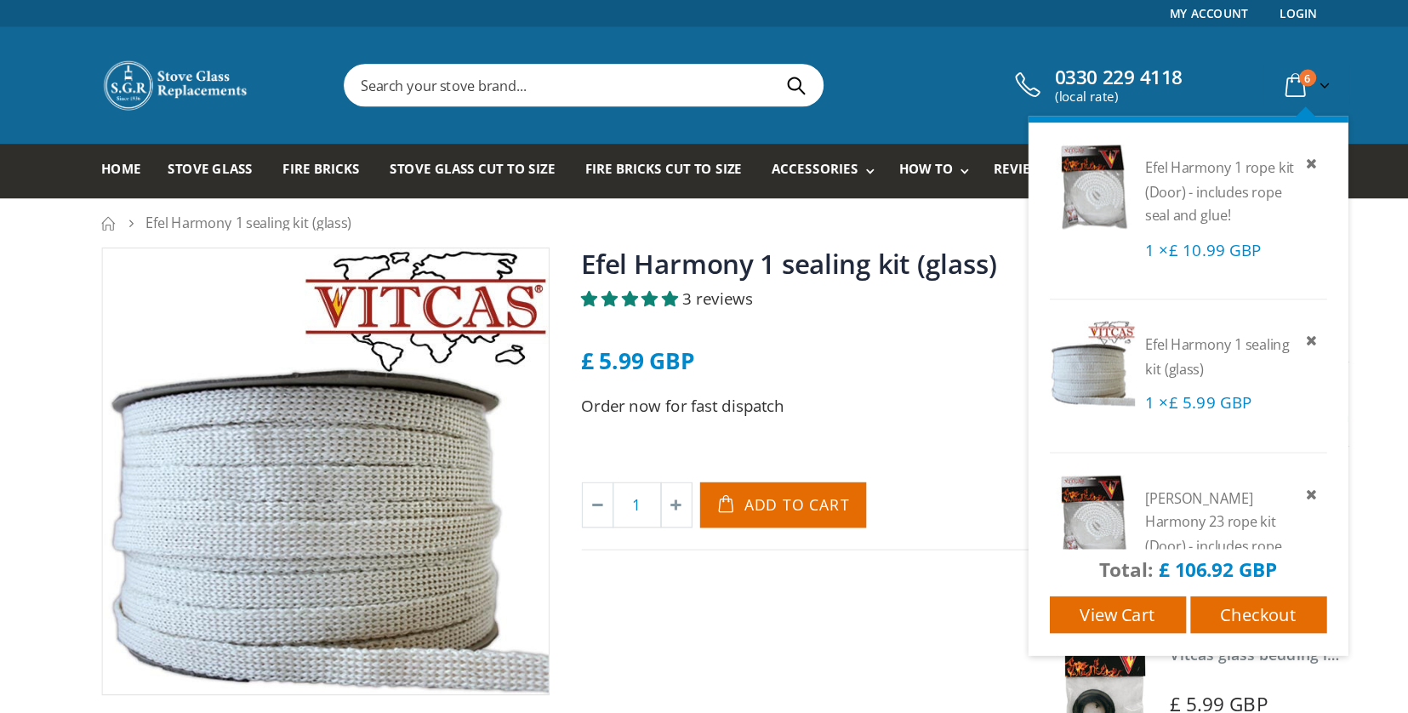
click at [1144, 71] on icon at bounding box center [1159, 68] width 30 height 31
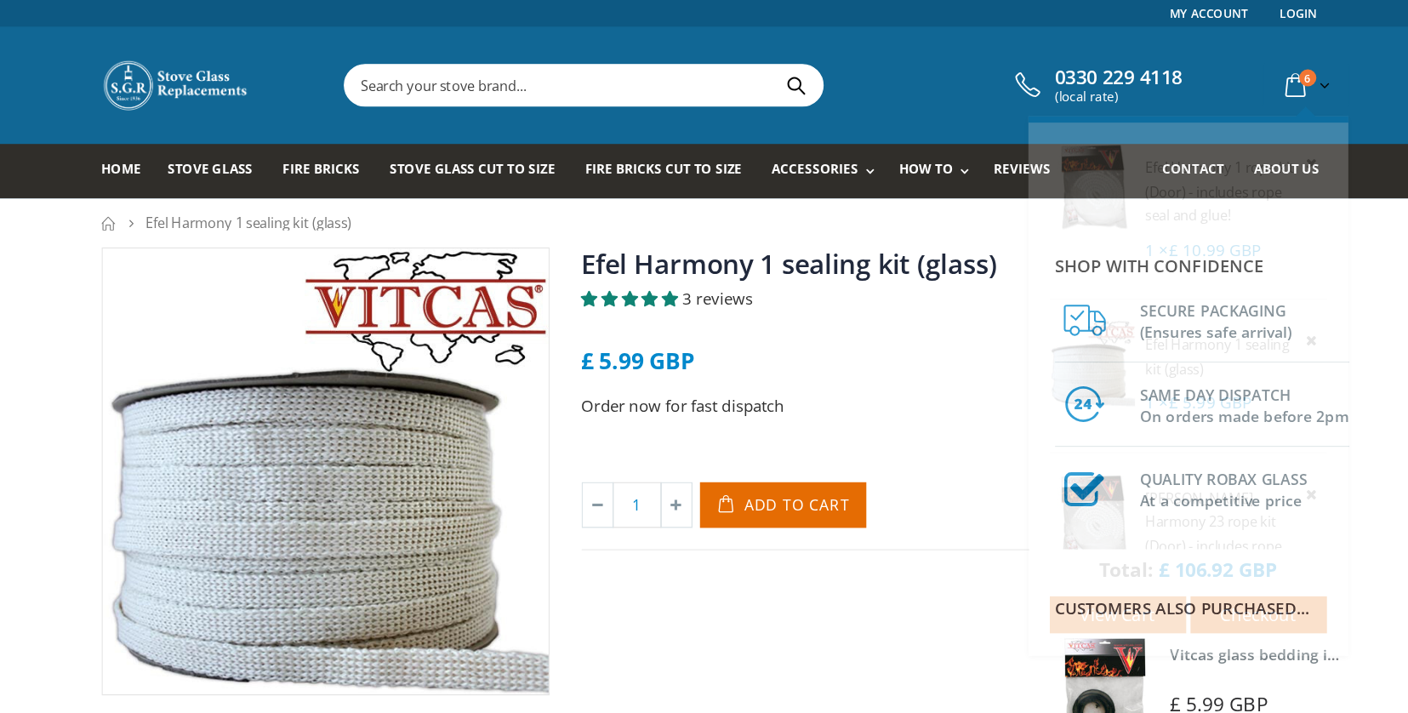
click at [987, 492] on span "View cart" at bounding box center [1017, 490] width 60 height 19
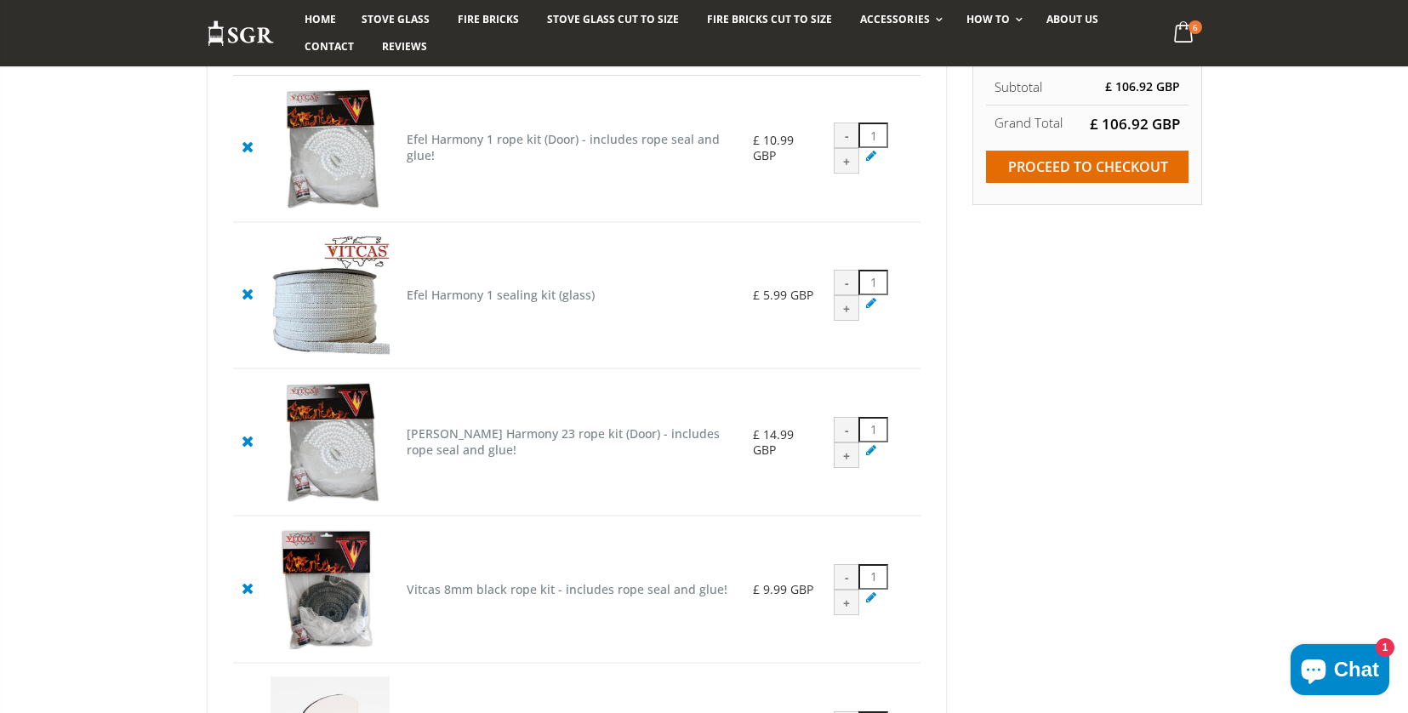
scroll to position [329, 0]
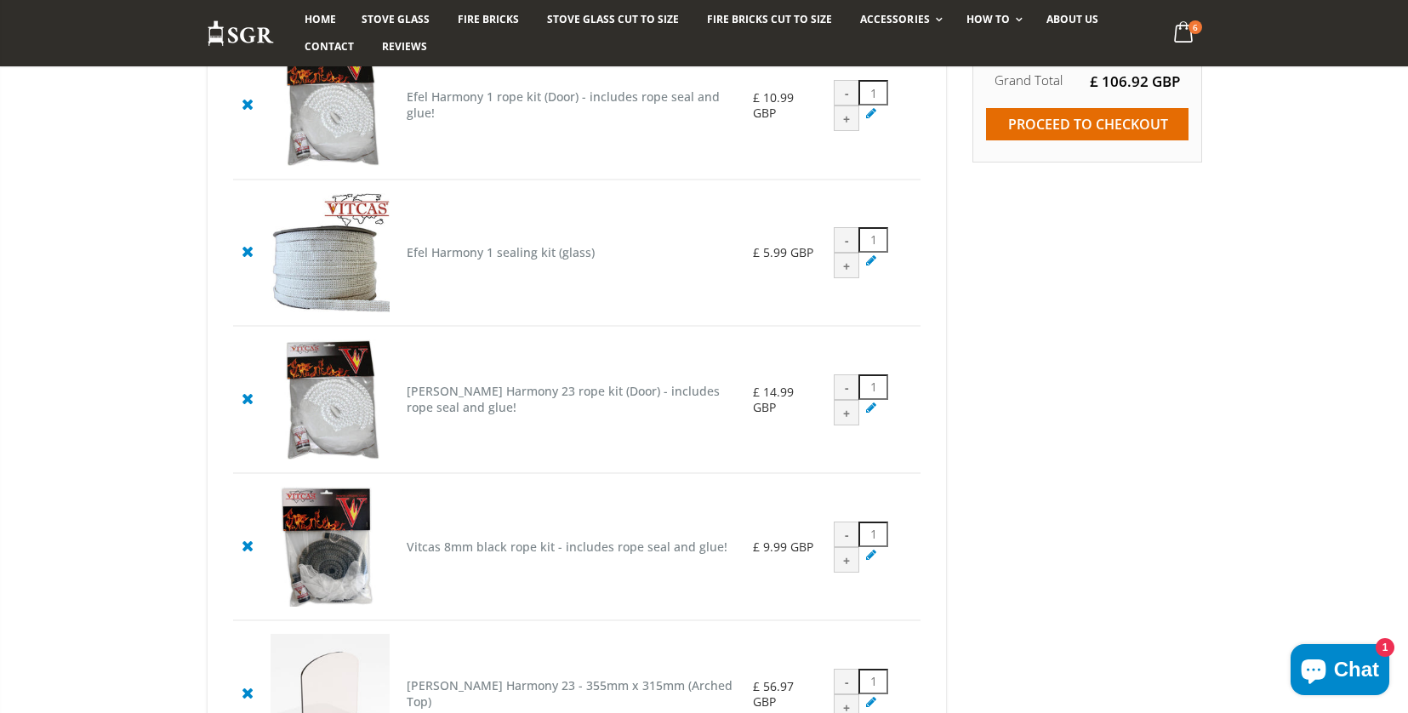
click at [326, 606] on img at bounding box center [330, 547] width 120 height 120
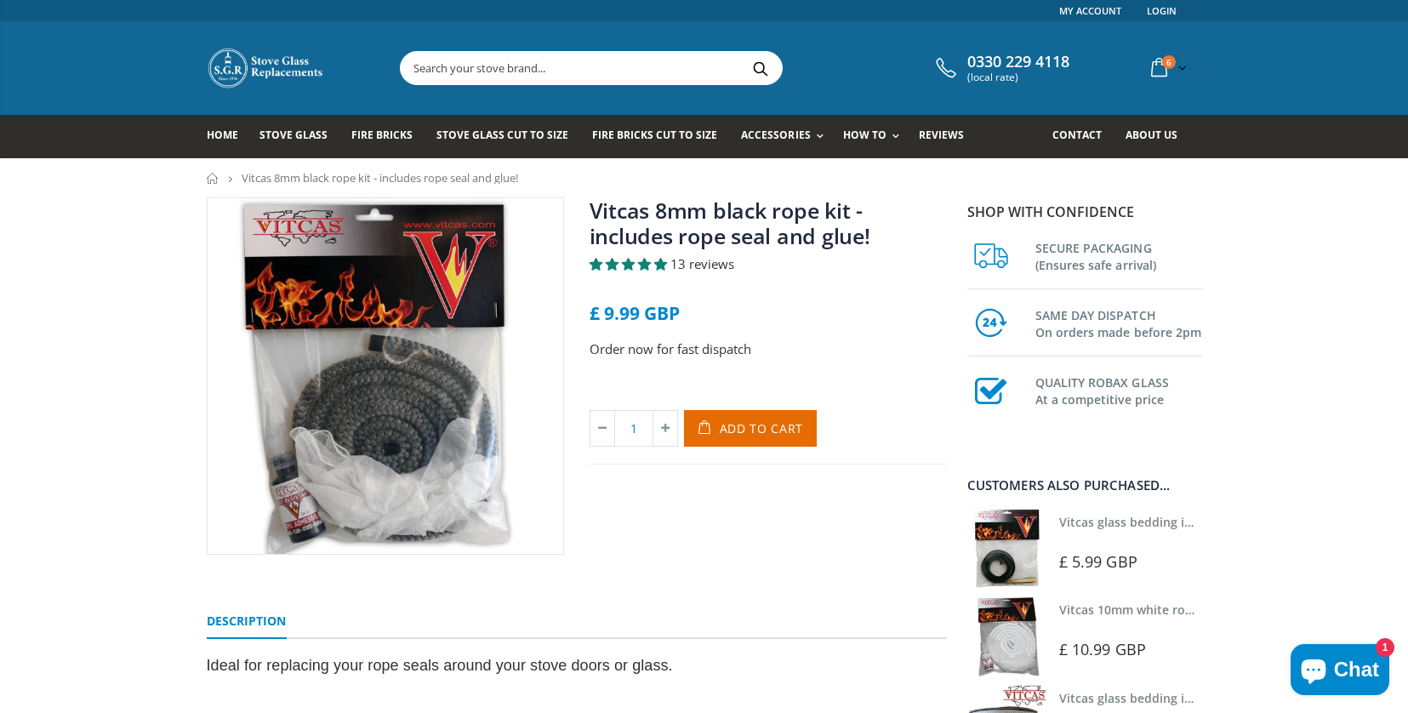
click at [706, 272] on span "13 reviews" at bounding box center [702, 263] width 64 height 17
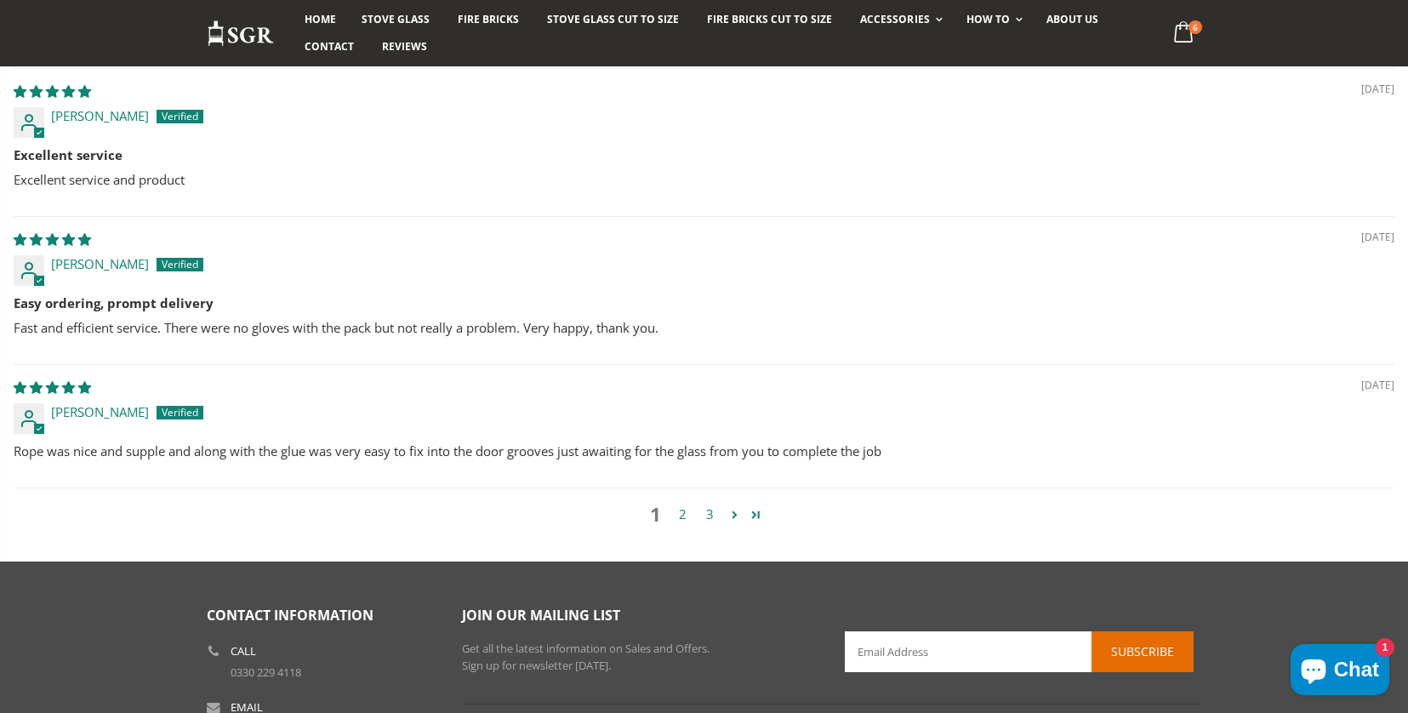
scroll to position [1634, 0]
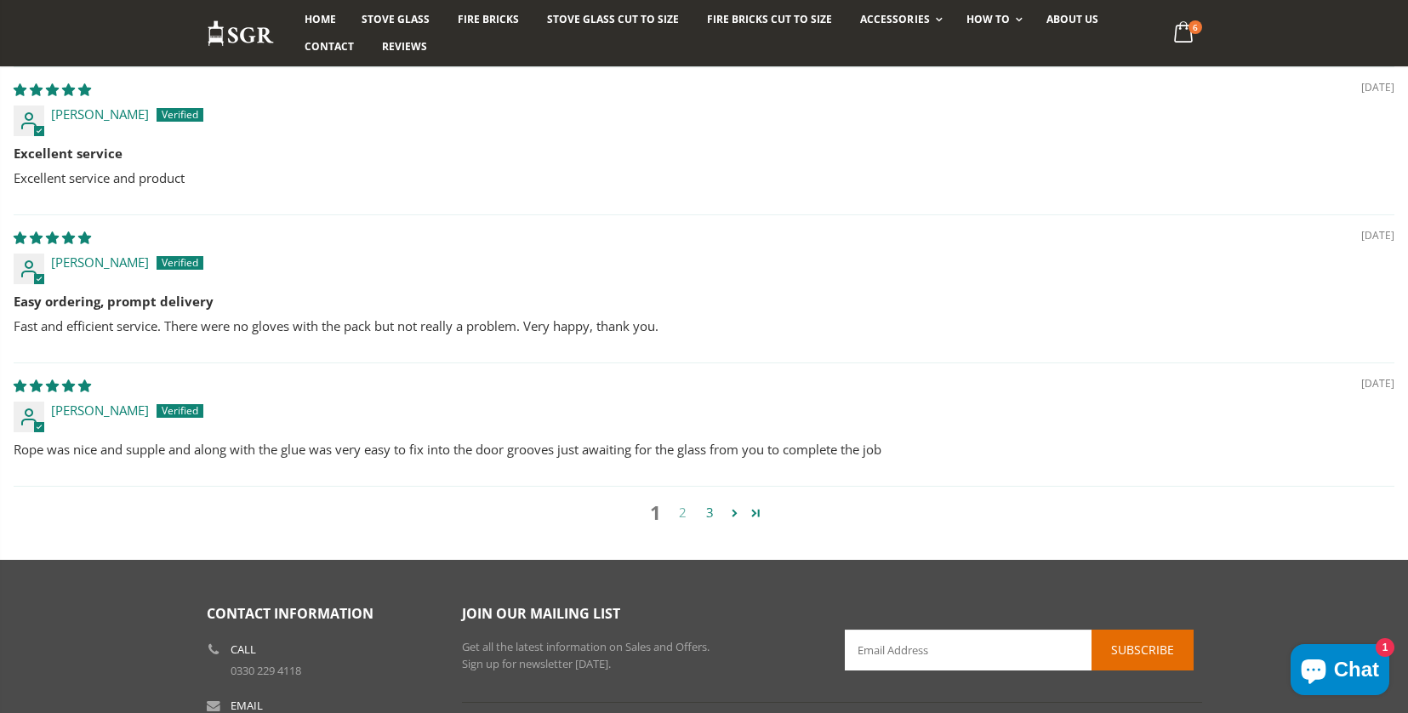
click at [680, 508] on link "2" at bounding box center [682, 513] width 27 height 20
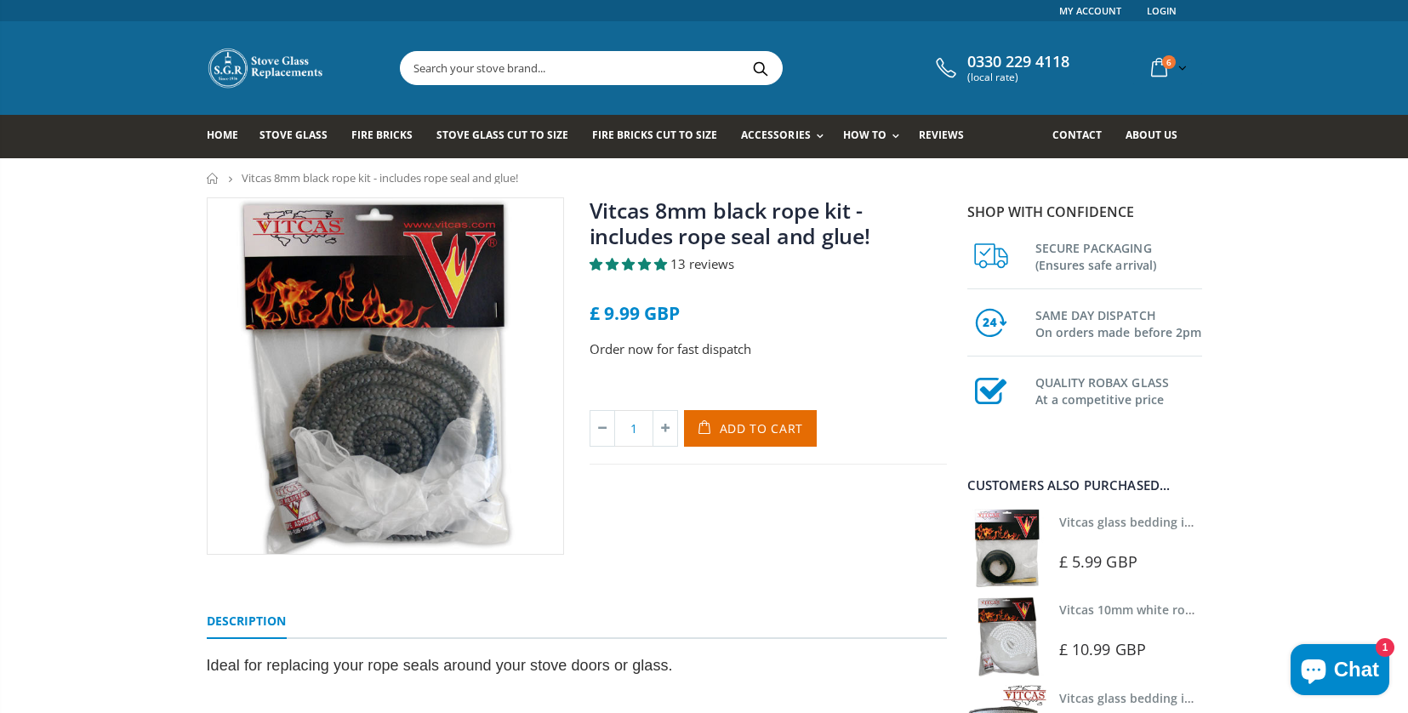
scroll to position [0, 0]
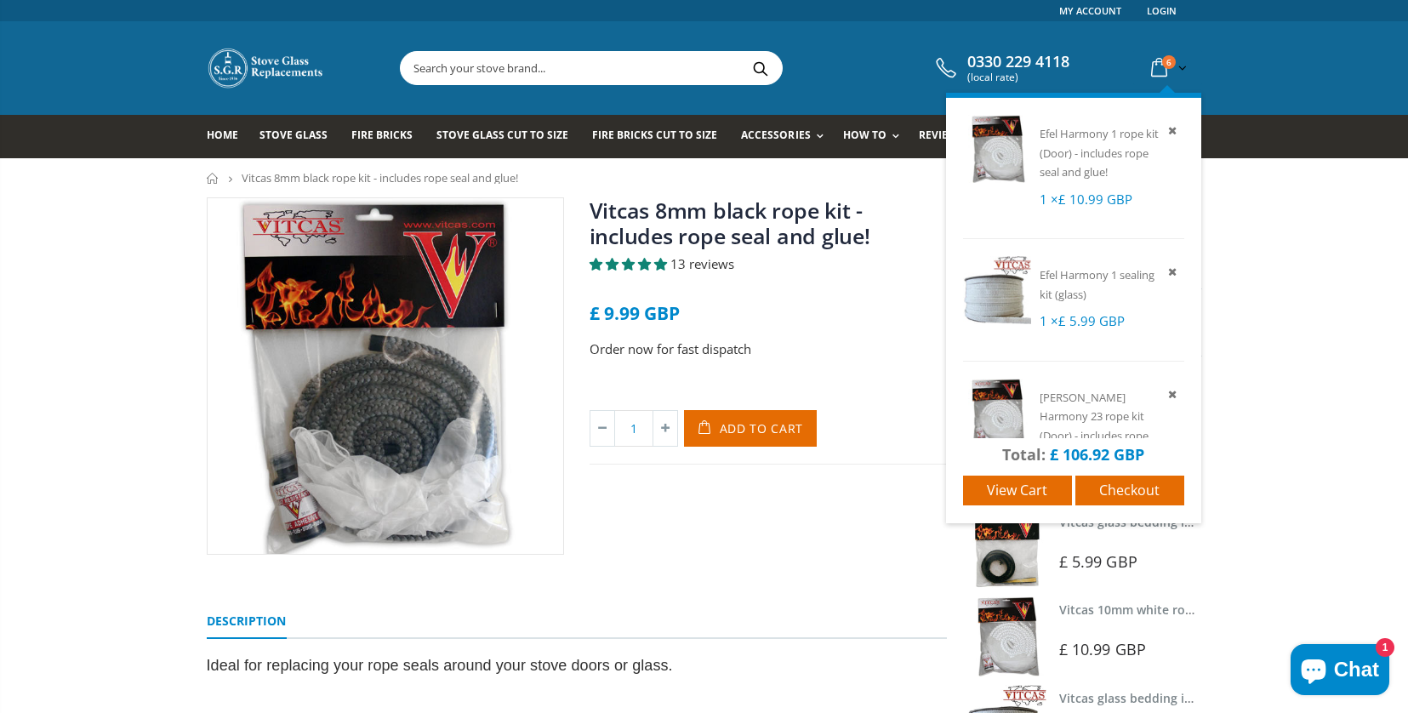
click at [1163, 75] on icon at bounding box center [1159, 68] width 30 height 31
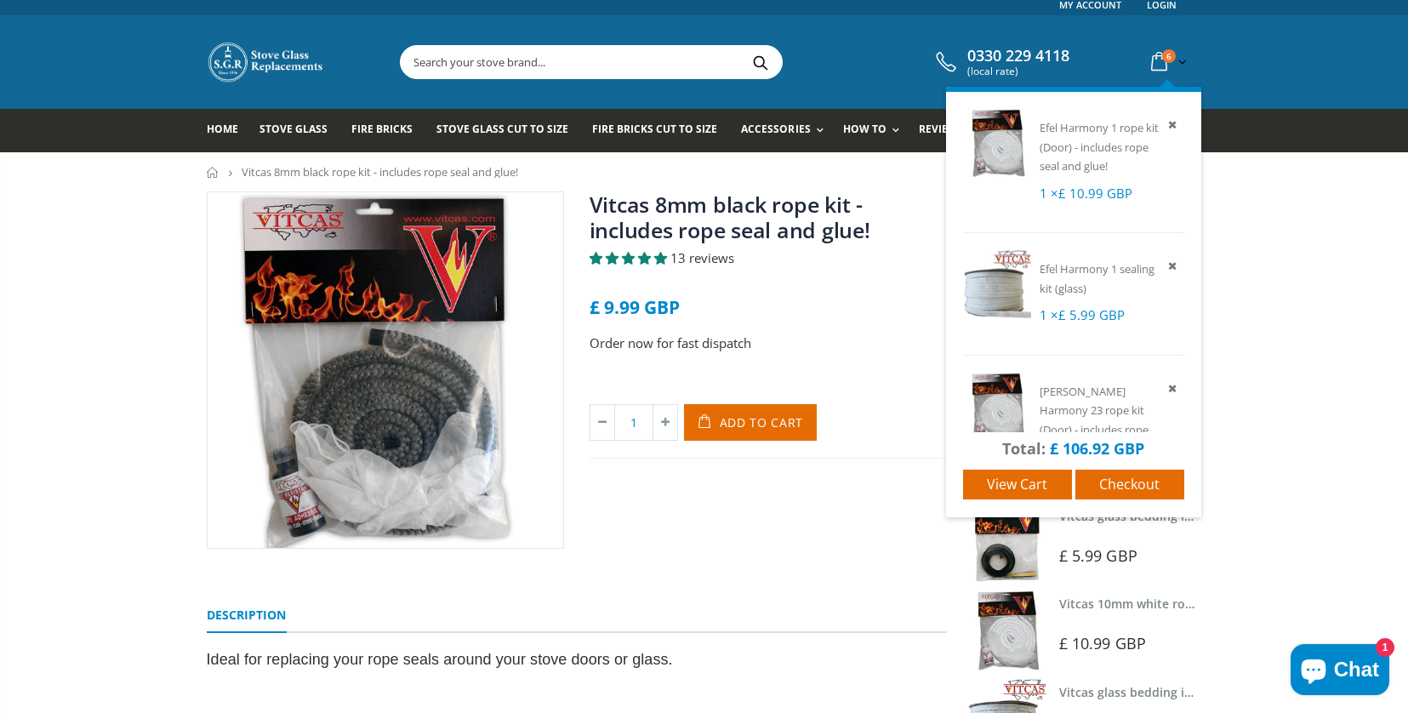
click at [1162, 71] on icon at bounding box center [1159, 62] width 30 height 31
click at [1163, 69] on icon at bounding box center [1159, 62] width 30 height 31
click at [1014, 481] on span "View cart" at bounding box center [1017, 484] width 60 height 19
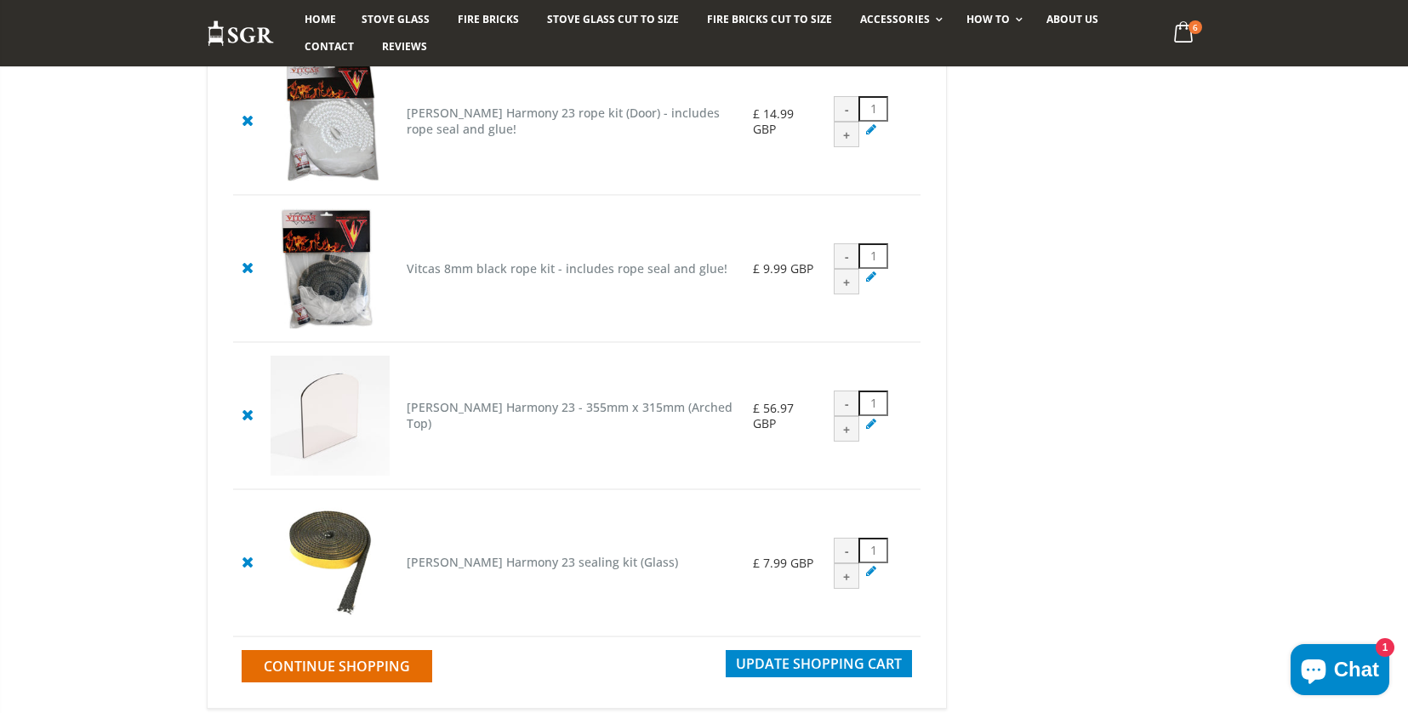
scroll to position [617, 0]
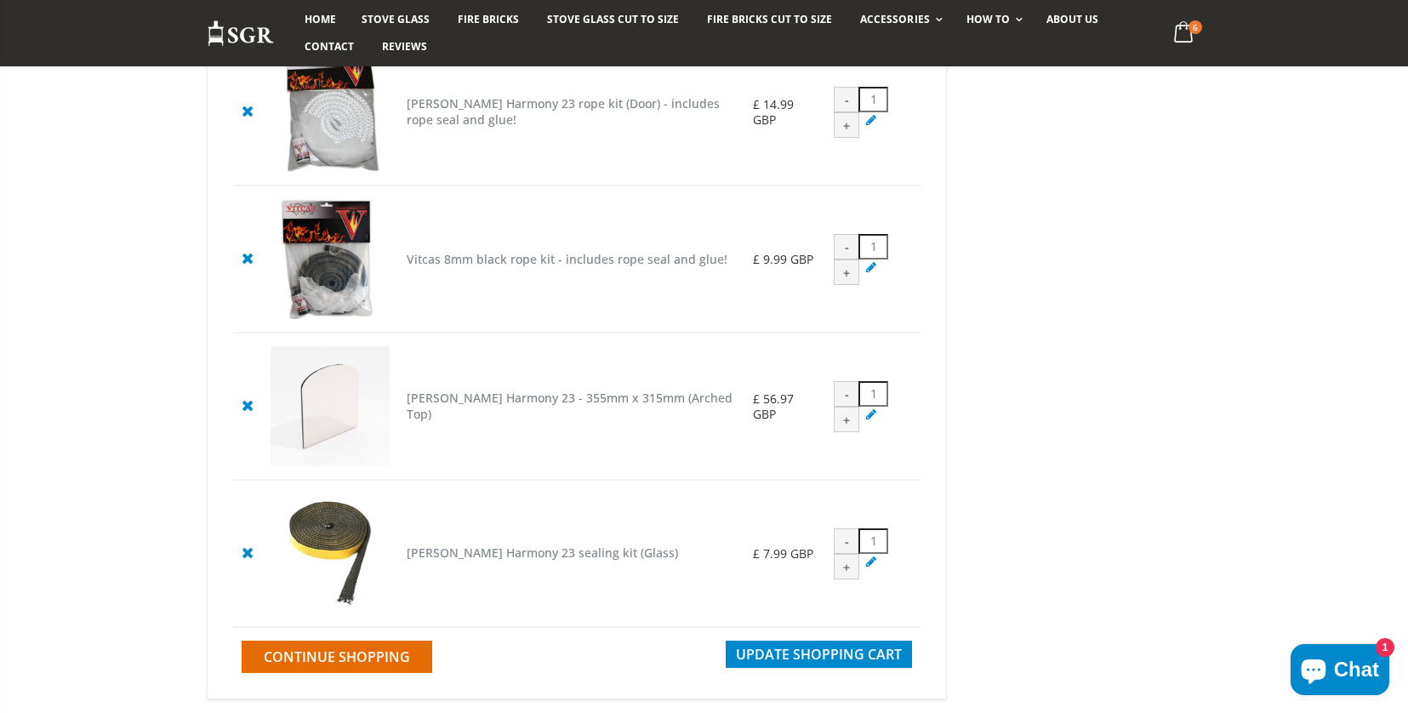
click at [361, 613] on img at bounding box center [330, 553] width 120 height 120
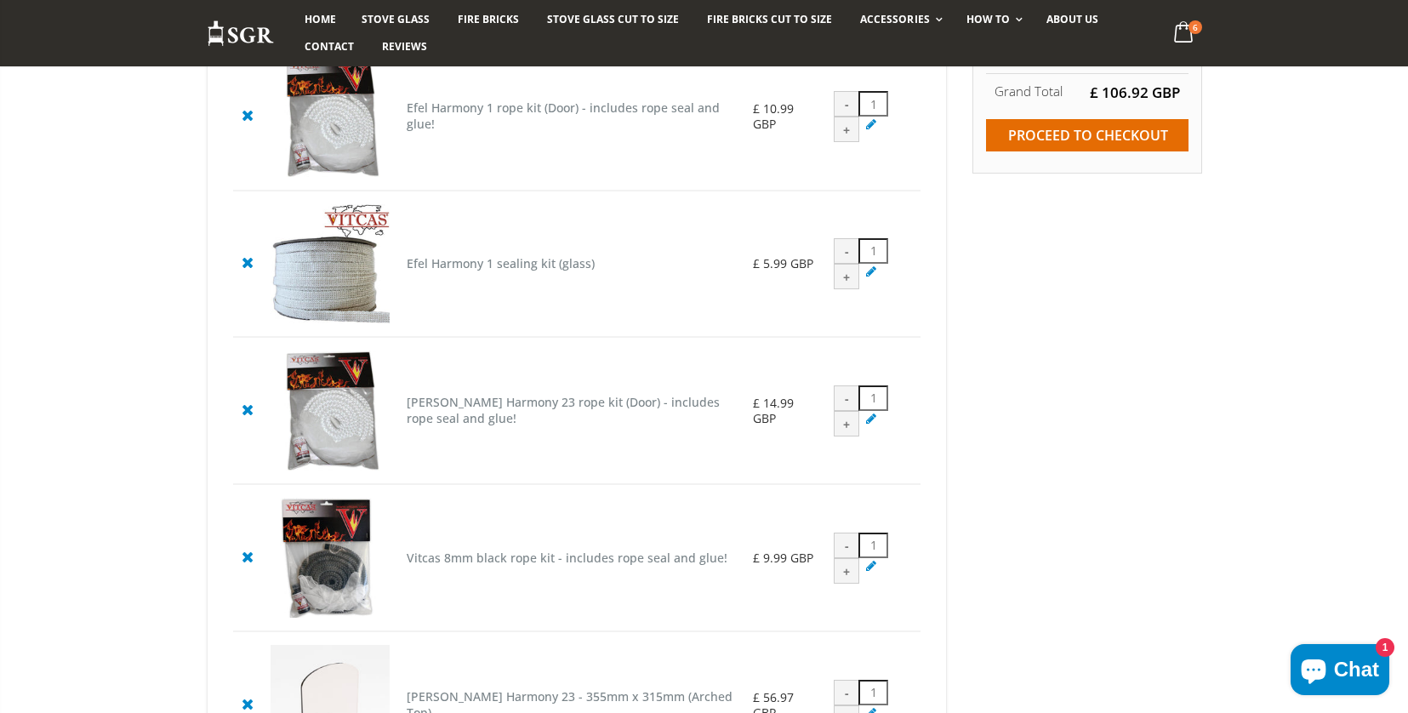
scroll to position [327, 0]
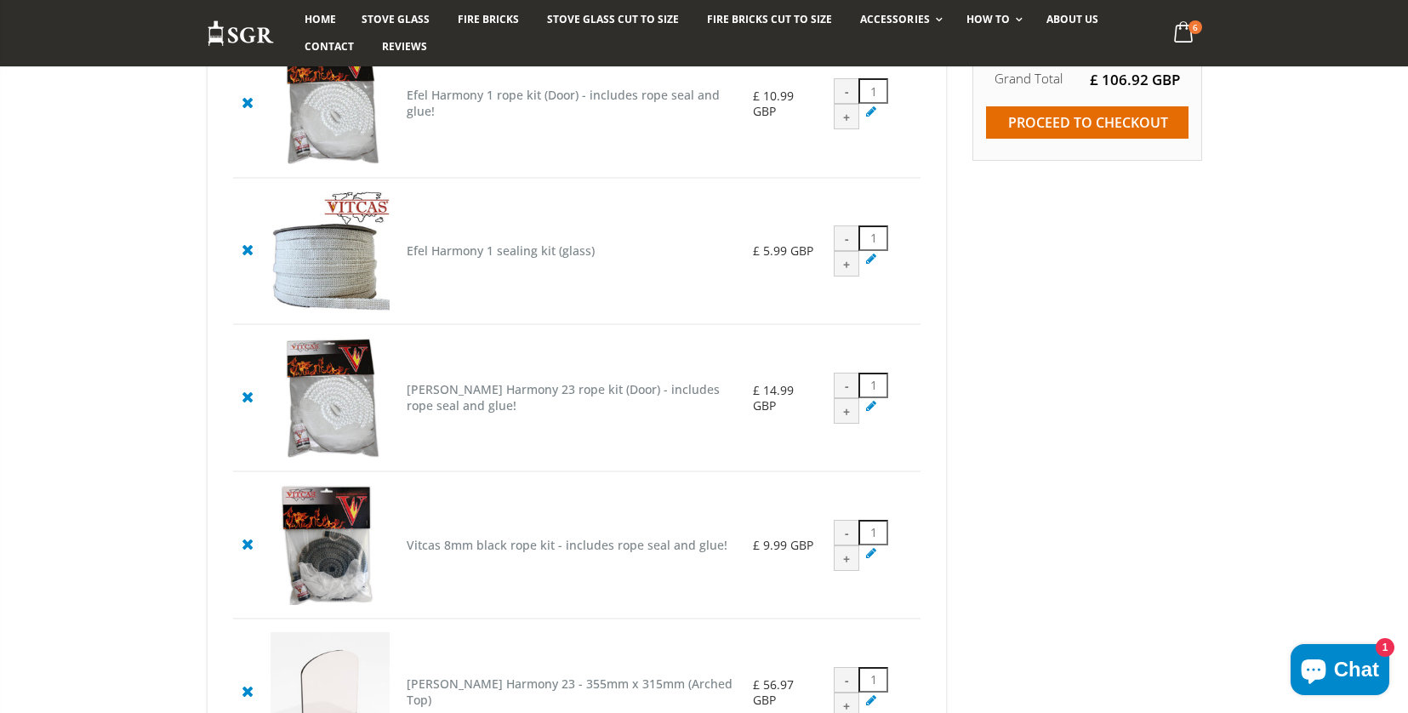
click at [516, 259] on cpc "Efel Harmony 1 sealing kit (glass)" at bounding box center [501, 250] width 188 height 16
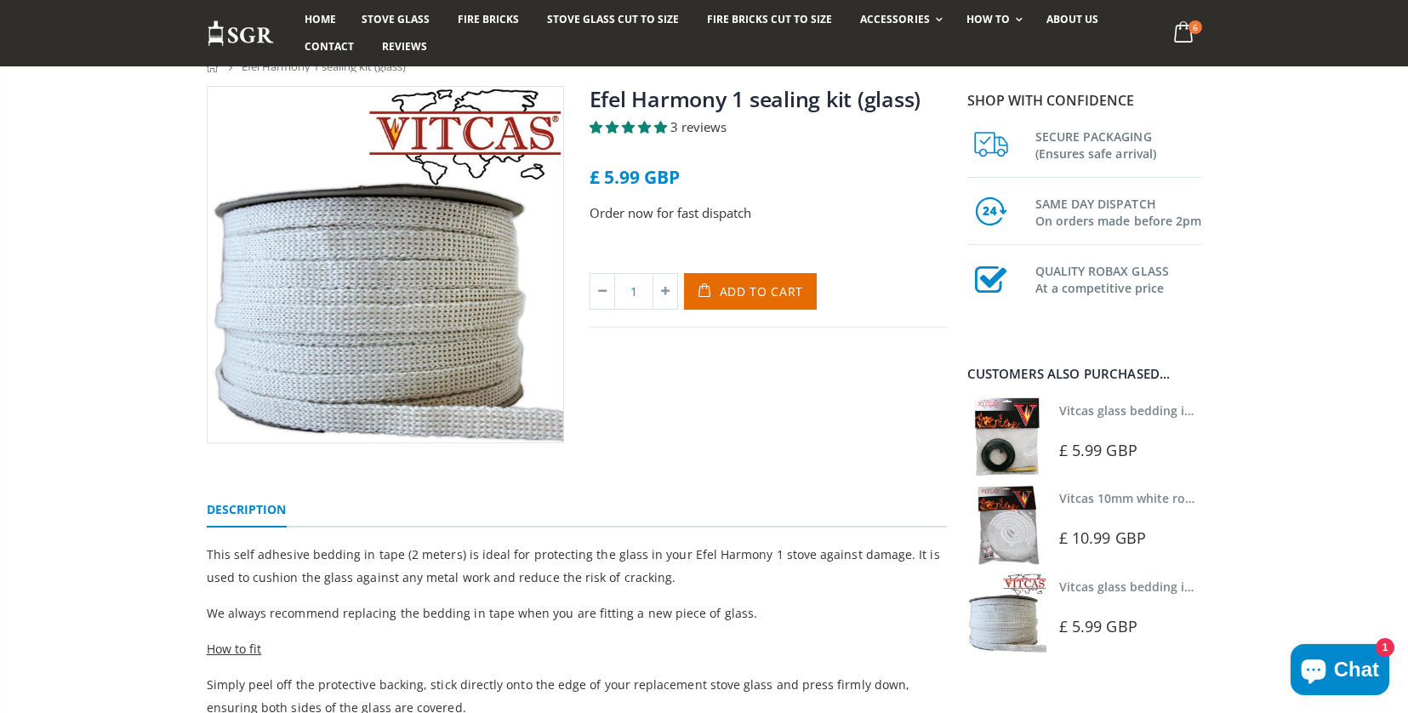
scroll to position [162, 0]
click at [698, 127] on span "3 reviews" at bounding box center [698, 125] width 56 height 17
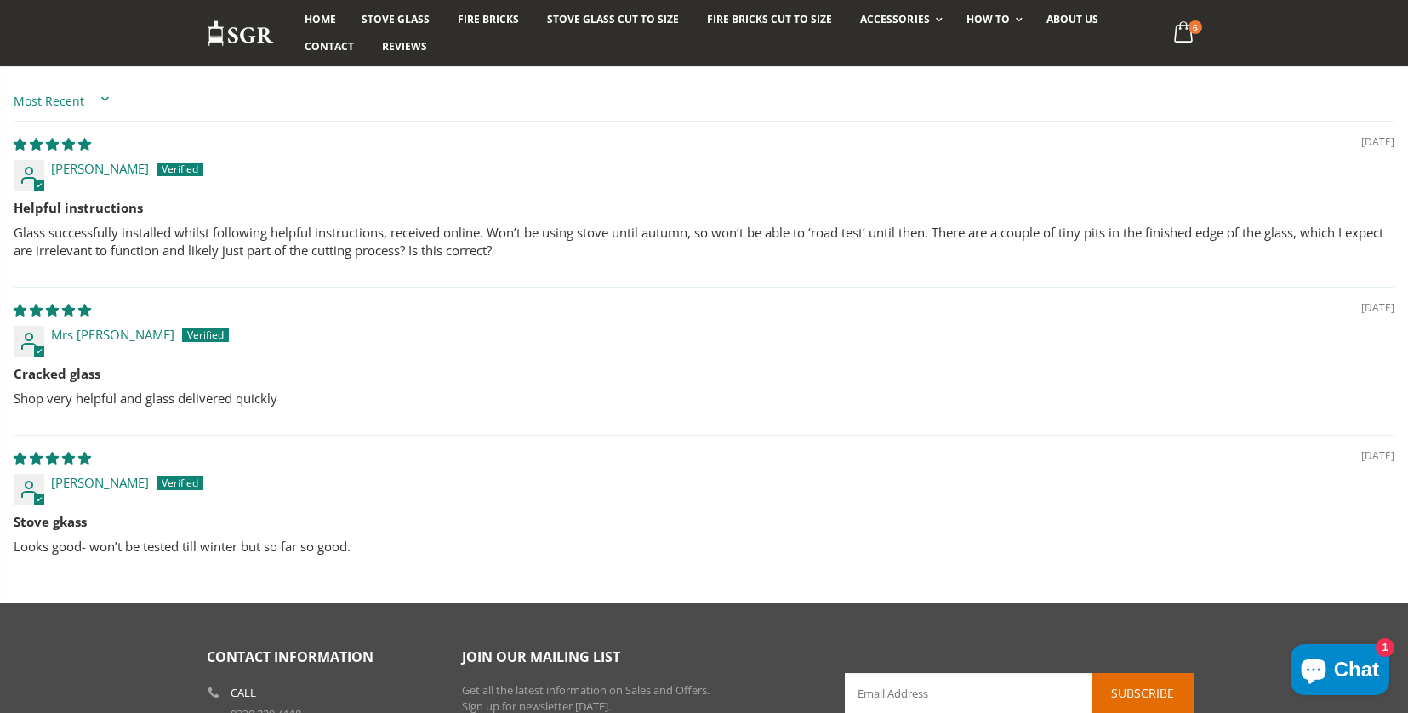
scroll to position [1048, 0]
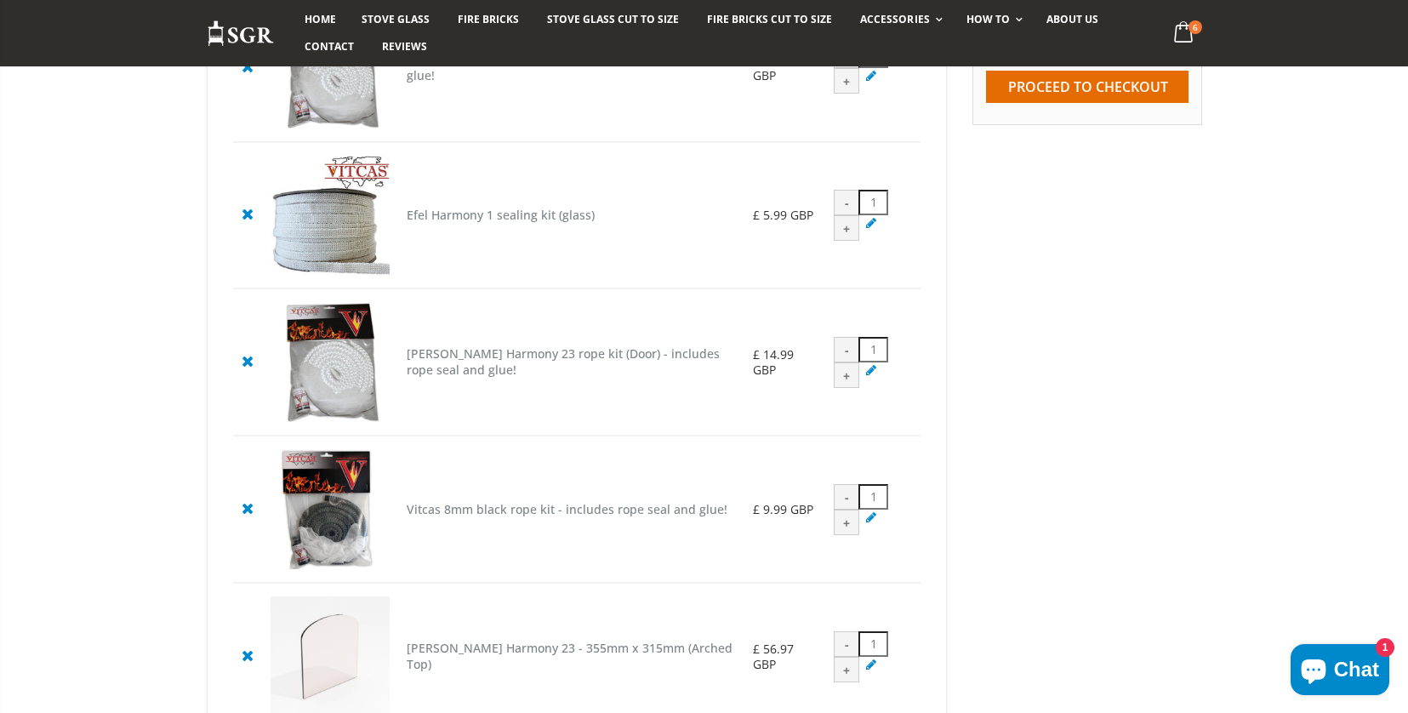
scroll to position [417, 0]
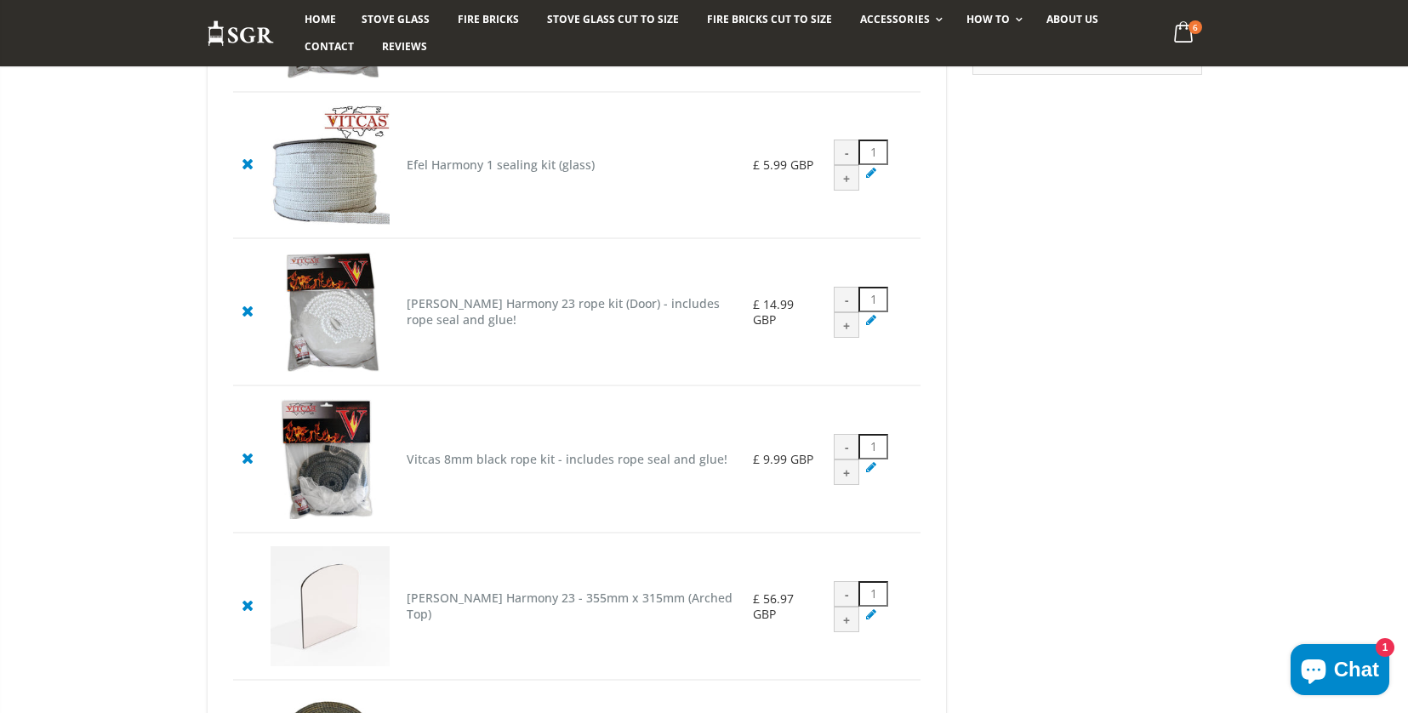
click at [247, 468] on icon at bounding box center [246, 457] width 21 height 20
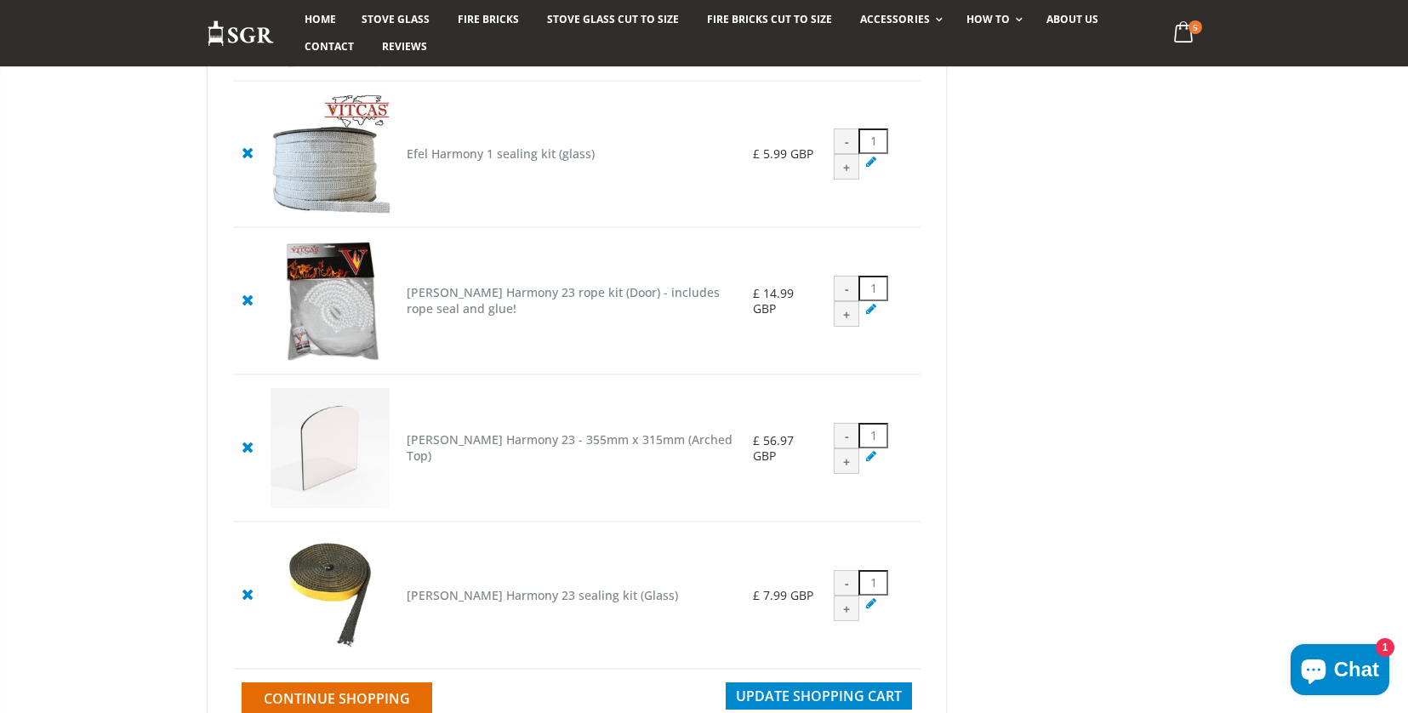
scroll to position [430, 0]
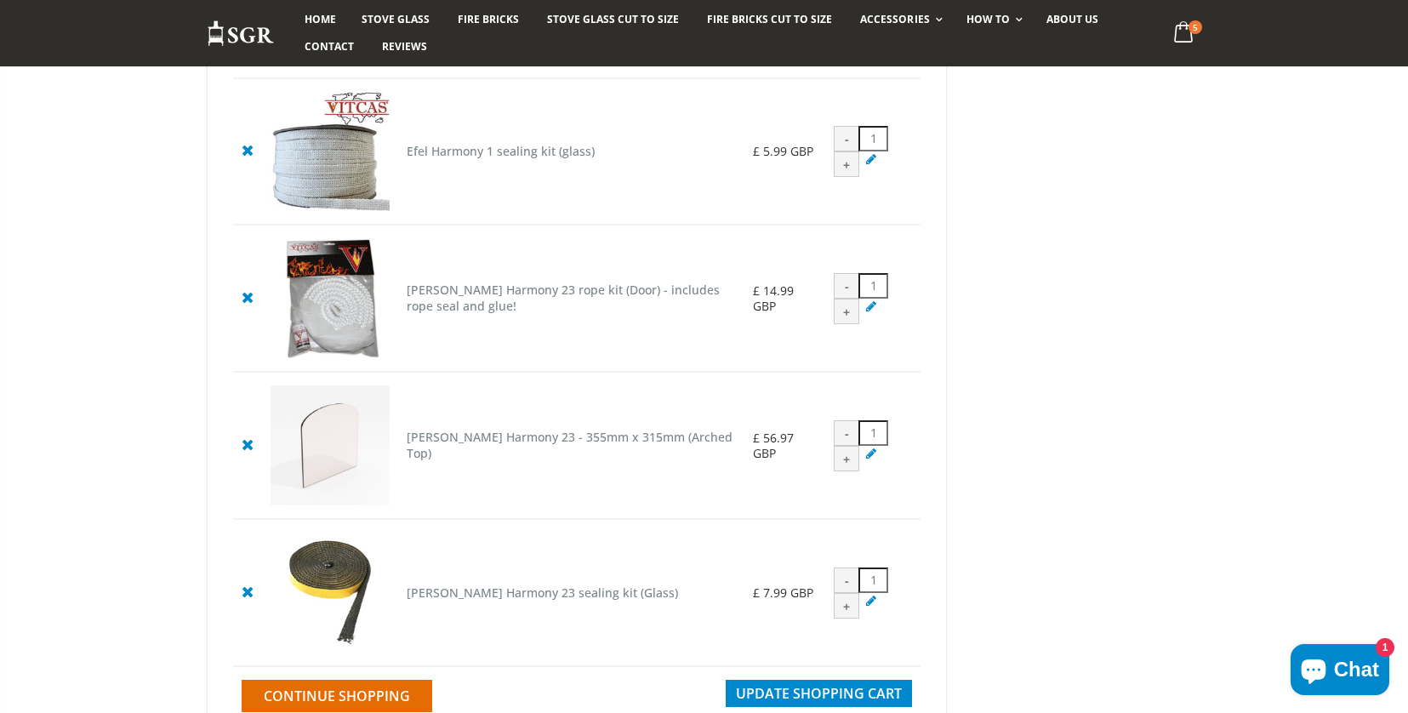
click at [512, 314] on cpc "[PERSON_NAME] Harmony 23 rope kit (Door) - includes rope seal and glue!" at bounding box center [563, 298] width 313 height 32
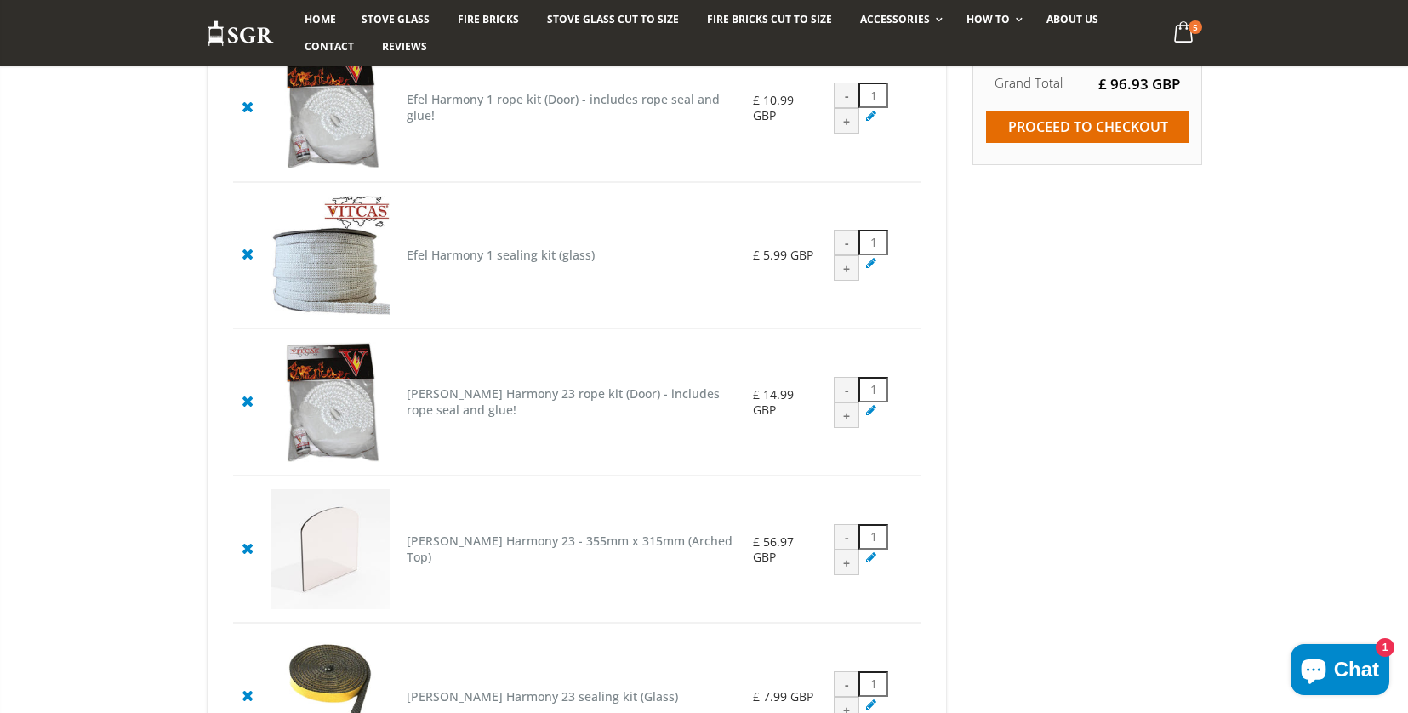
scroll to position [360, 0]
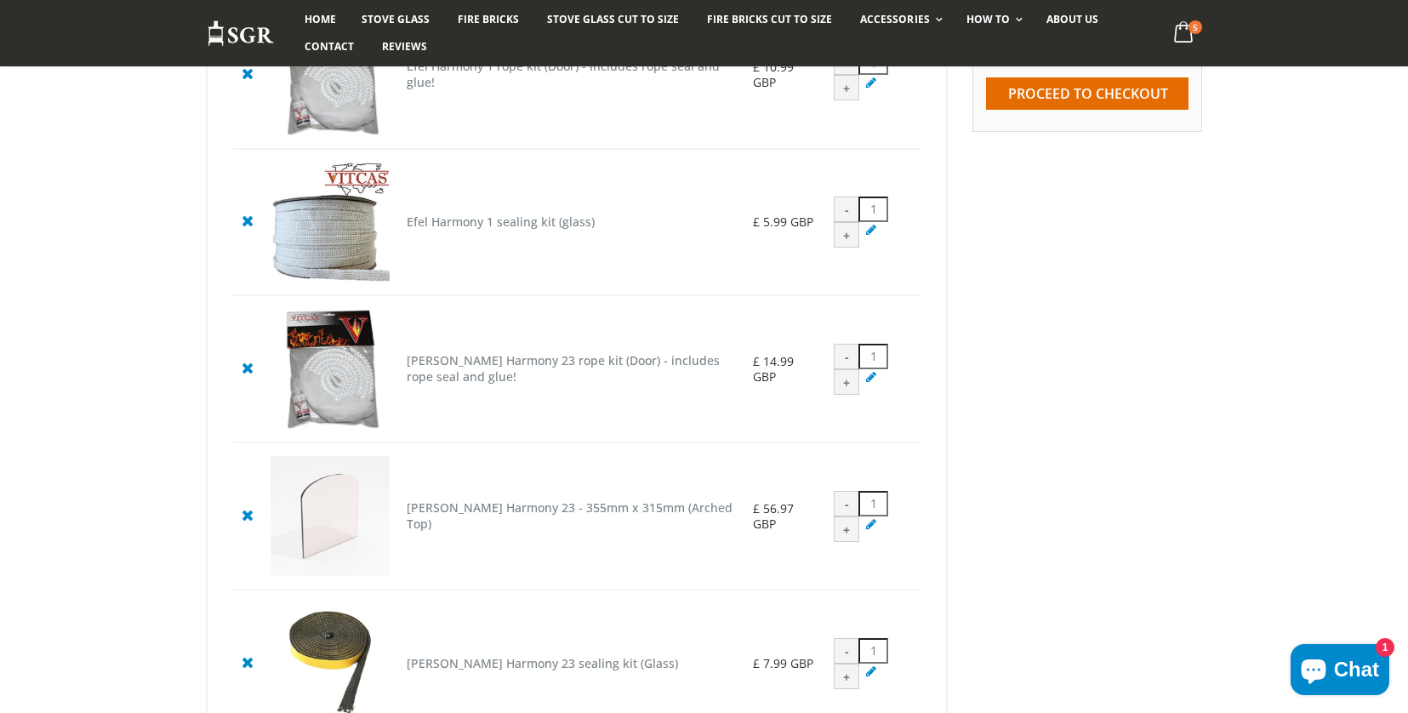
click at [248, 378] on icon at bounding box center [246, 367] width 21 height 20
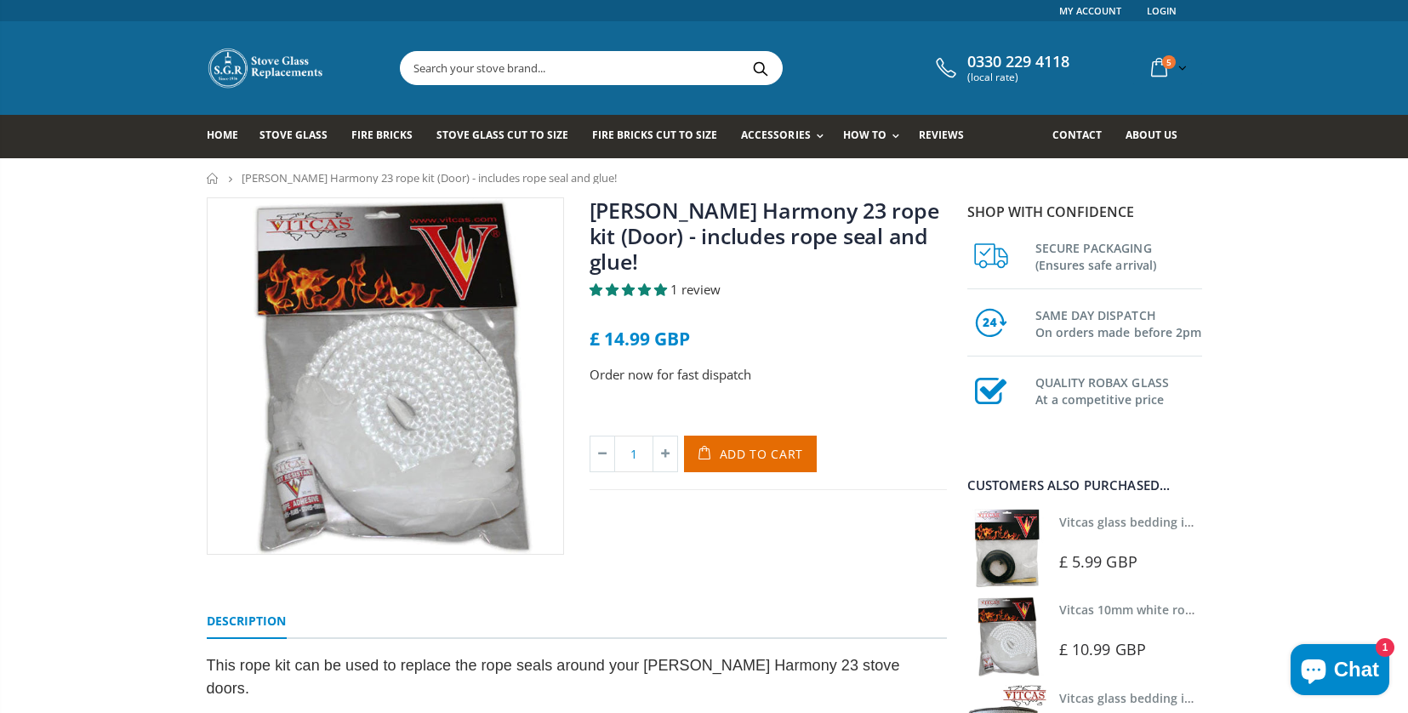
click at [699, 298] on span "1 review" at bounding box center [695, 289] width 50 height 17
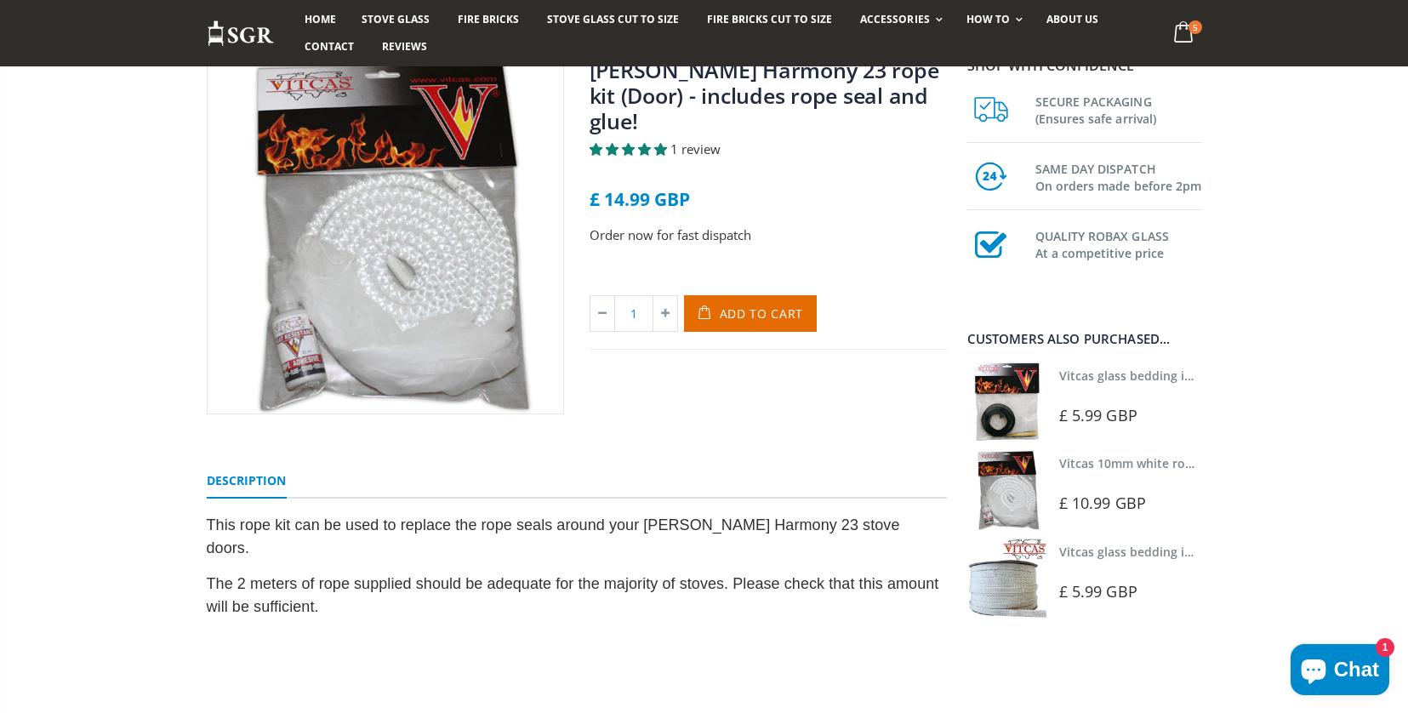
scroll to position [194, 0]
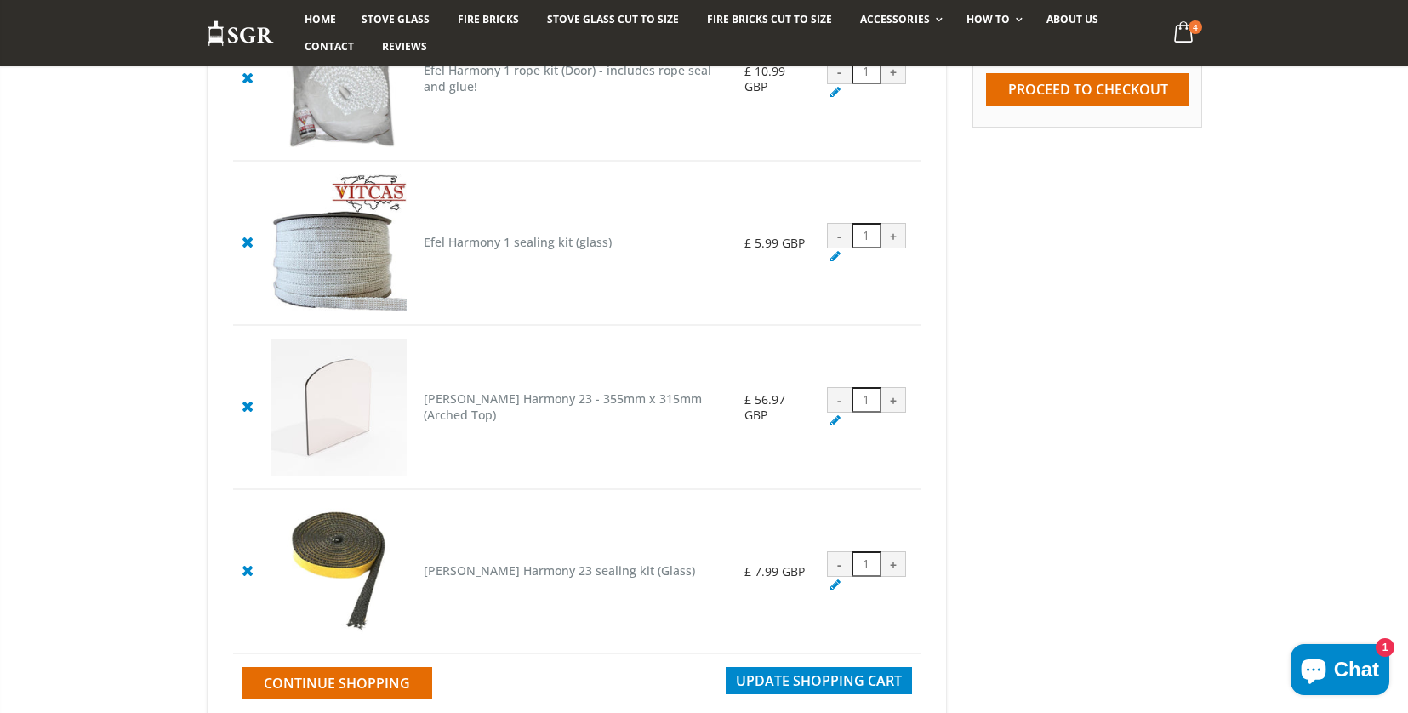
scroll to position [355, 0]
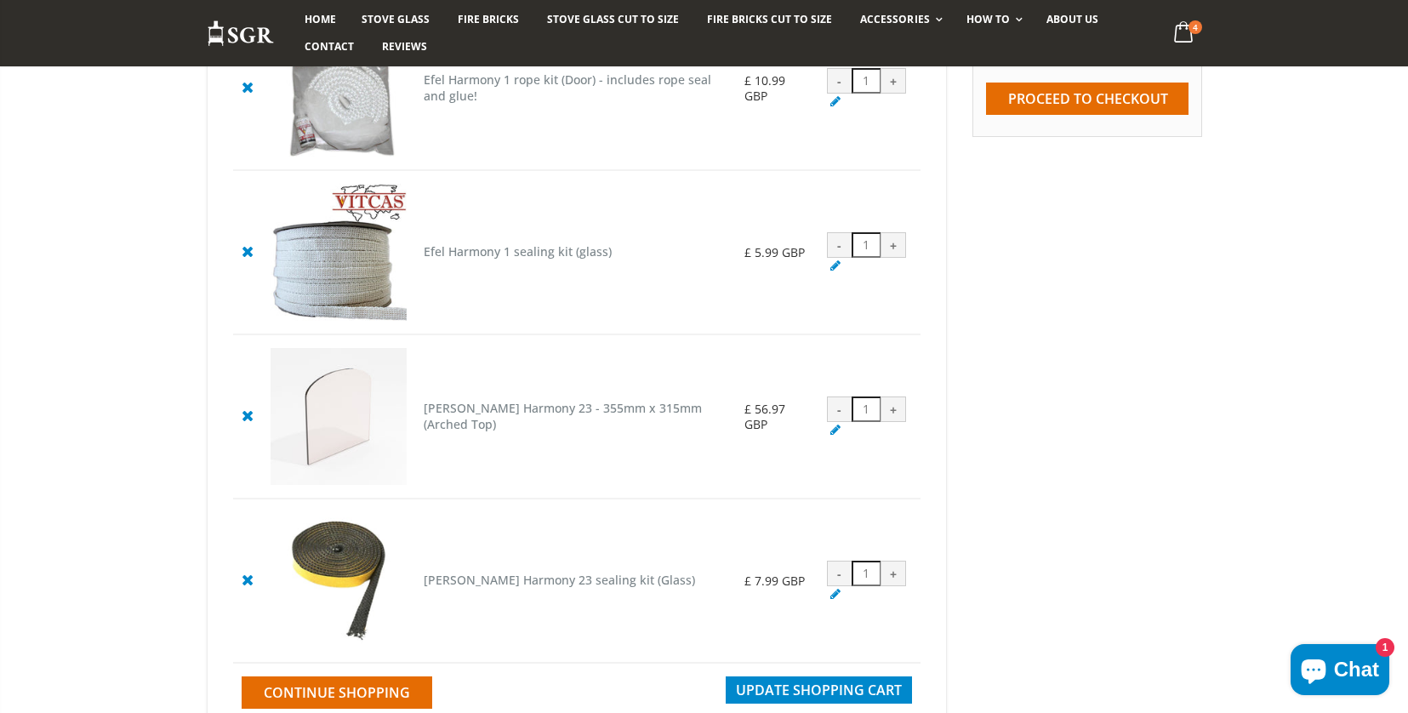
click at [251, 93] on icon at bounding box center [246, 87] width 21 height 20
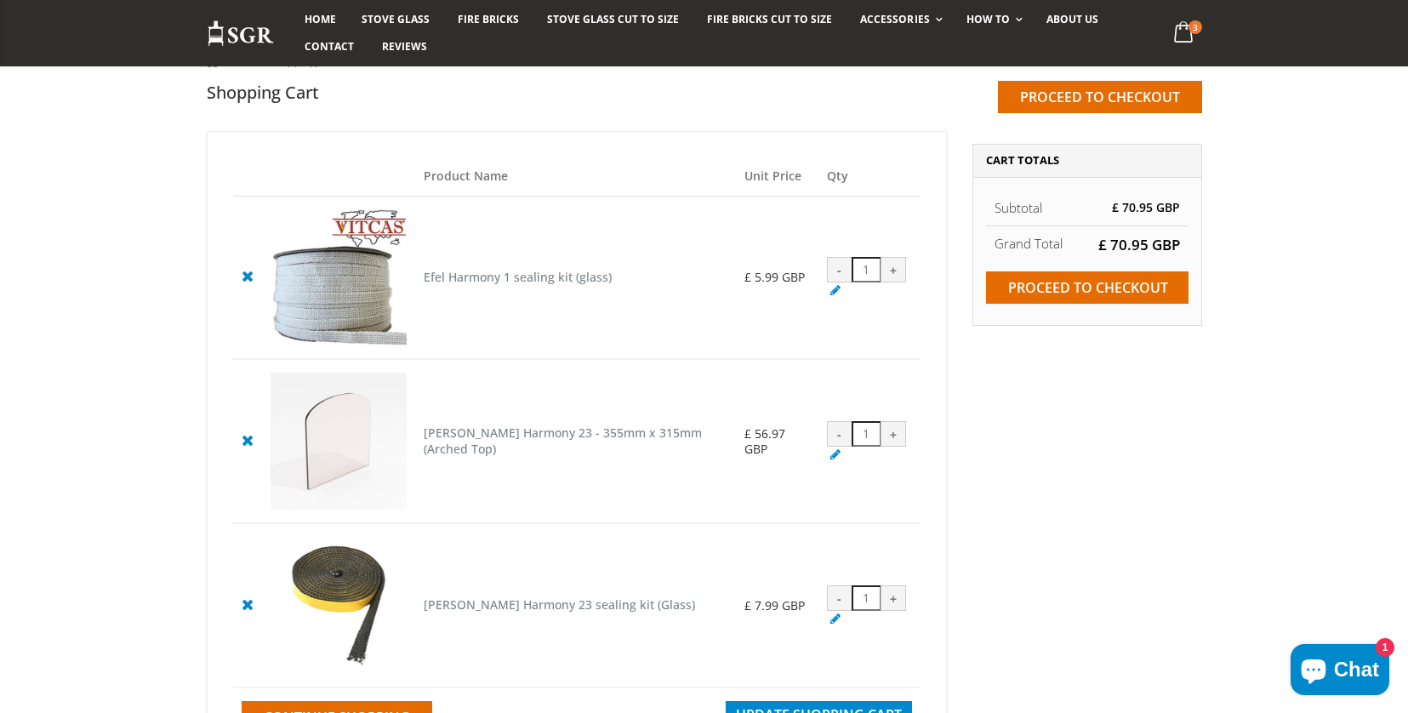
scroll to position [203, 0]
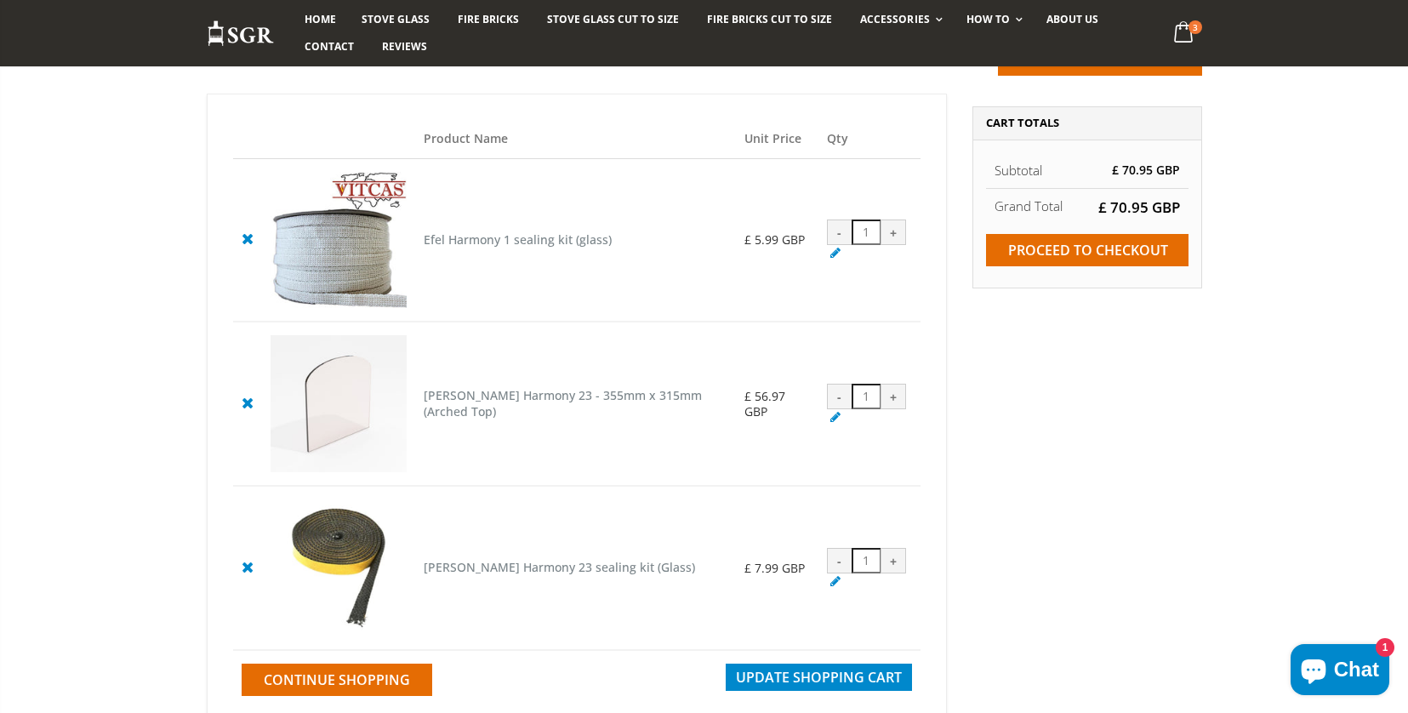
click at [513, 245] on cpc "Efel Harmony 1 sealing kit (glass)" at bounding box center [518, 239] width 188 height 16
click at [246, 246] on icon at bounding box center [246, 238] width 21 height 20
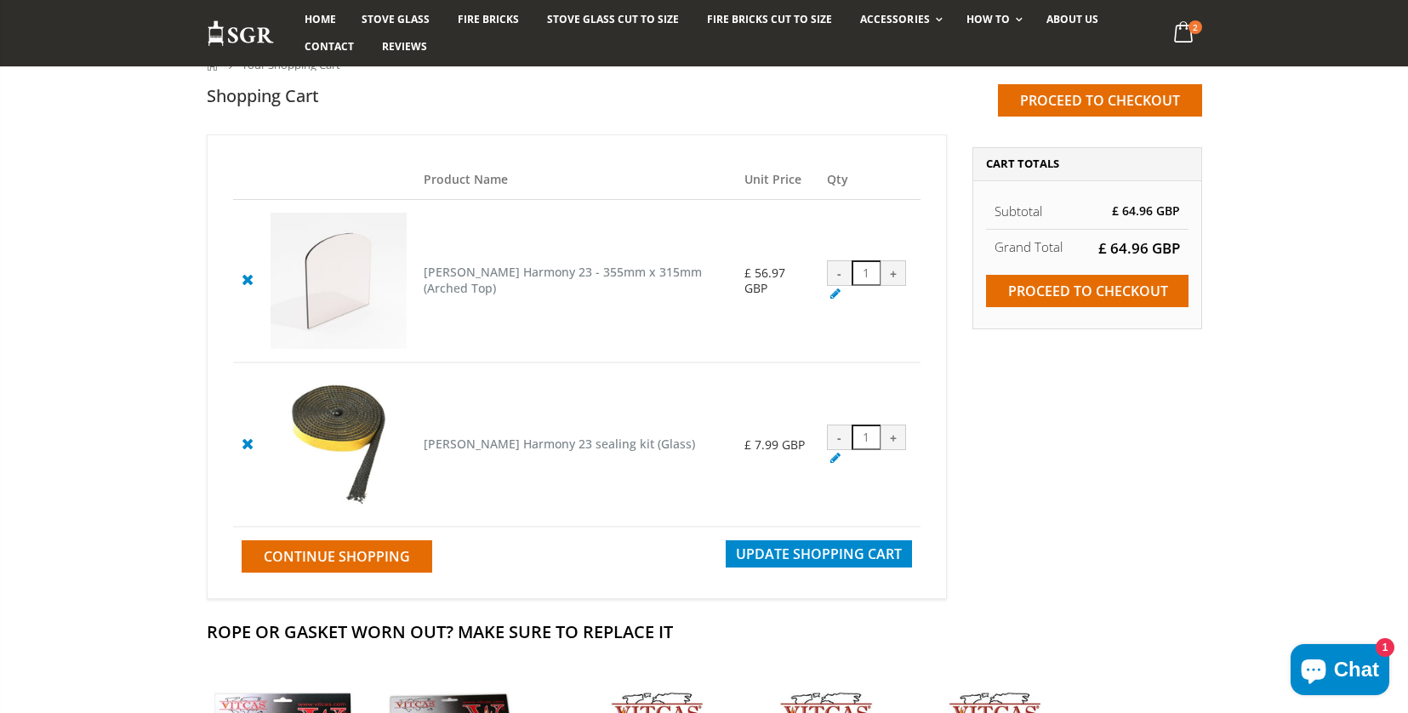
scroll to position [166, 0]
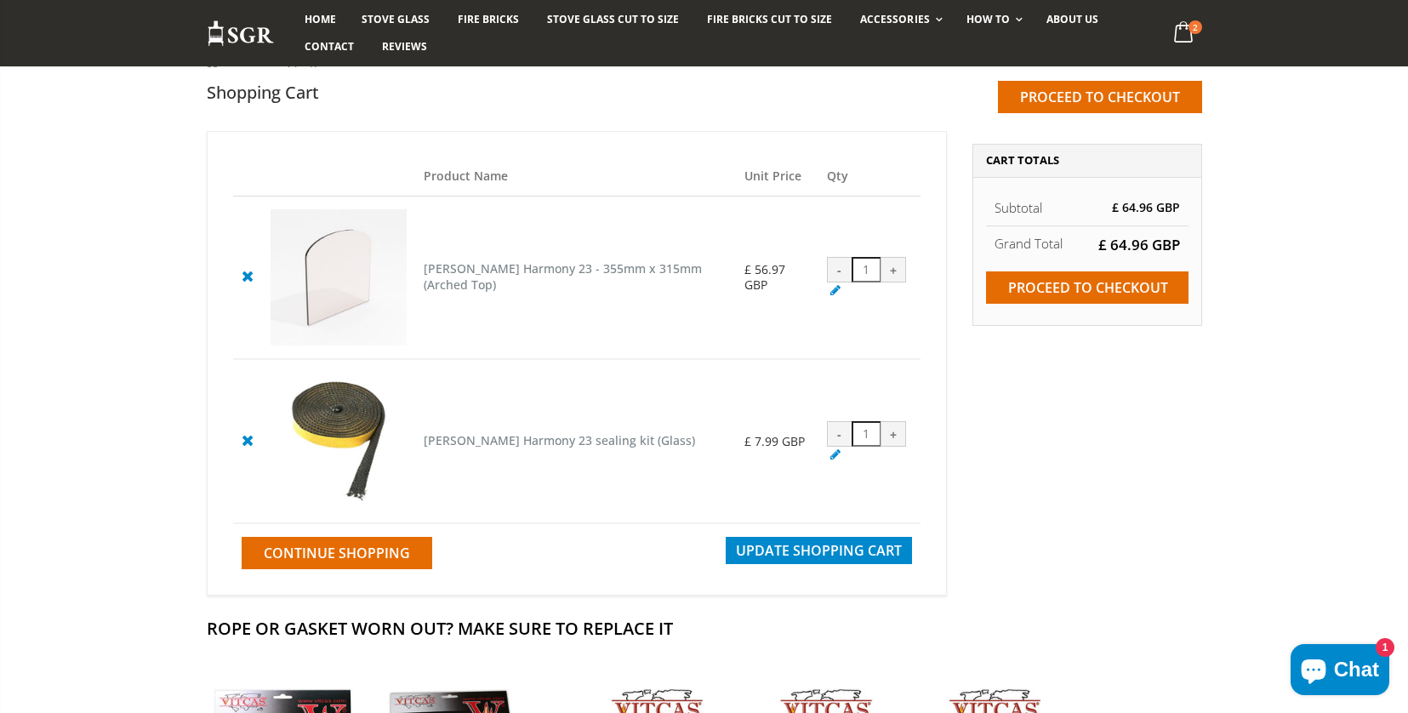
click at [476, 279] on cpc "[PERSON_NAME] Harmony 23 - 355mm x 315mm (Arched Top)" at bounding box center [563, 276] width 278 height 32
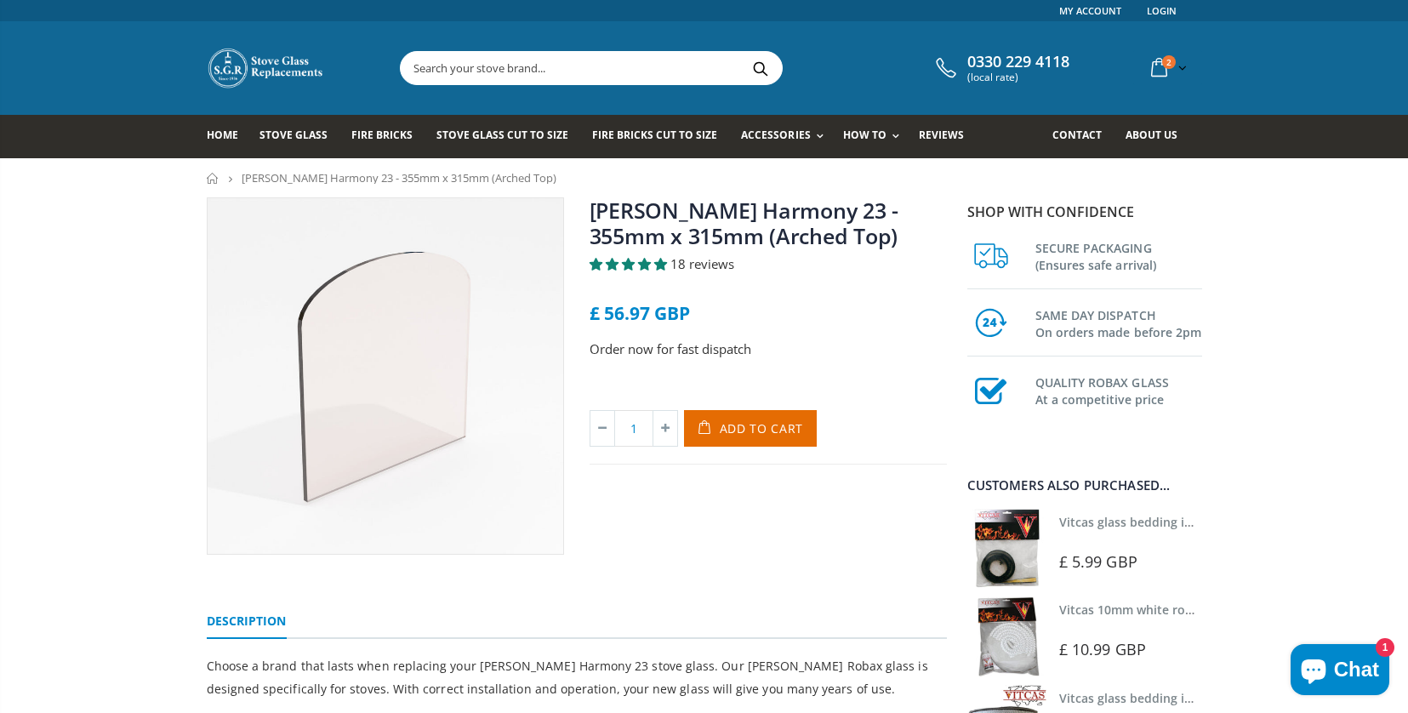
scroll to position [1, 0]
click at [407, 374] on img at bounding box center [386, 375] width 356 height 356
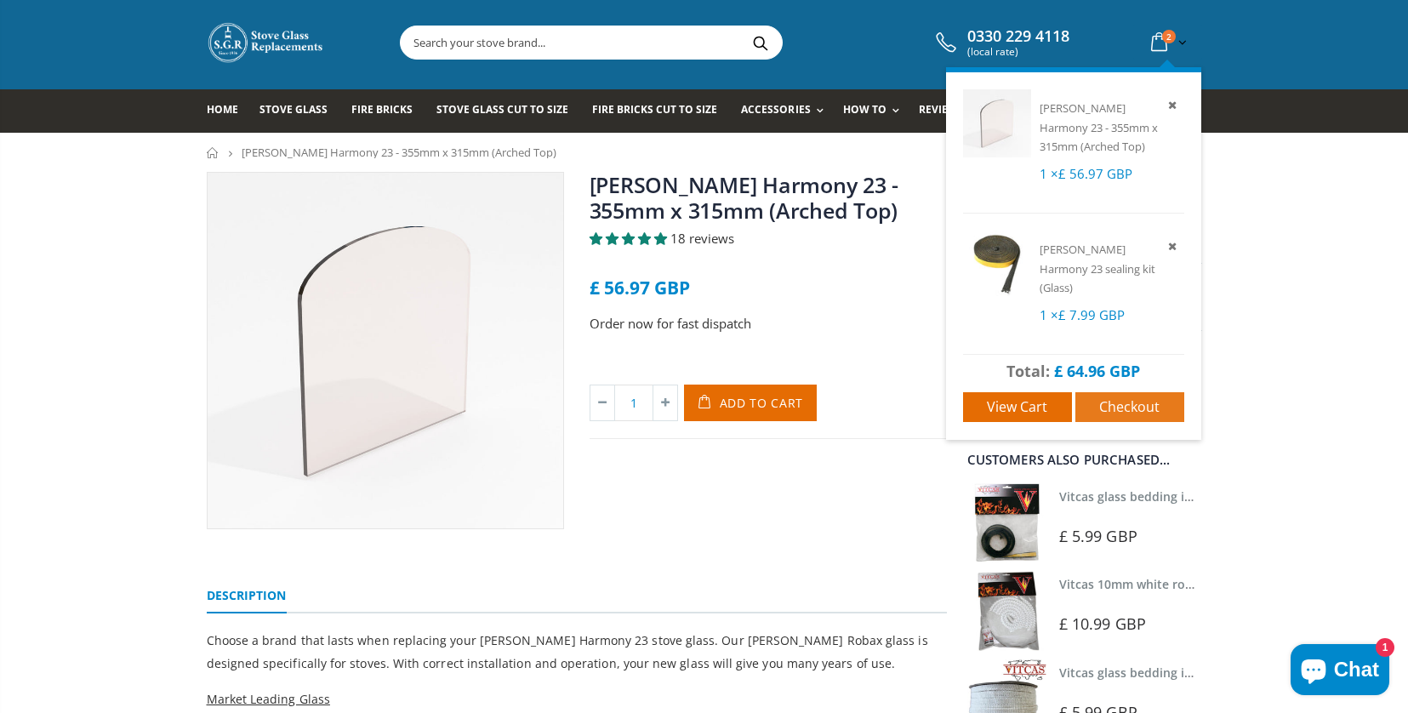
click at [1125, 416] on span "Checkout" at bounding box center [1129, 406] width 60 height 19
